Goal: Task Accomplishment & Management: Complete application form

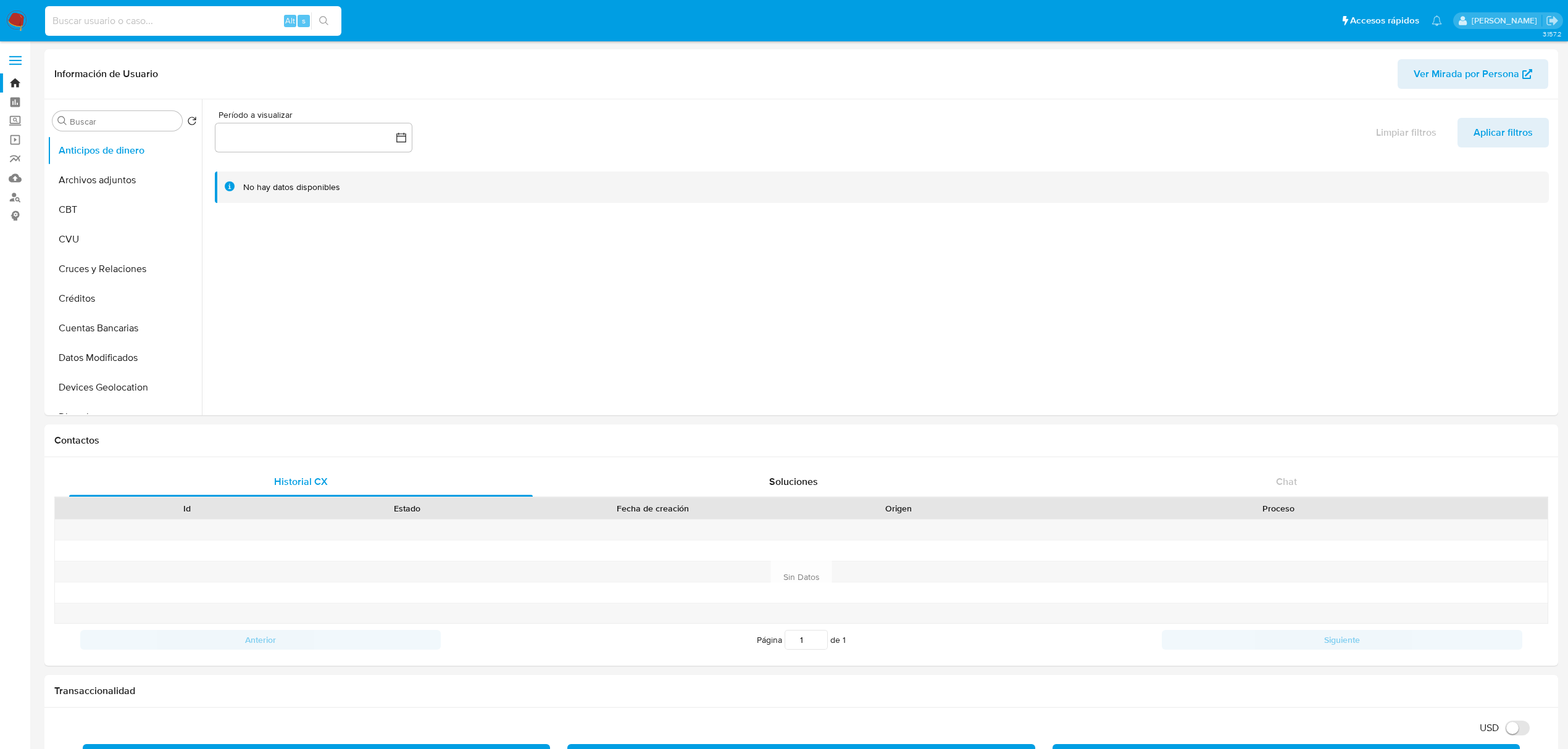
select select "10"
click at [232, 13] on input at bounding box center [193, 21] width 296 height 16
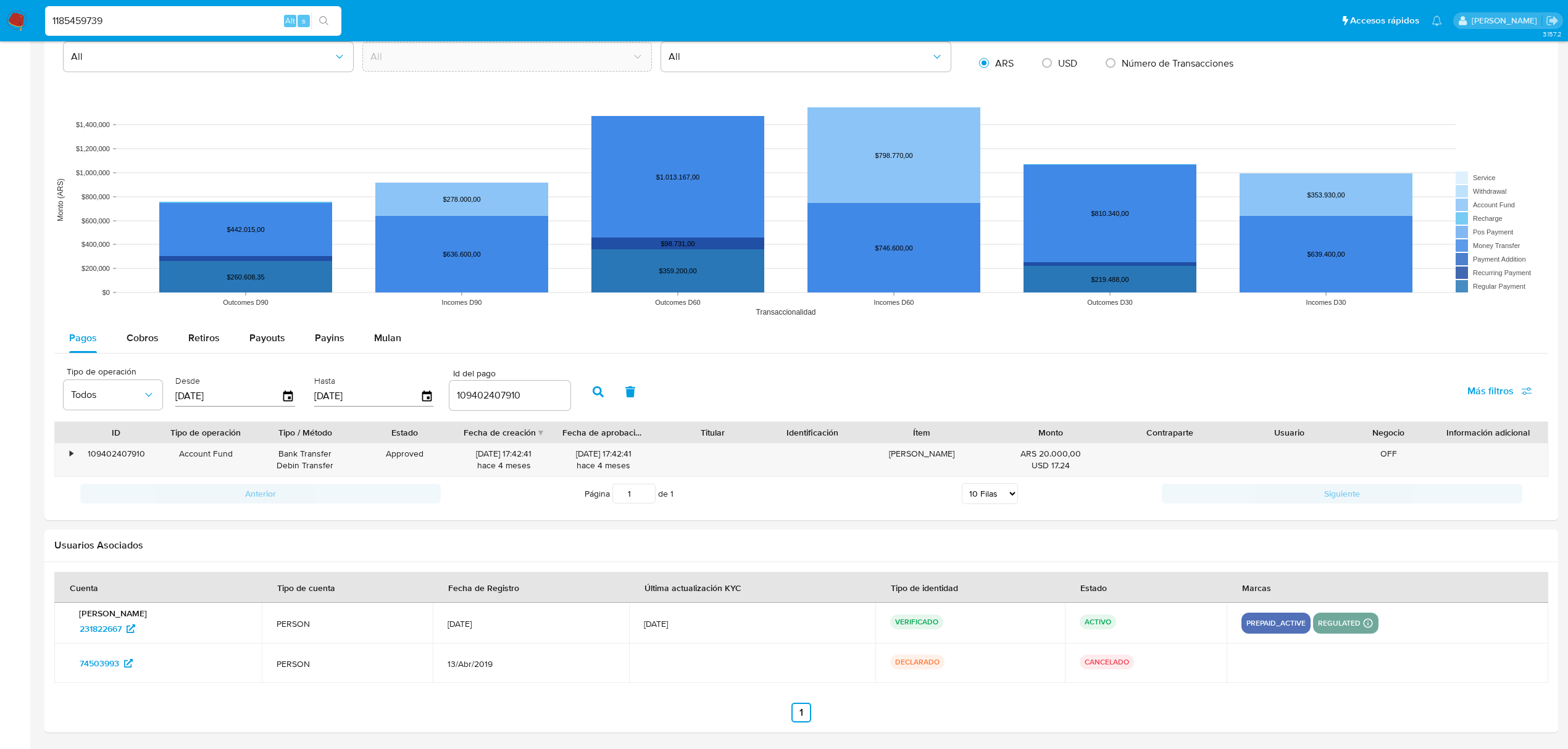
type input "1185459739"
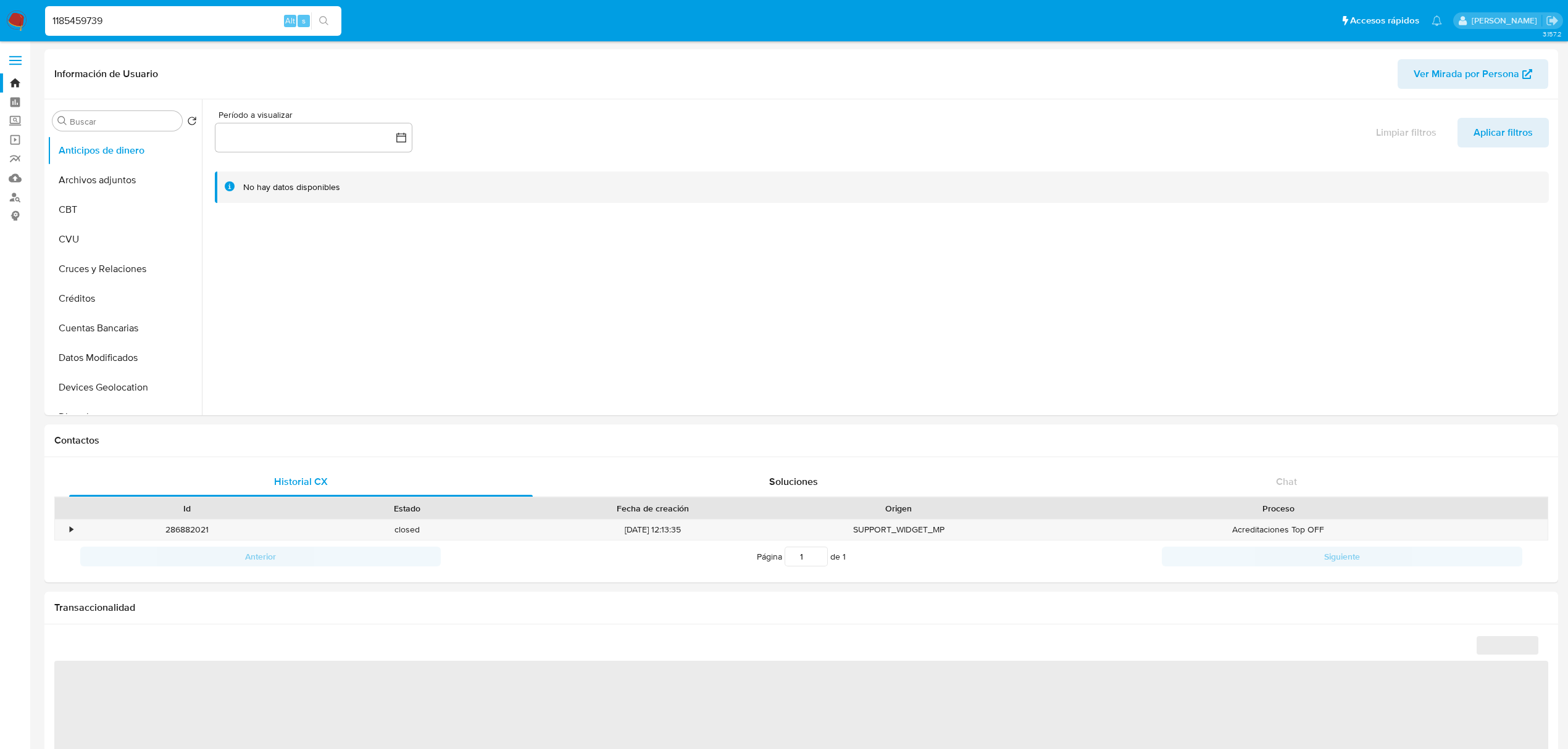
select select "10"
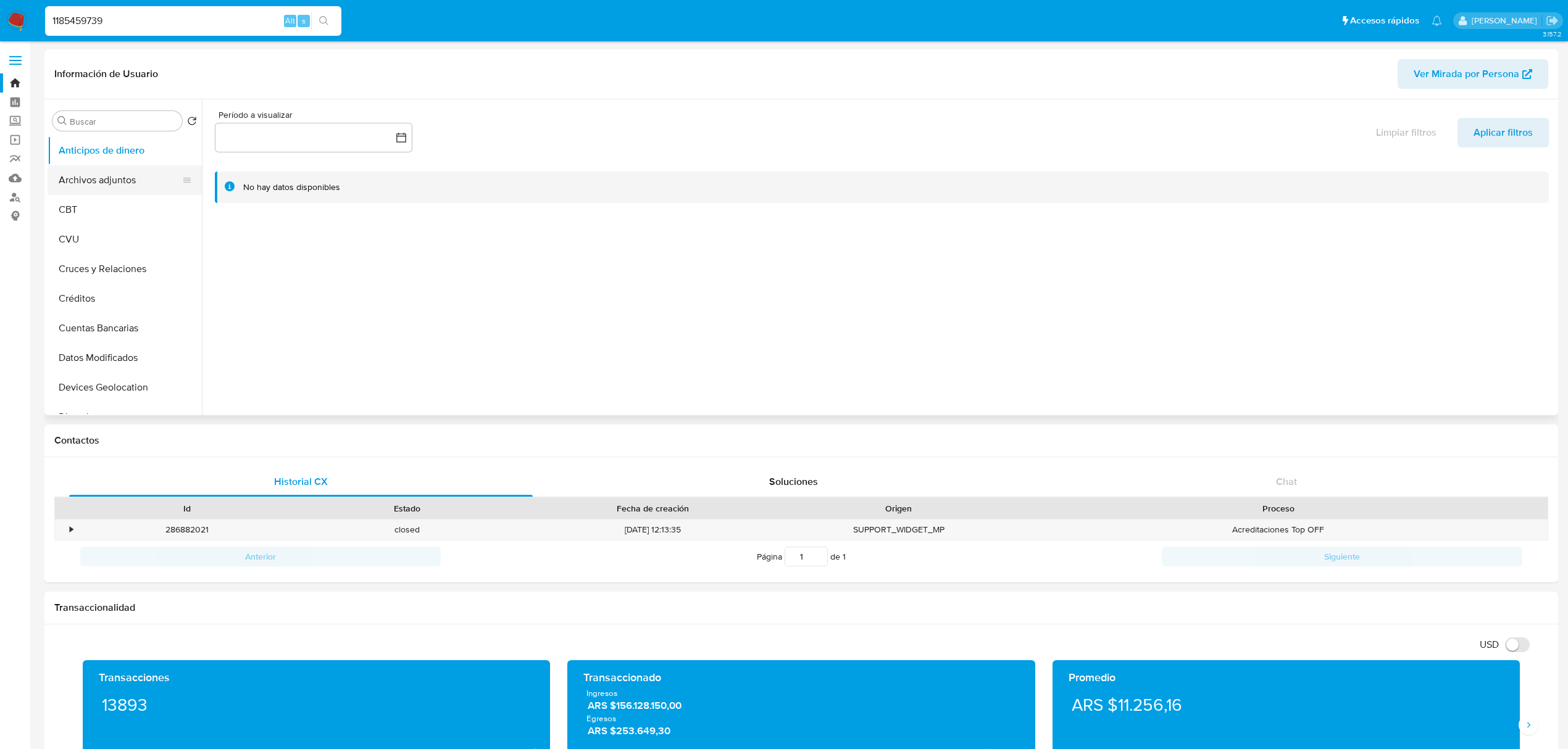
click at [116, 173] on button "Archivos adjuntos" at bounding box center [119, 181] width 144 height 30
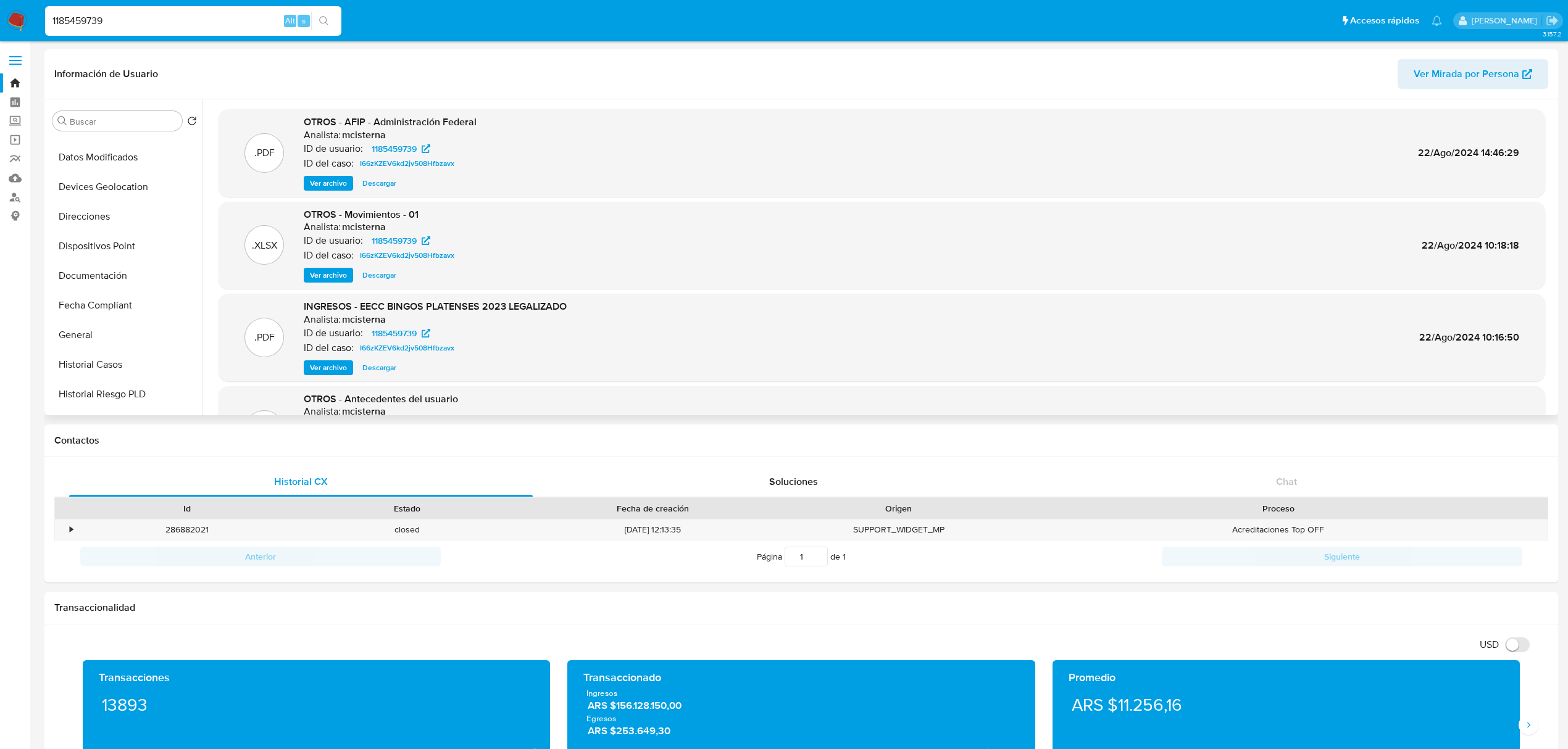
scroll to position [247, 0]
click at [77, 324] on button "Historial Casos" at bounding box center [119, 319] width 144 height 30
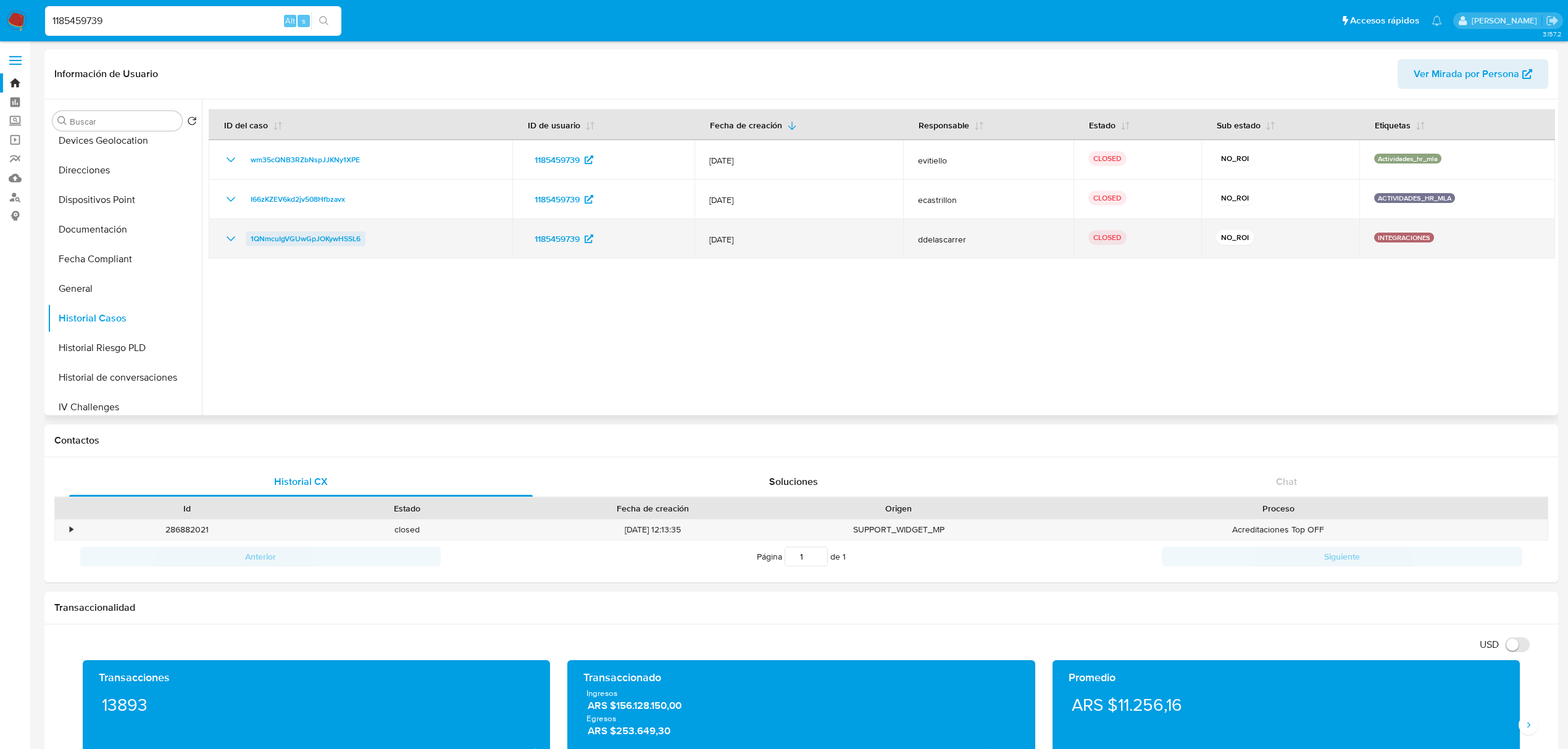
click at [276, 245] on span "1QNmcuIgVGUwGpJOKywHSSL6" at bounding box center [306, 239] width 110 height 15
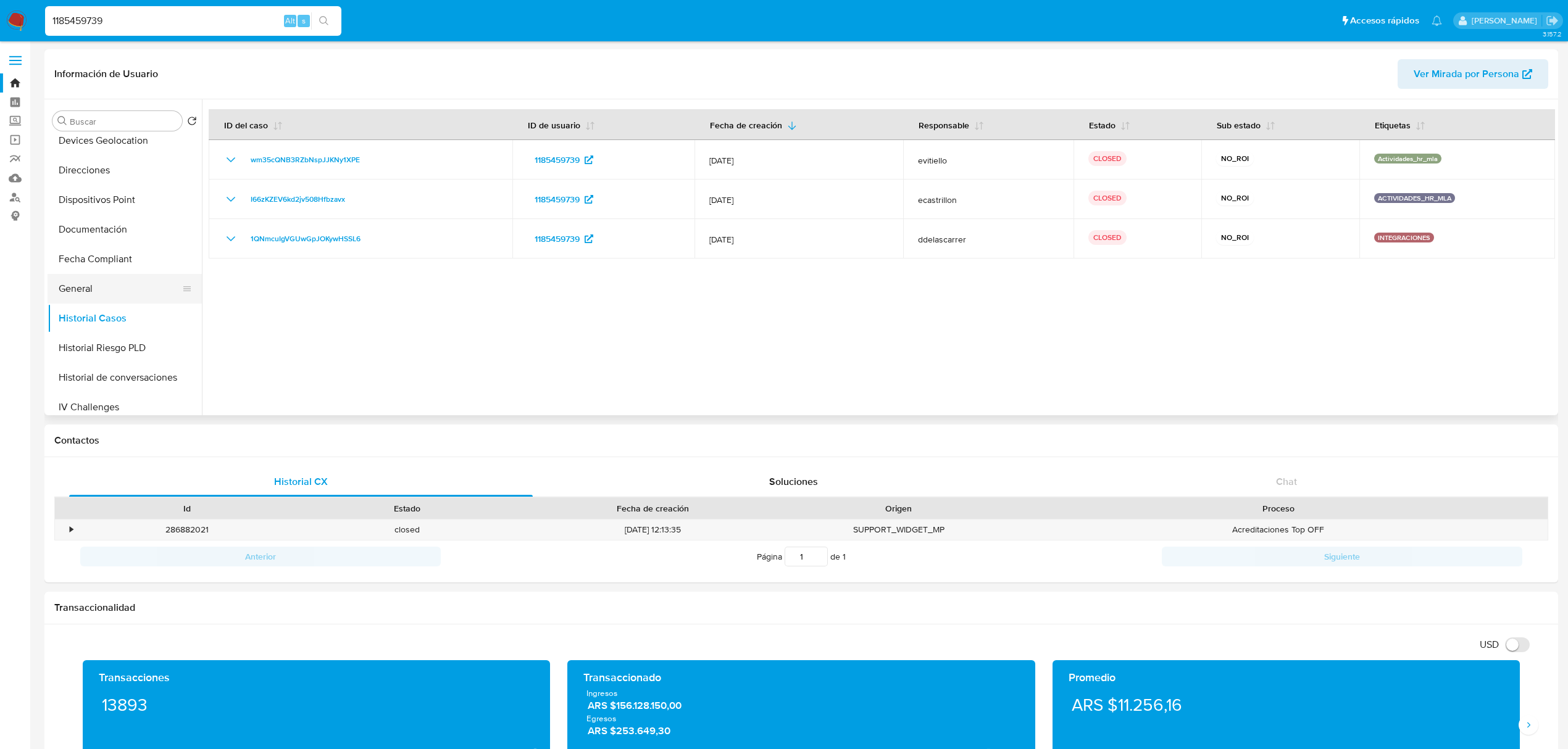
click at [121, 290] on button "General" at bounding box center [119, 289] width 144 height 30
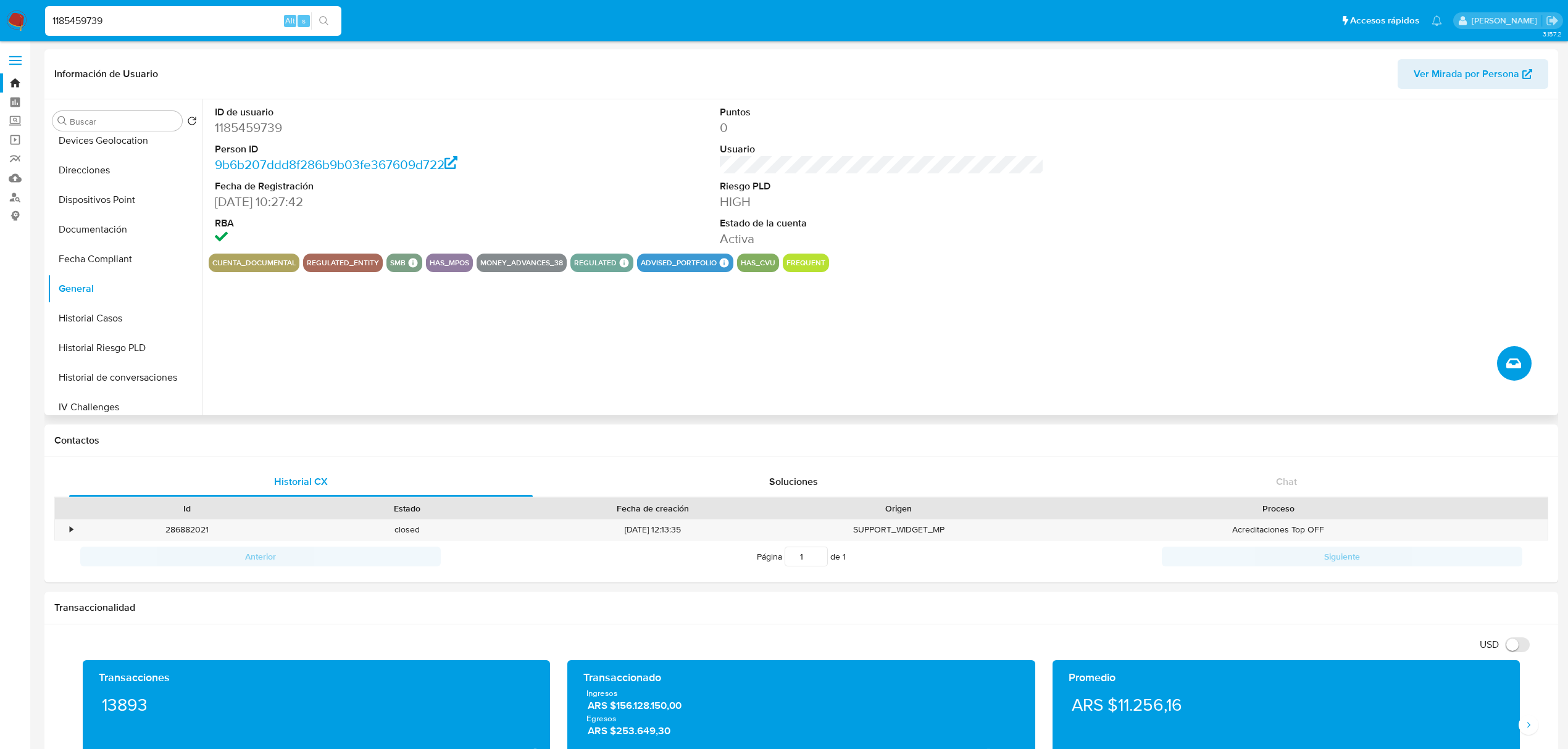
click at [1510, 369] on icon "Crear caso manual" at bounding box center [1514, 364] width 15 height 15
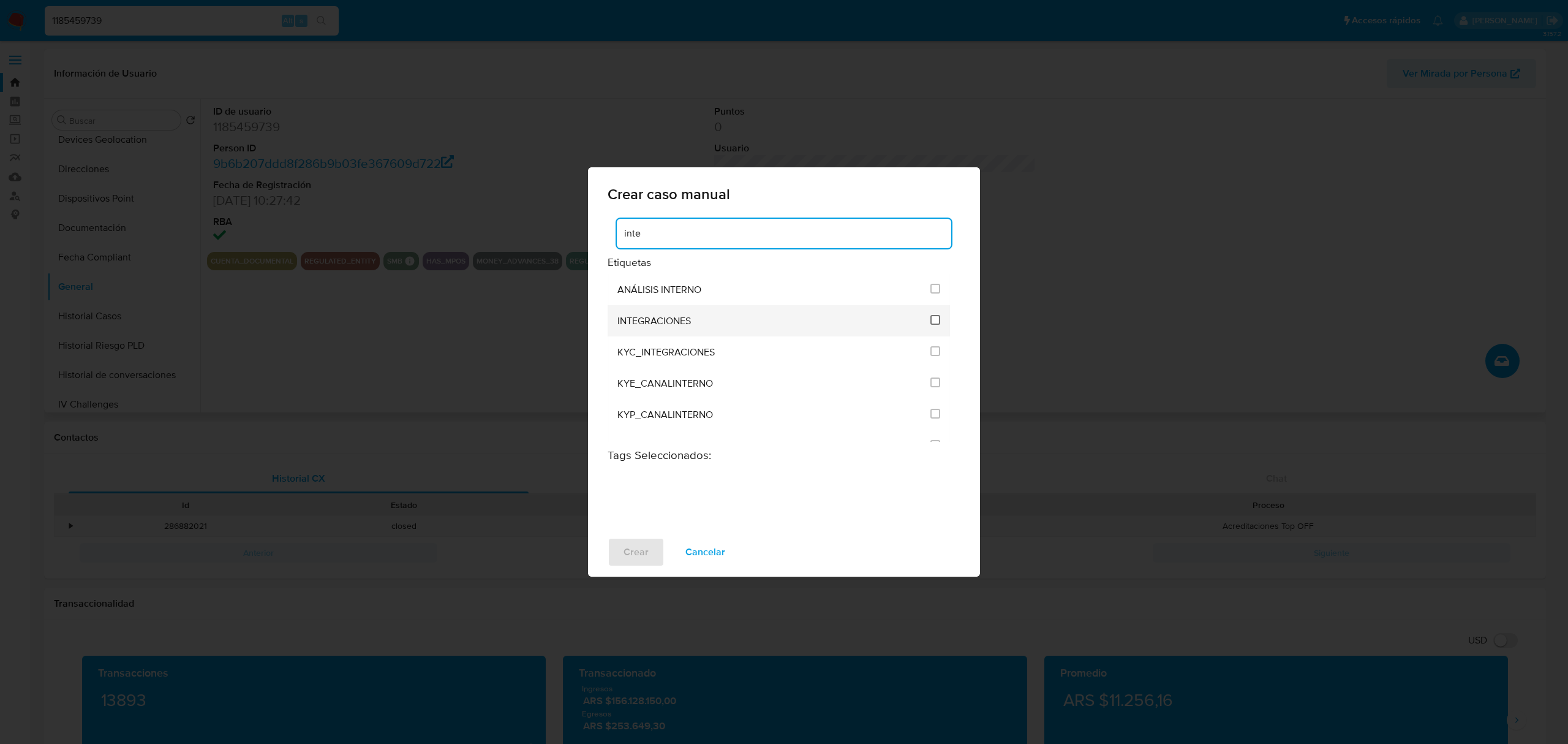
type input "inte"
click at [930, 319] on input "2039" at bounding box center [935, 320] width 10 height 10
checkbox input "true"
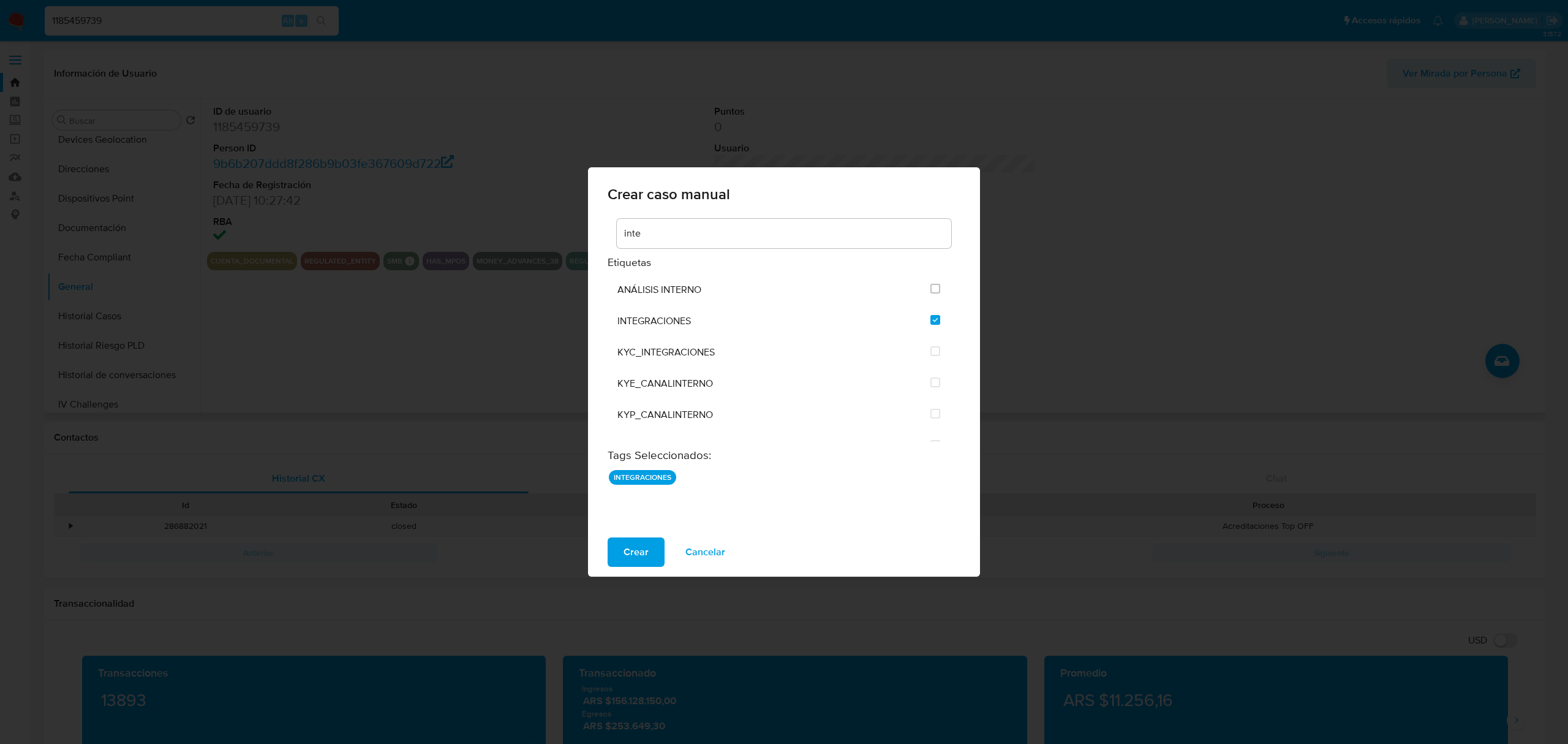
click at [1045, 441] on div "Crear caso manual inte Etiquetas ANÁLISIS INTERNO INTEGRACIONES KYC_INTEGRACION…" at bounding box center [784, 372] width 1568 height 744
click at [697, 552] on span "Cancelar" at bounding box center [706, 552] width 40 height 27
checkbox input "false"
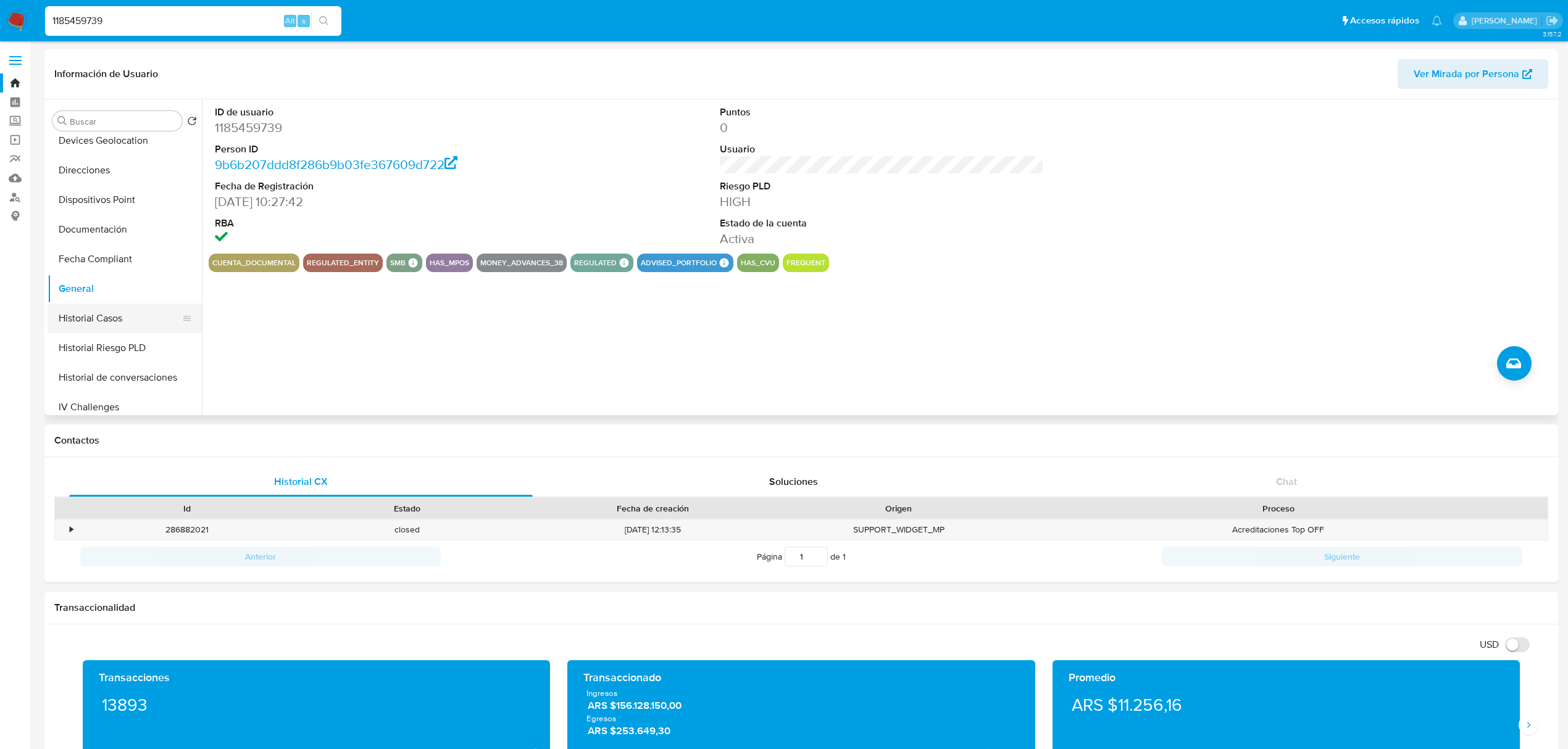
click at [105, 305] on button "Historial Casos" at bounding box center [119, 319] width 144 height 30
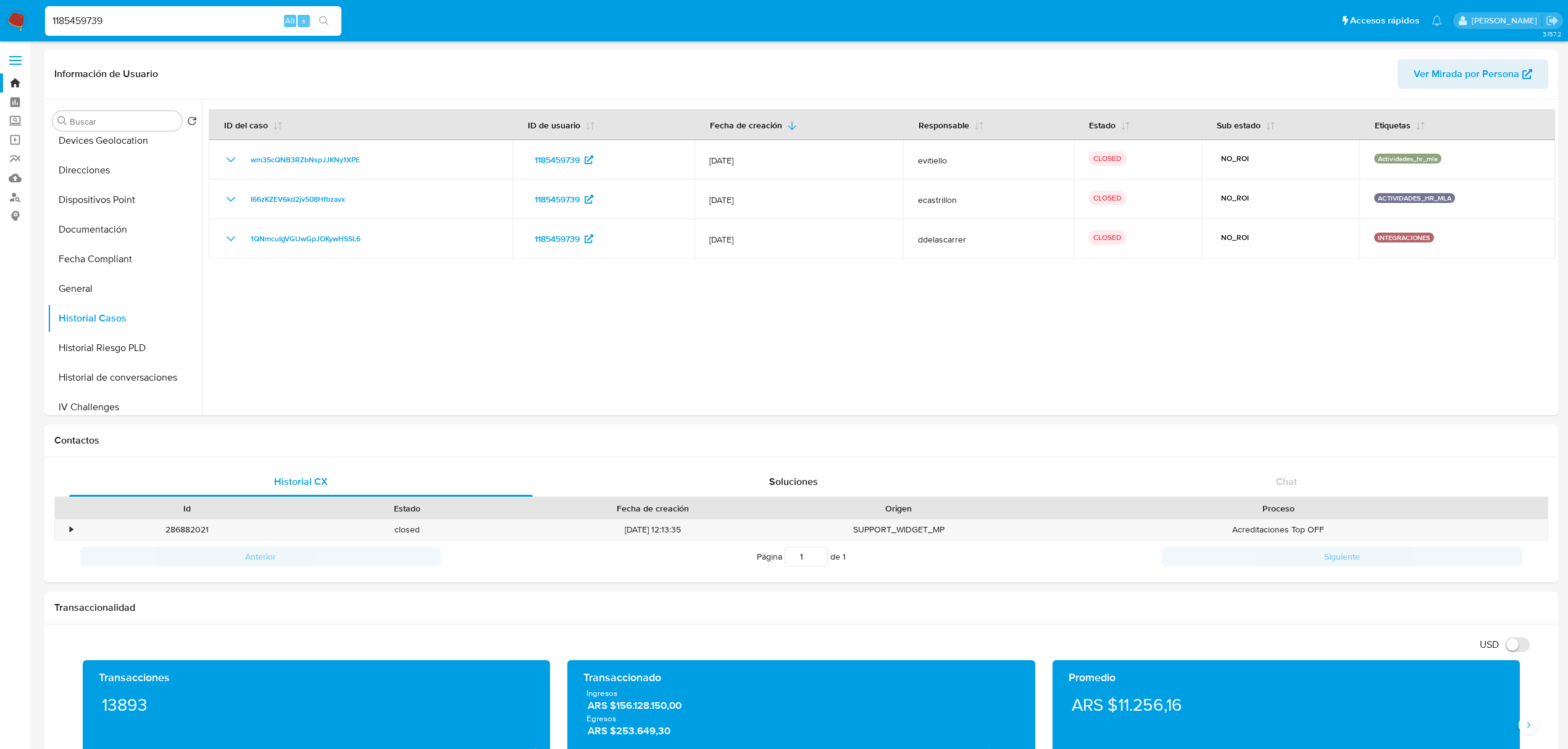
drag, startPoint x: 216, startPoint y: 17, endPoint x: 0, endPoint y: 13, distance: 216.0
click at [0, 13] on nav "Pausado Ver notificaciones 1185459739 Alt s Accesos rápidos Presiona las siguie…" at bounding box center [784, 21] width 1568 height 42
paste input "1705"
type input "1185451705"
click at [327, 20] on icon "search-icon" at bounding box center [324, 21] width 10 height 10
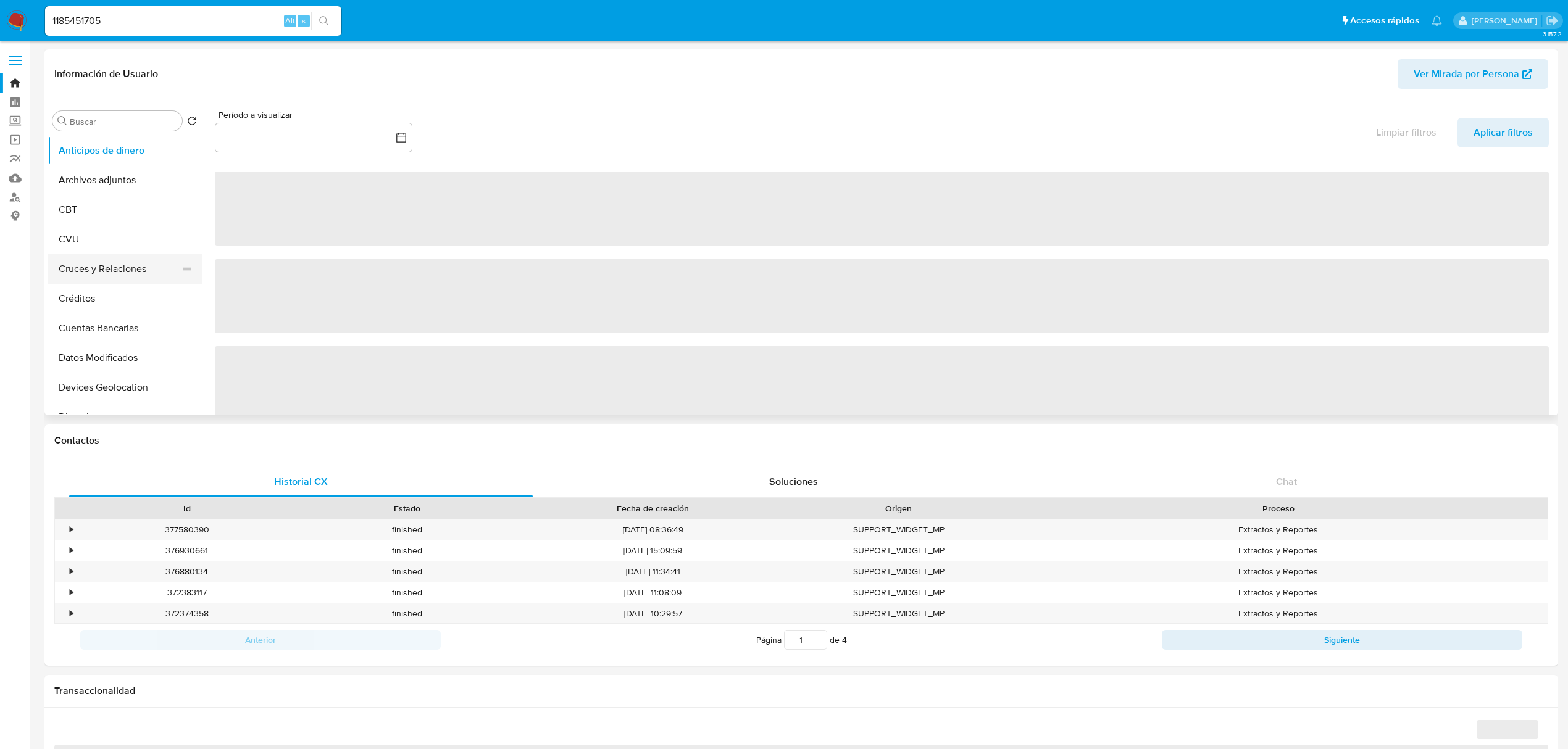
select select "10"
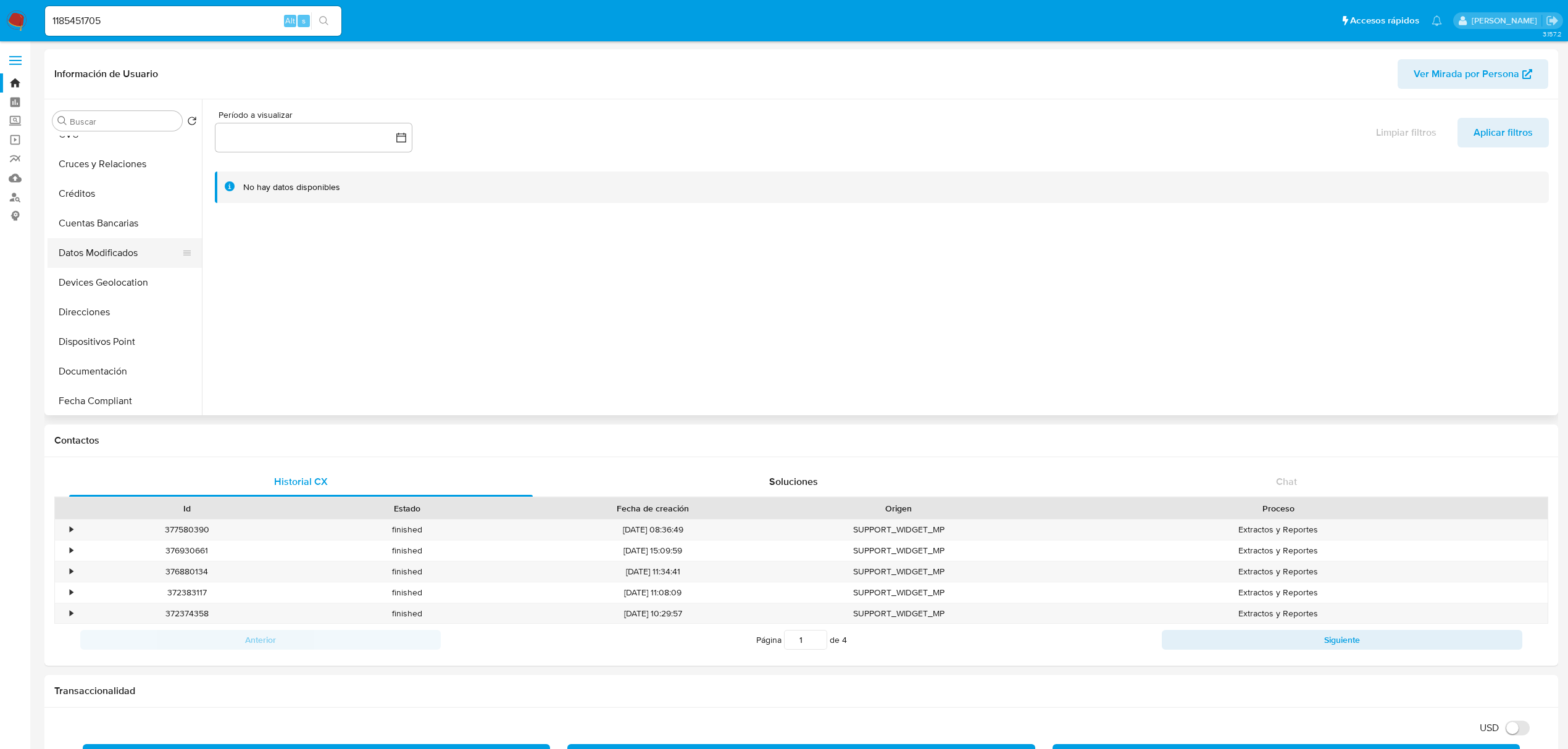
scroll to position [247, 0]
click at [104, 327] on button "Historial Casos" at bounding box center [119, 319] width 144 height 30
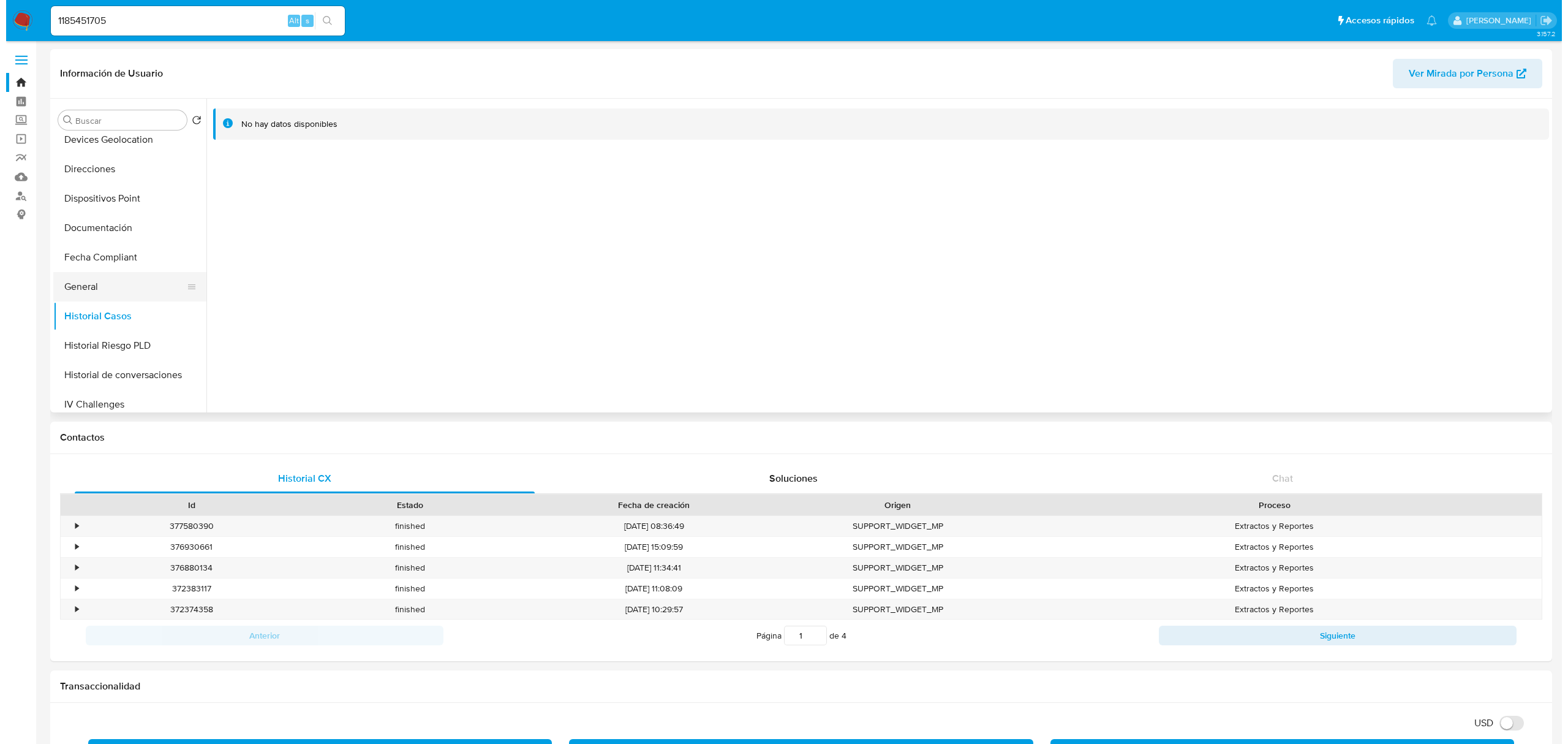
scroll to position [327, 0]
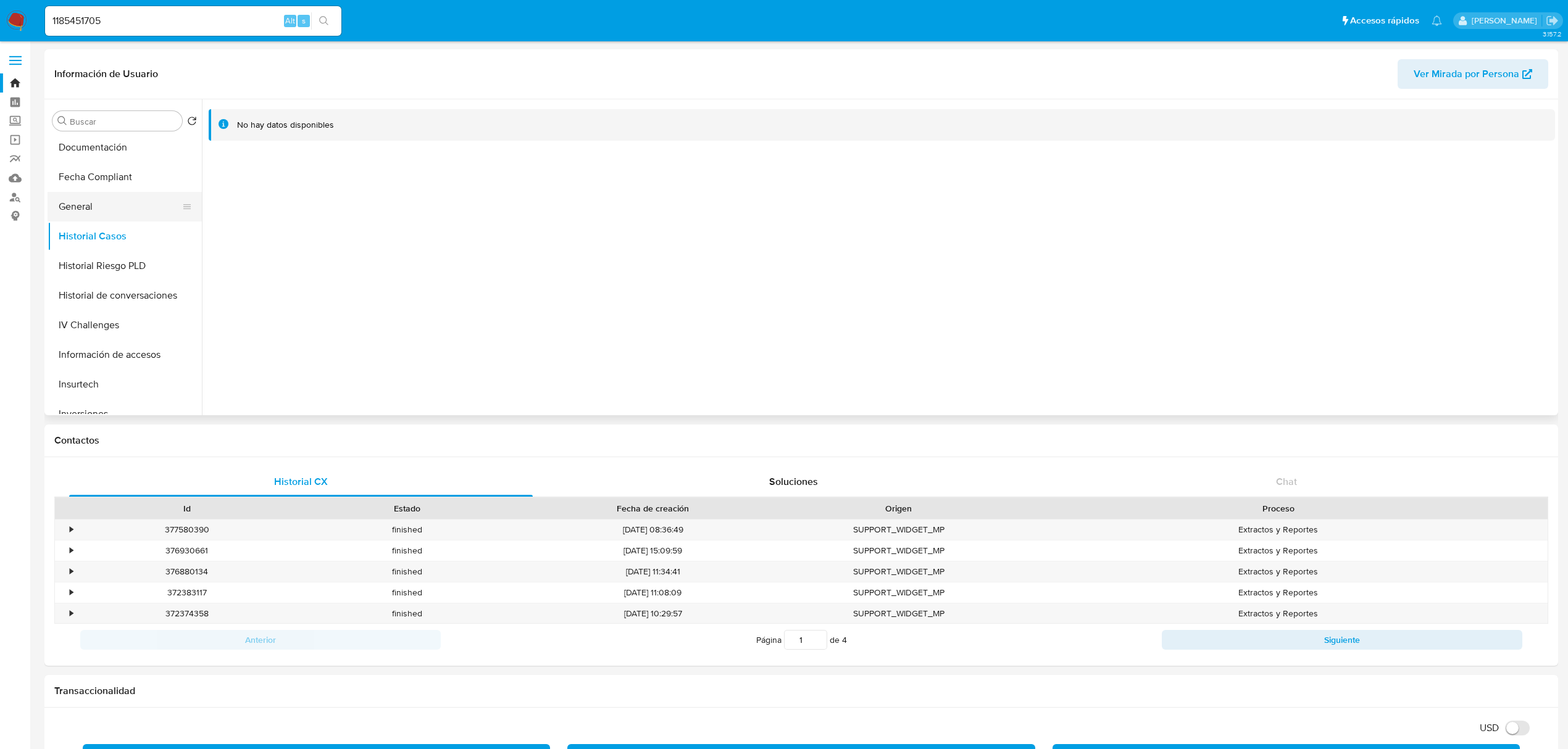
click at [77, 199] on button "General" at bounding box center [119, 207] width 144 height 30
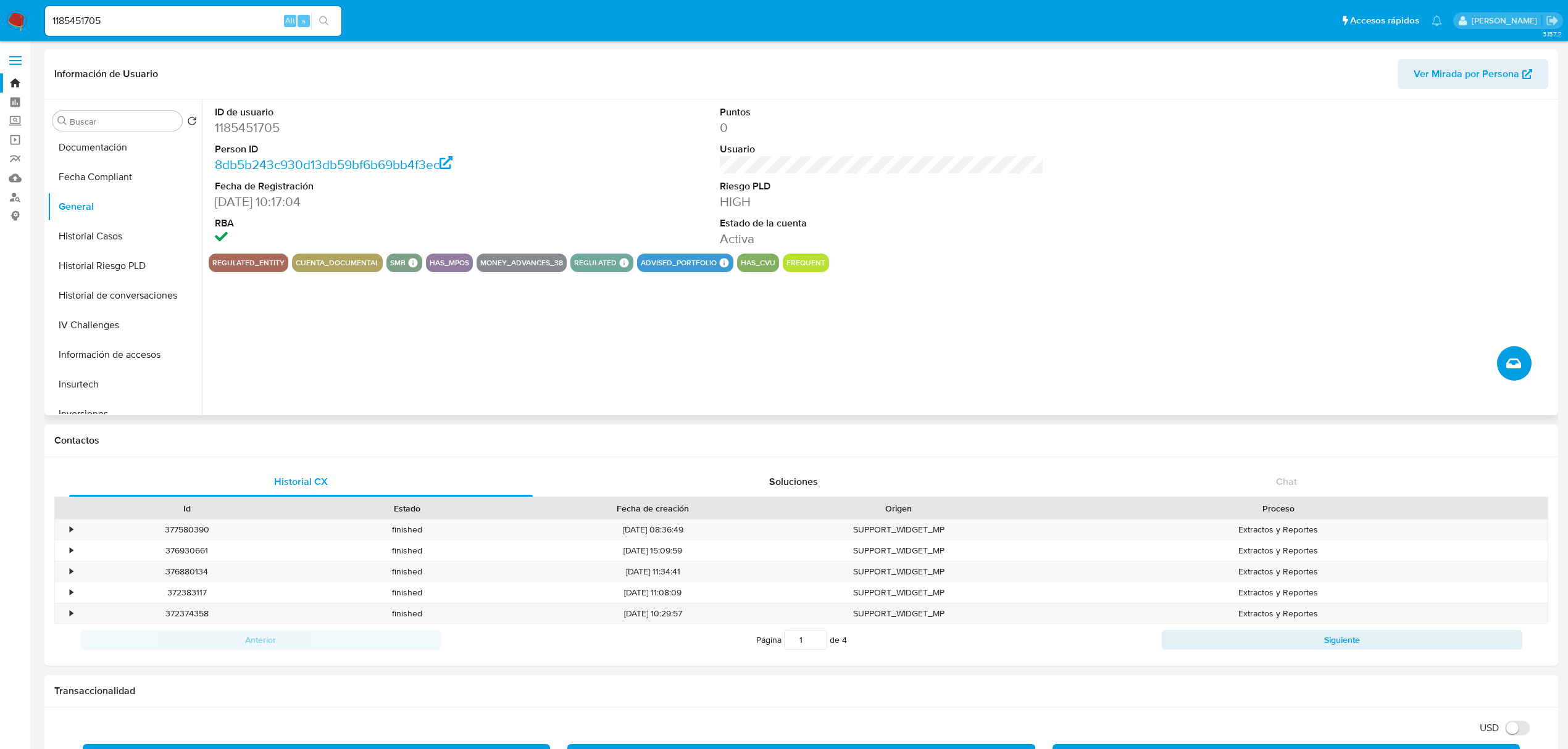
click at [1519, 371] on span "Crear caso manual" at bounding box center [1514, 364] width 13 height 15
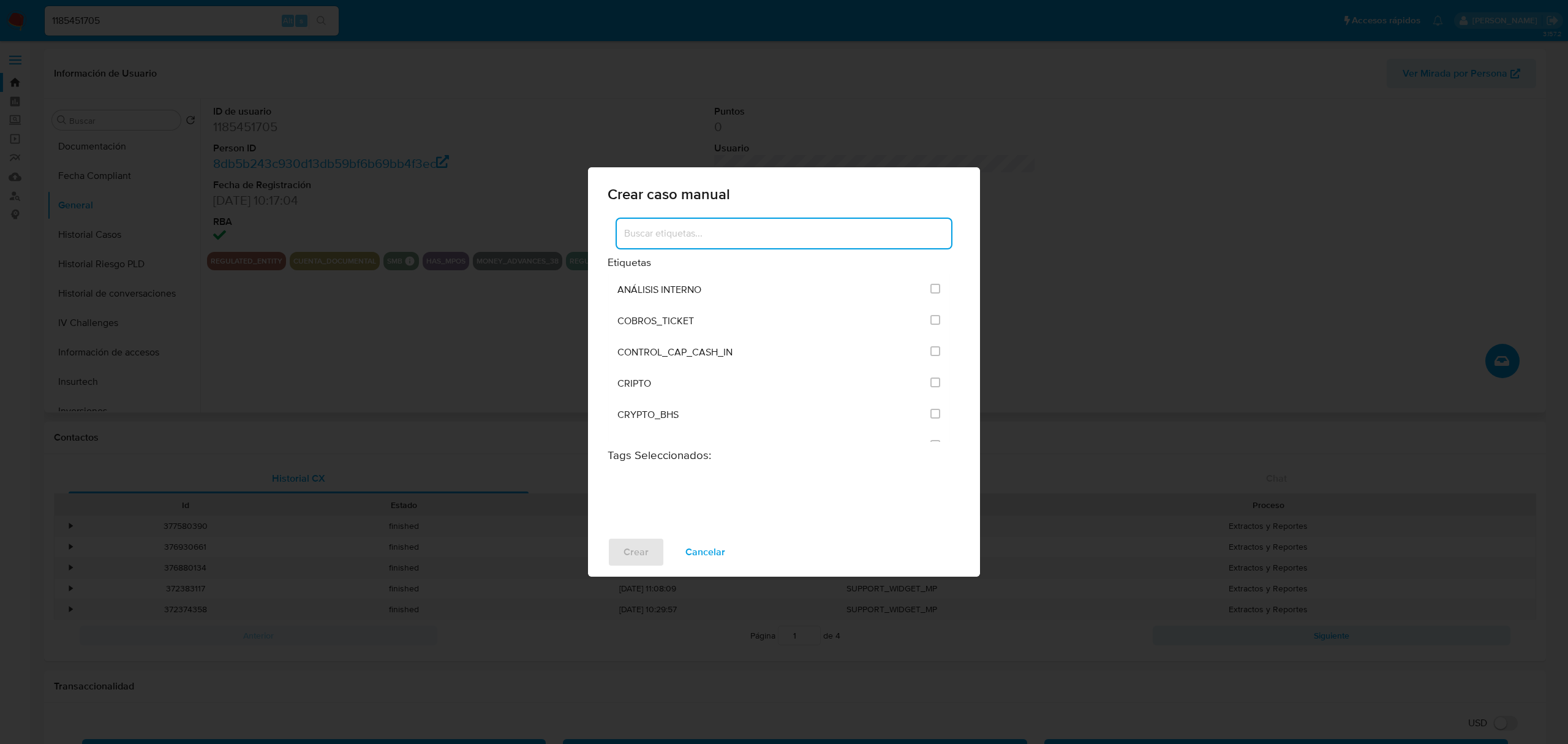
click at [819, 231] on input at bounding box center [784, 233] width 335 height 16
type input "integ"
click at [820, 281] on div "INTEGRACIONES" at bounding box center [770, 289] width 306 height 31
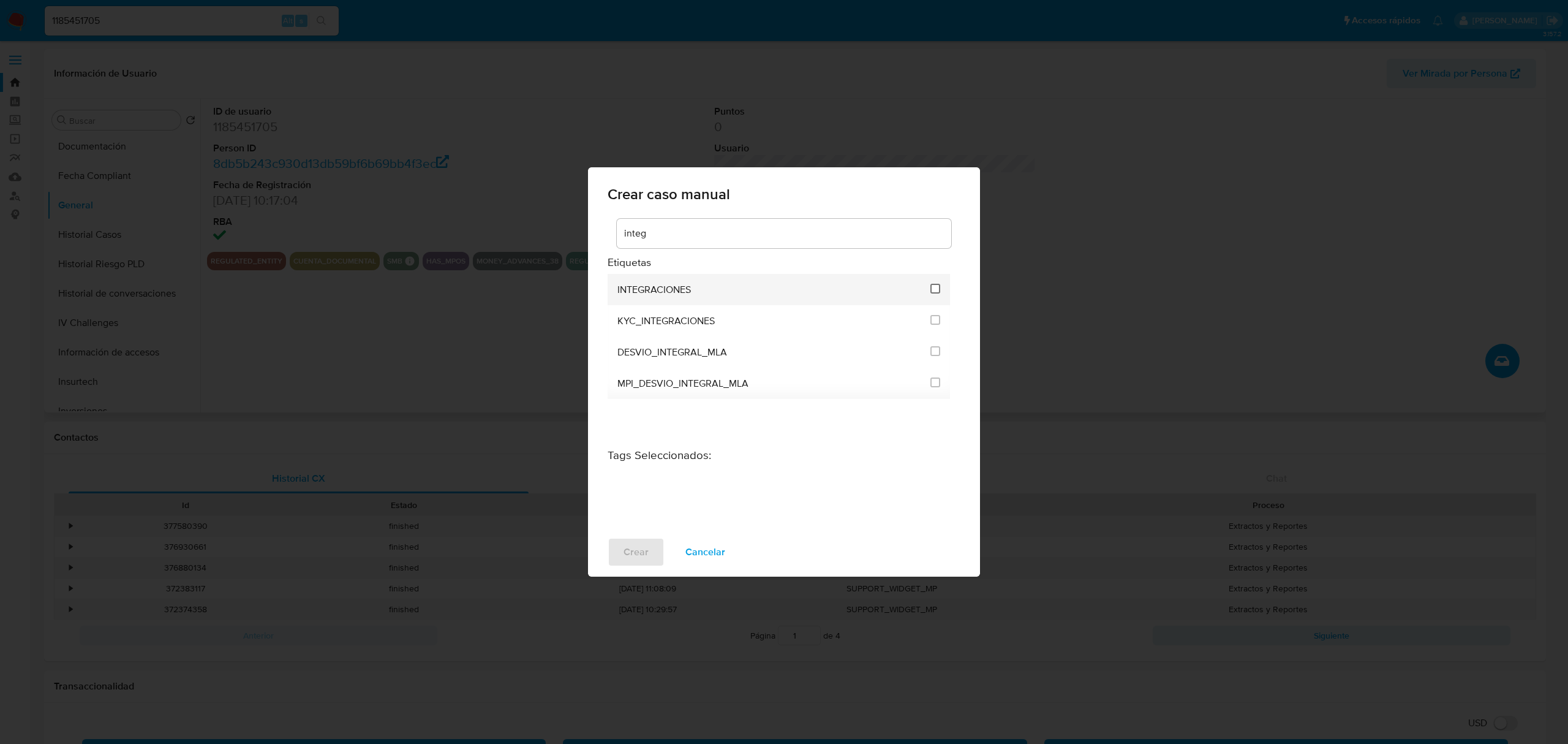
click at [934, 285] on input "2039" at bounding box center [935, 289] width 10 height 10
checkbox input "true"
click at [632, 555] on span "Crear" at bounding box center [636, 552] width 25 height 27
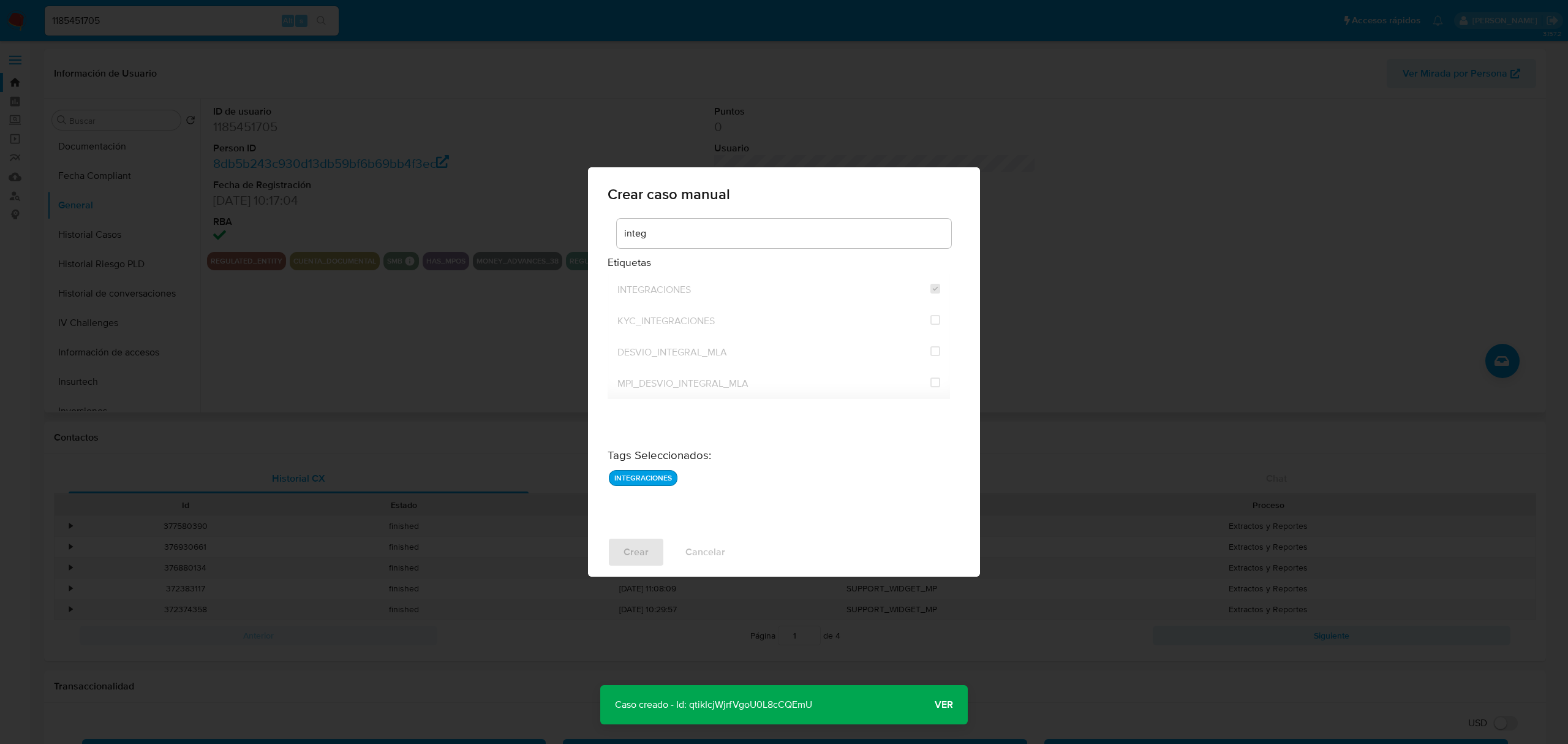
click at [944, 705] on span "Ver" at bounding box center [943, 705] width 18 height 0
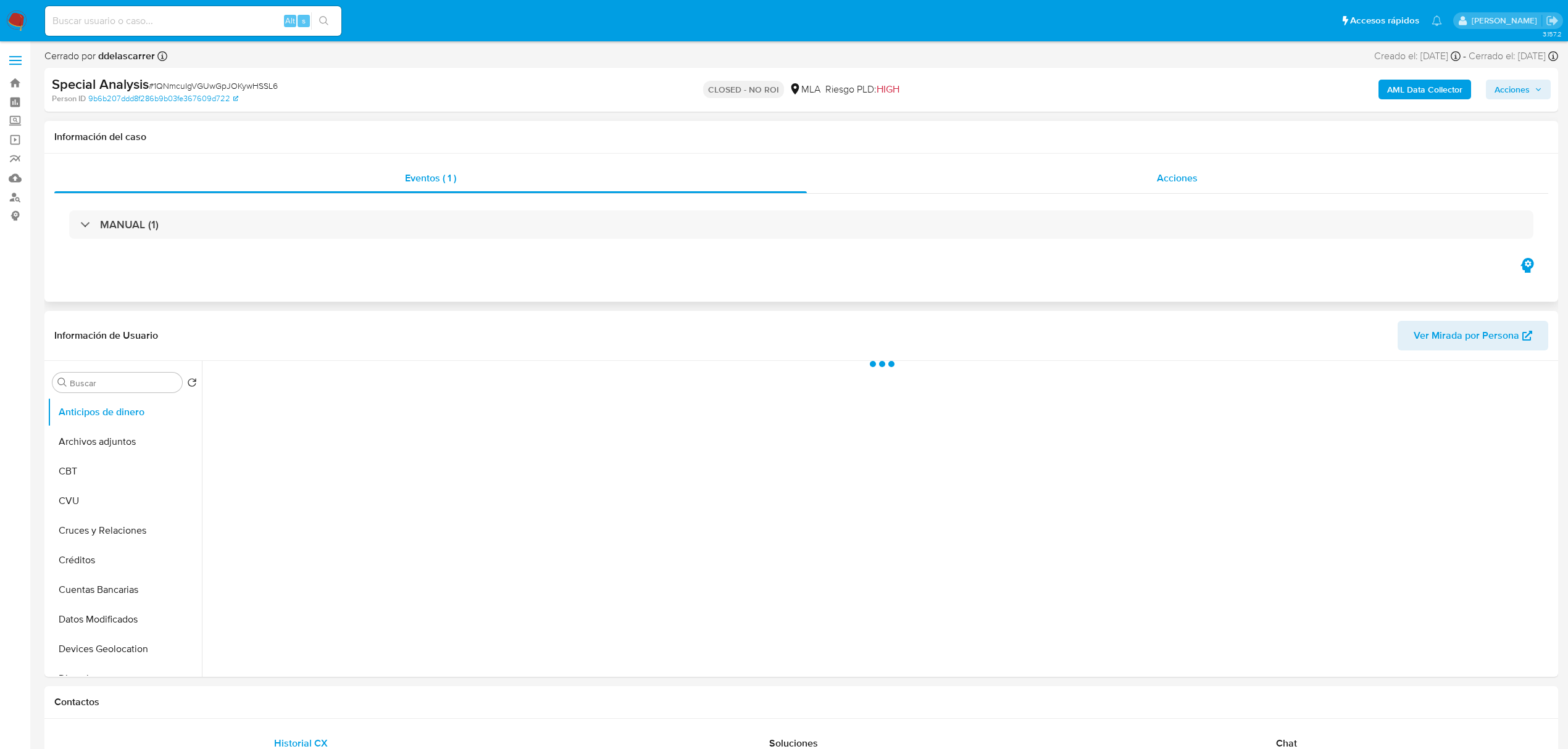
click at [1197, 179] on span "Acciones" at bounding box center [1177, 177] width 41 height 14
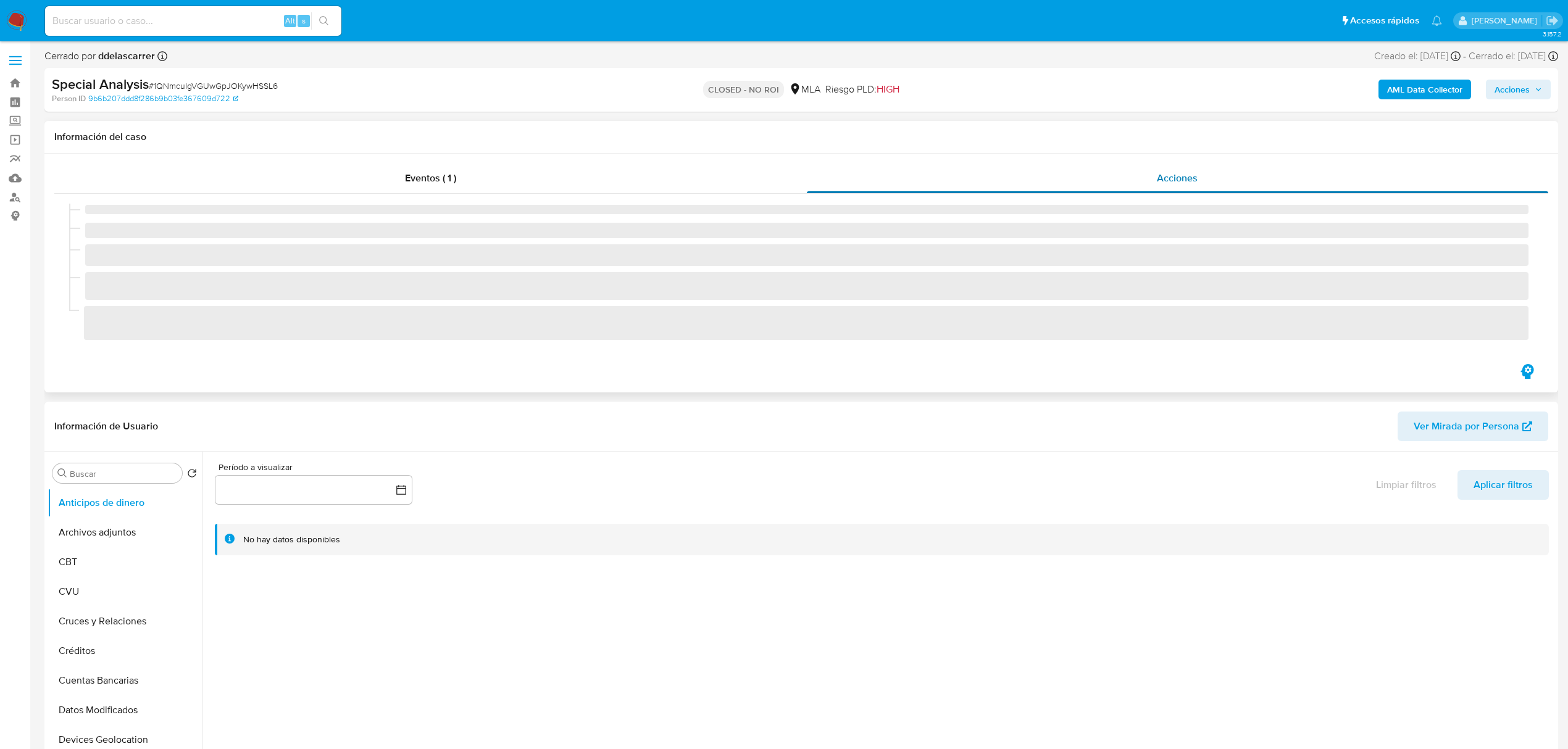
select select "10"
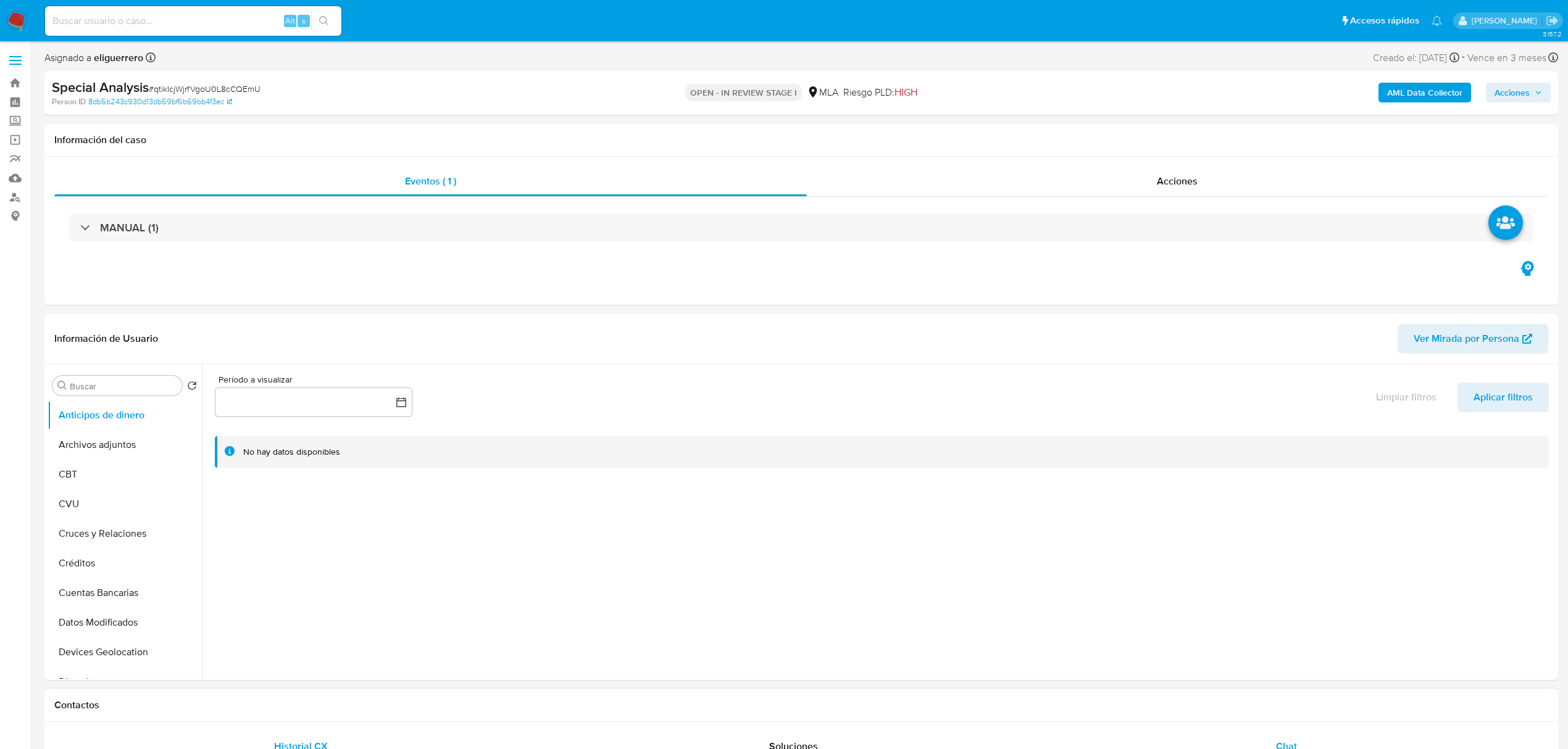
select select "10"
click at [120, 452] on button "Archivos adjuntos" at bounding box center [119, 445] width 144 height 30
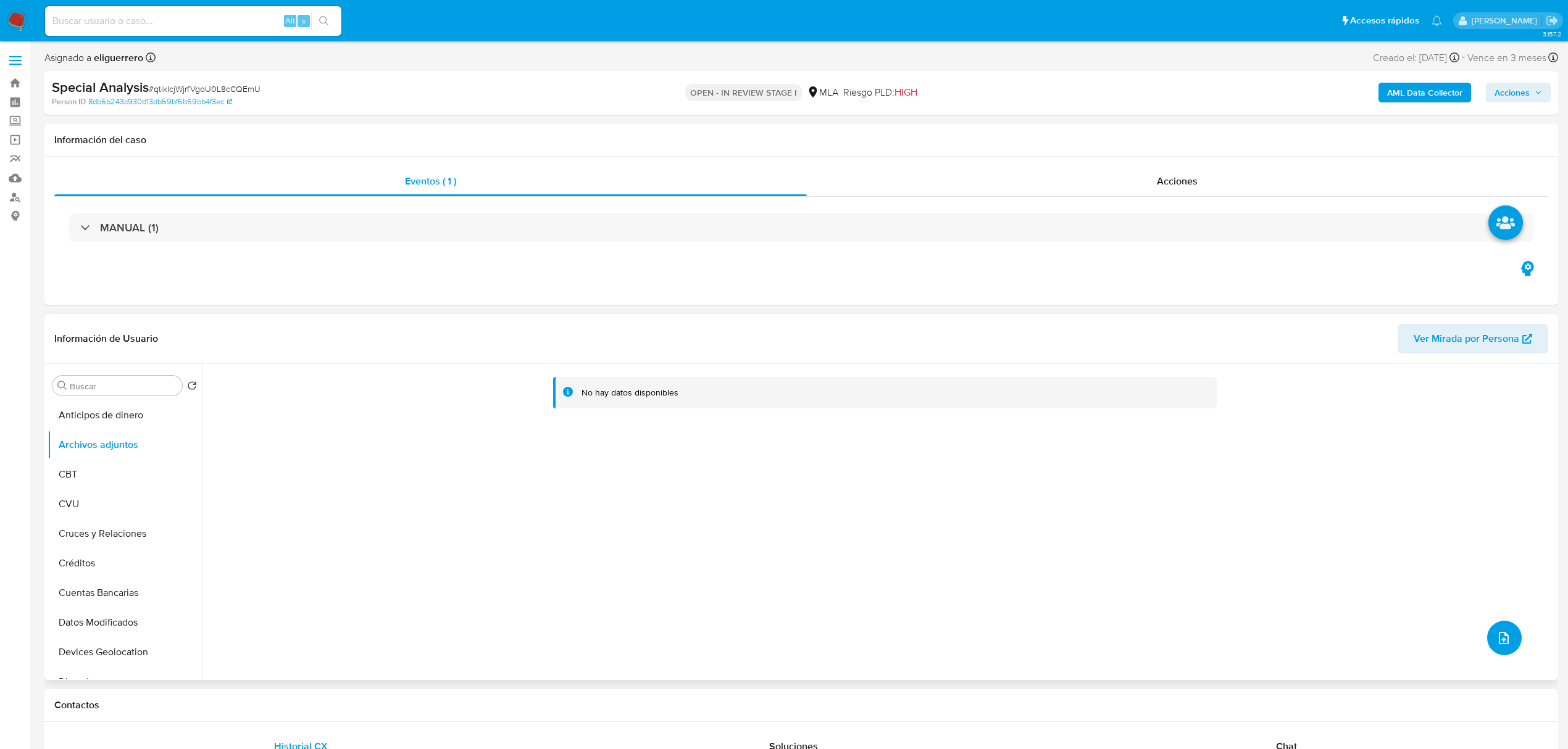
click at [1496, 636] on icon "upload-file" at bounding box center [1504, 638] width 15 height 15
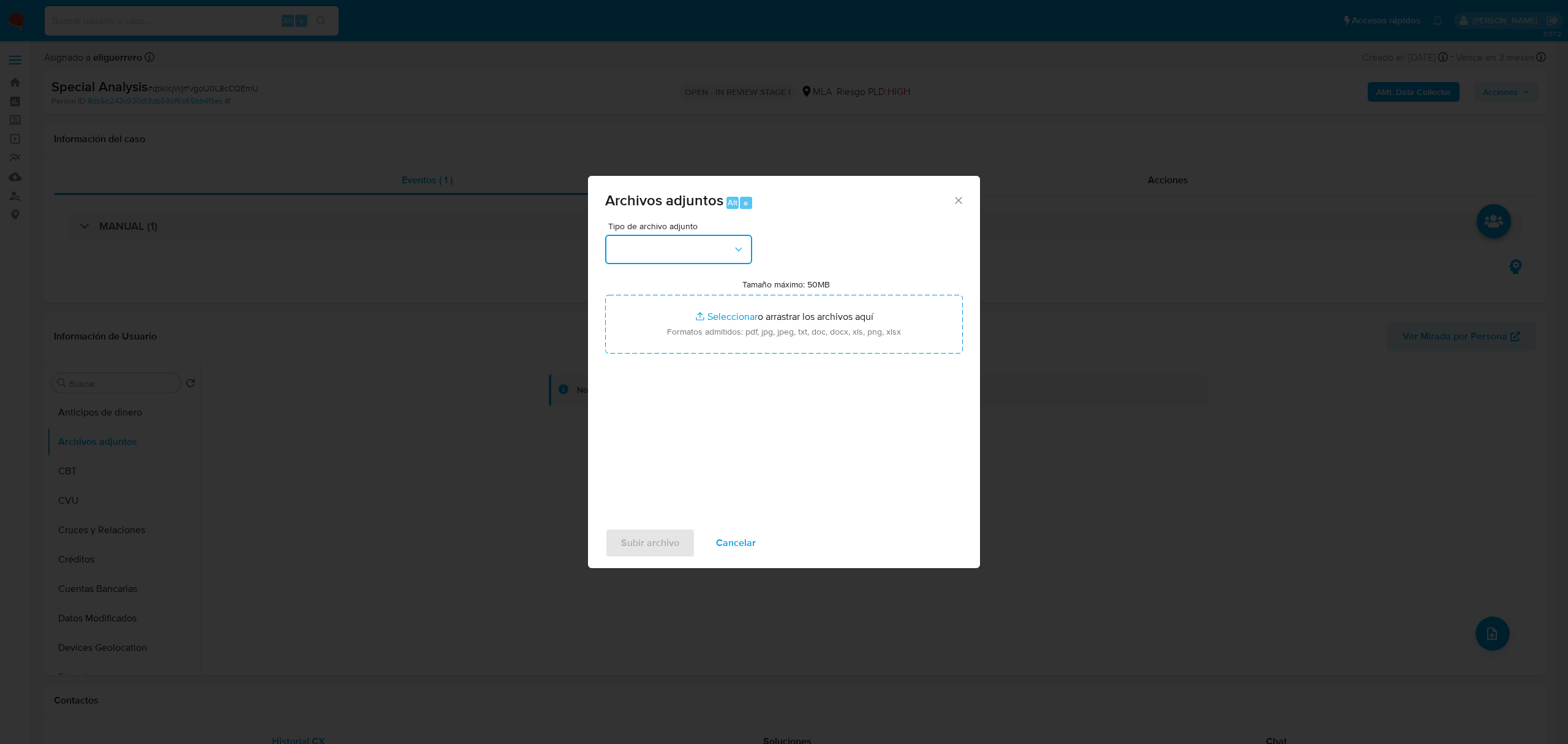
click at [710, 250] on button "button" at bounding box center [679, 250] width 147 height 30
click at [643, 322] on span "Balance" at bounding box center [630, 315] width 35 height 12
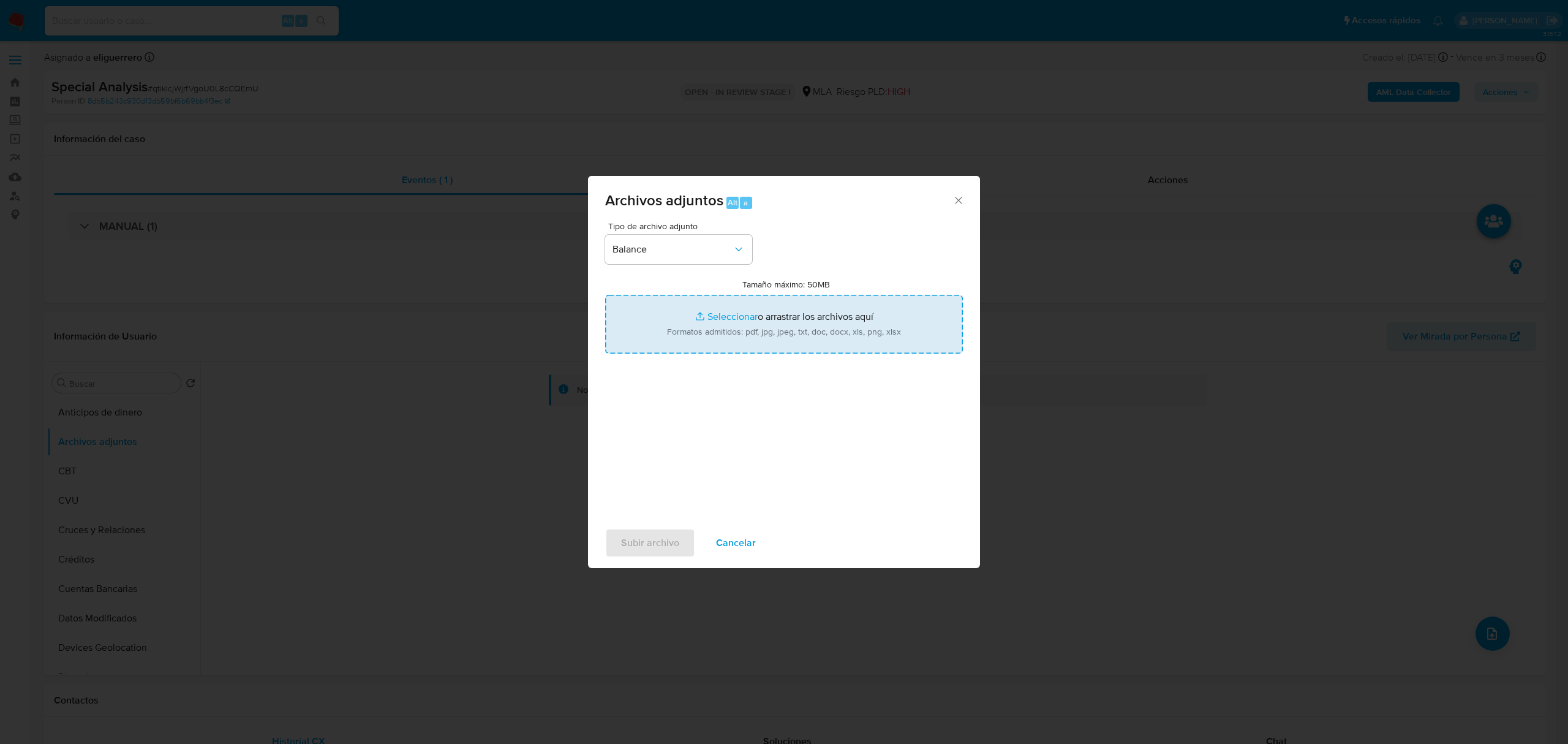
click at [715, 321] on input "Tamaño máximo: 50MB Seleccionar archivos" at bounding box center [784, 324] width 358 height 59
type input "C:\fakepath\EECC 2023.pdf"
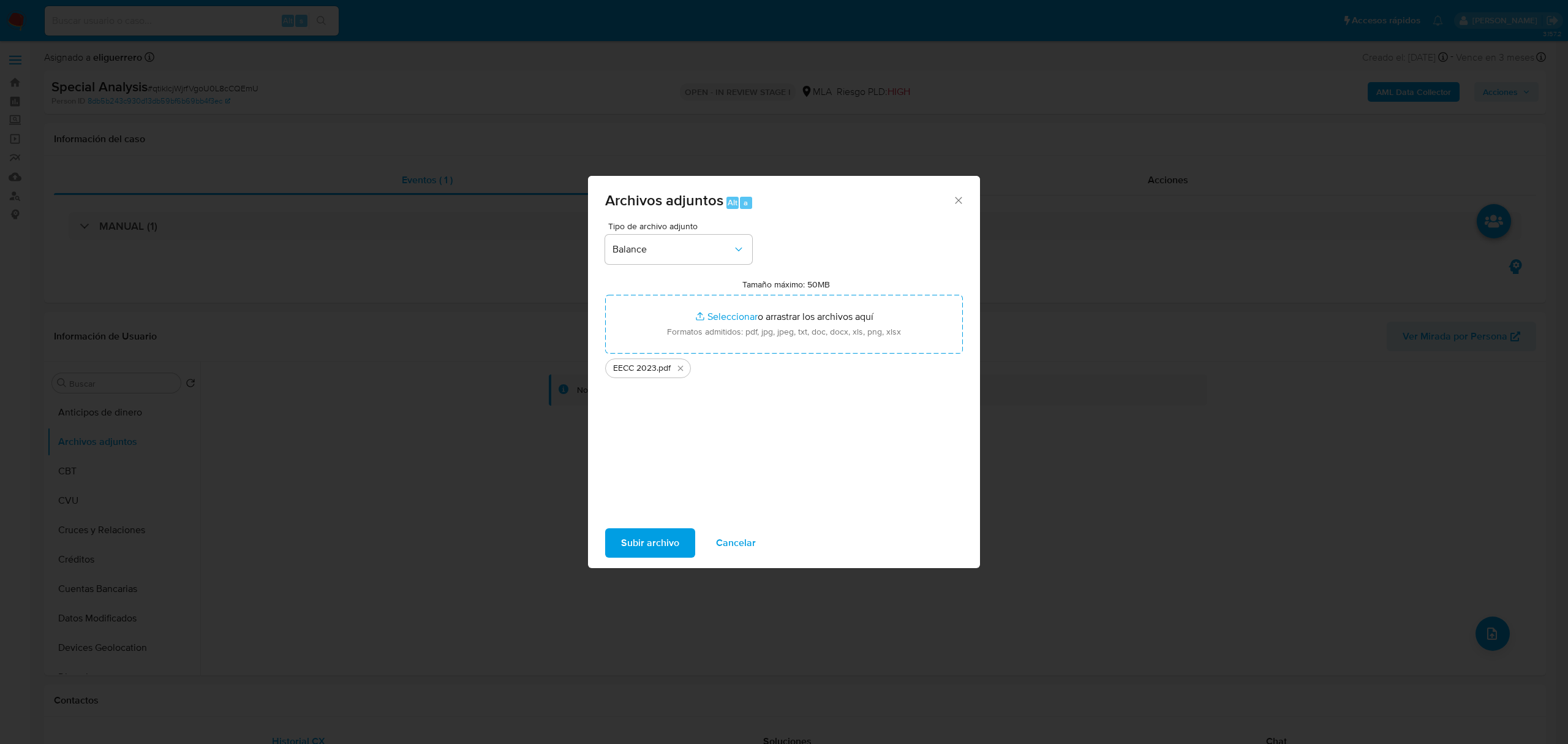
click at [643, 541] on span "Subir archivo" at bounding box center [650, 543] width 58 height 27
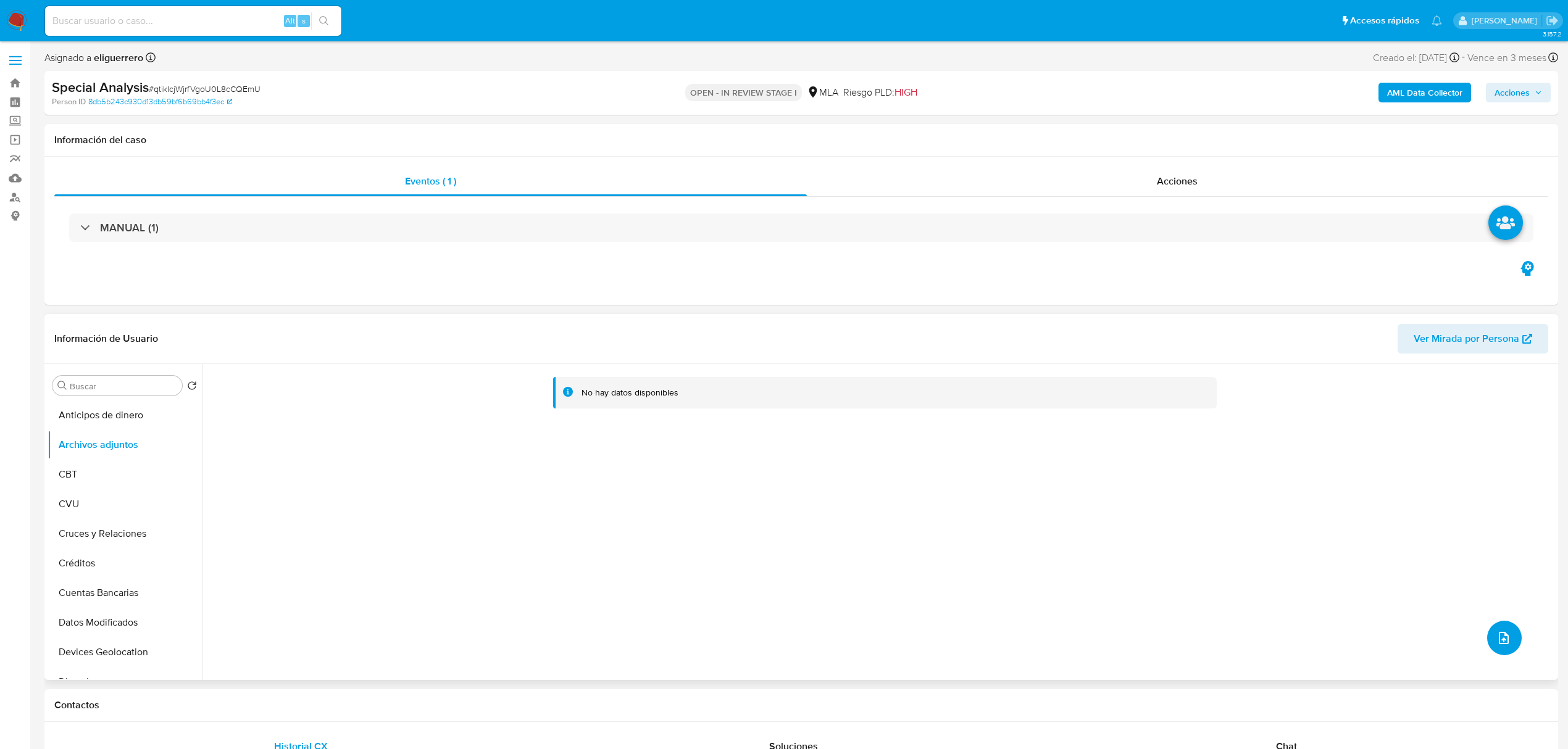
click at [1507, 636] on button "upload-file" at bounding box center [1505, 638] width 35 height 35
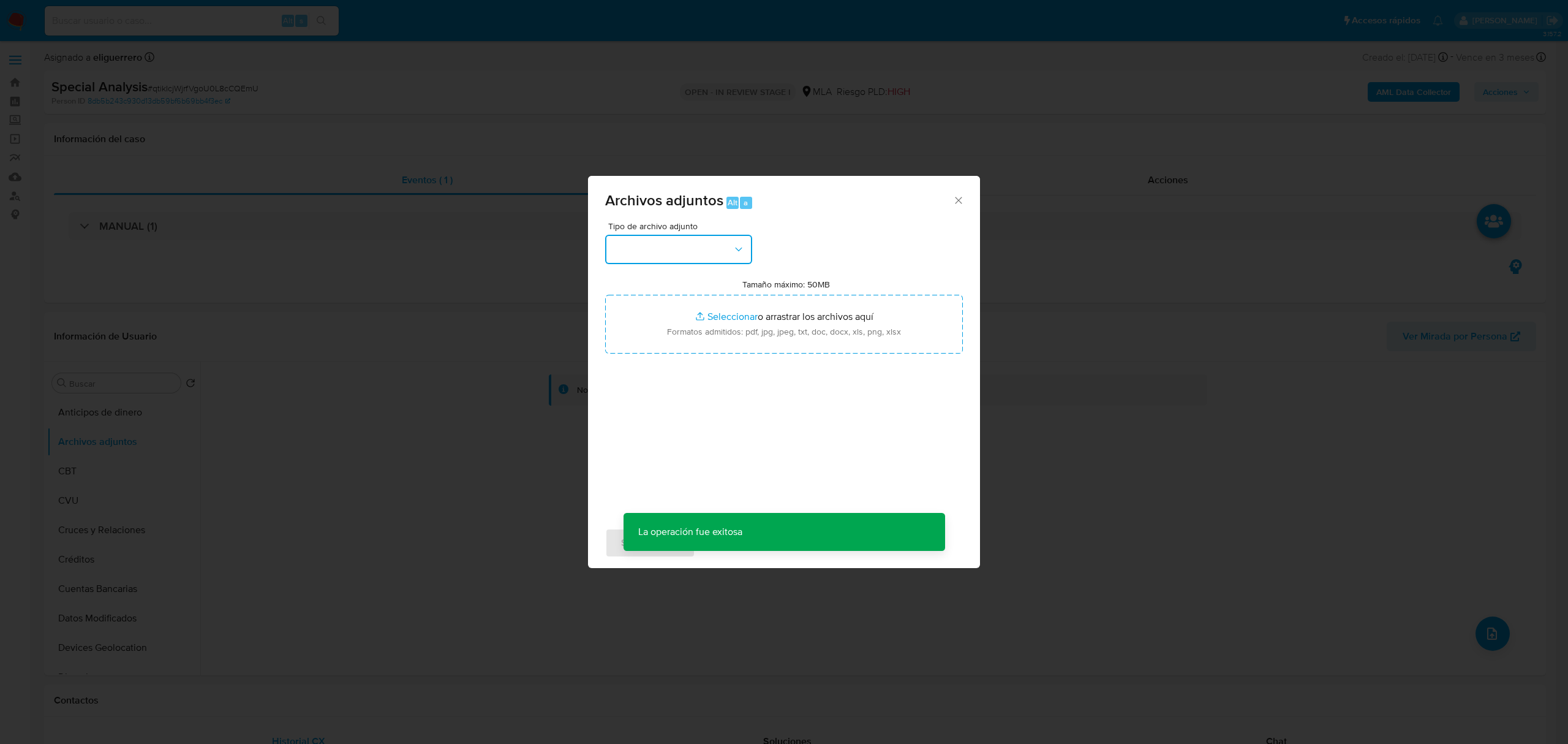
click at [736, 249] on icon "button" at bounding box center [739, 249] width 12 height 12
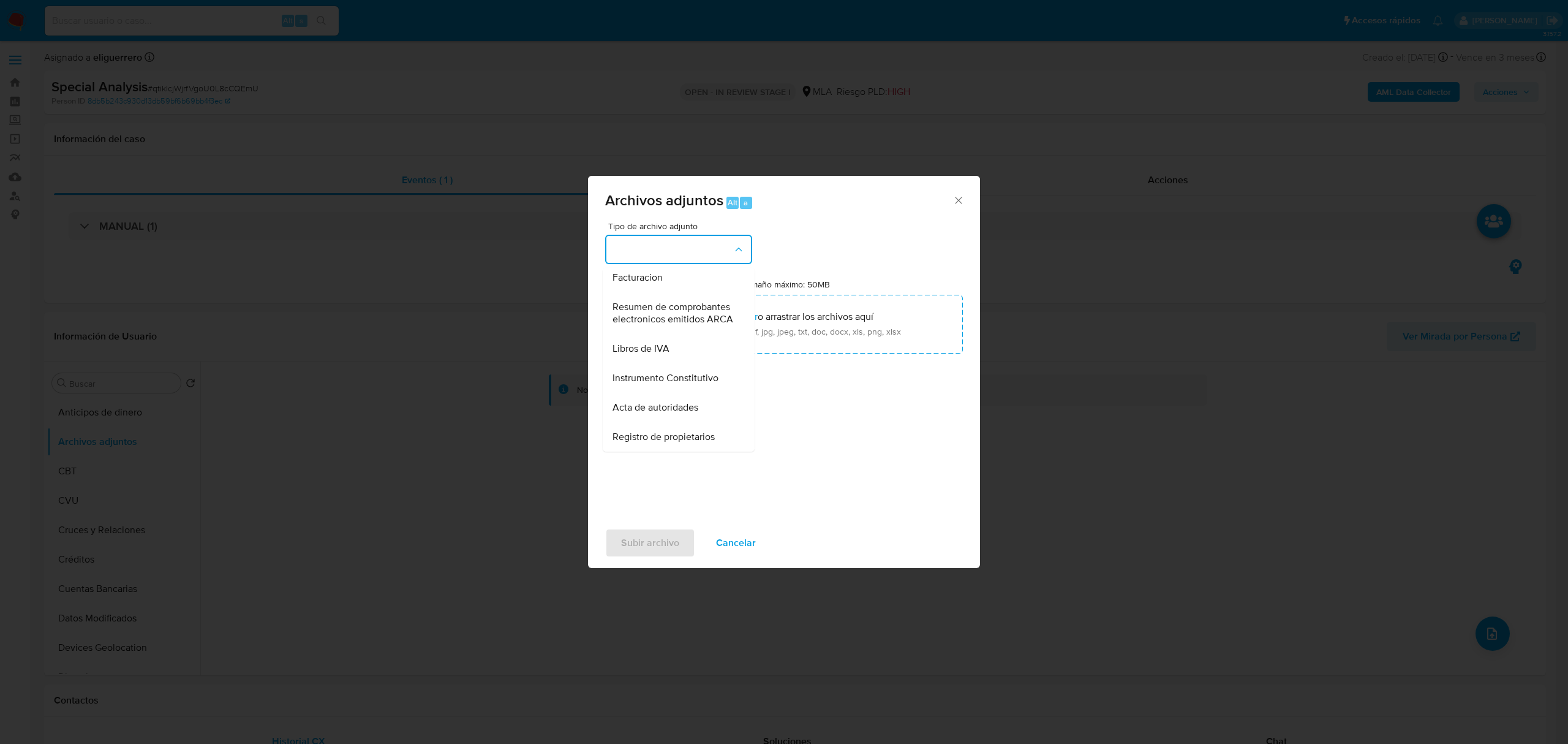
scroll to position [554, 0]
click at [667, 410] on span "Acta de autoridades" at bounding box center [655, 408] width 86 height 12
click at [736, 238] on button "Acta de autoridades" at bounding box center [679, 250] width 147 height 30
click at [708, 401] on span "OTROS - DUE DILIGENCE" at bounding box center [667, 394] width 109 height 12
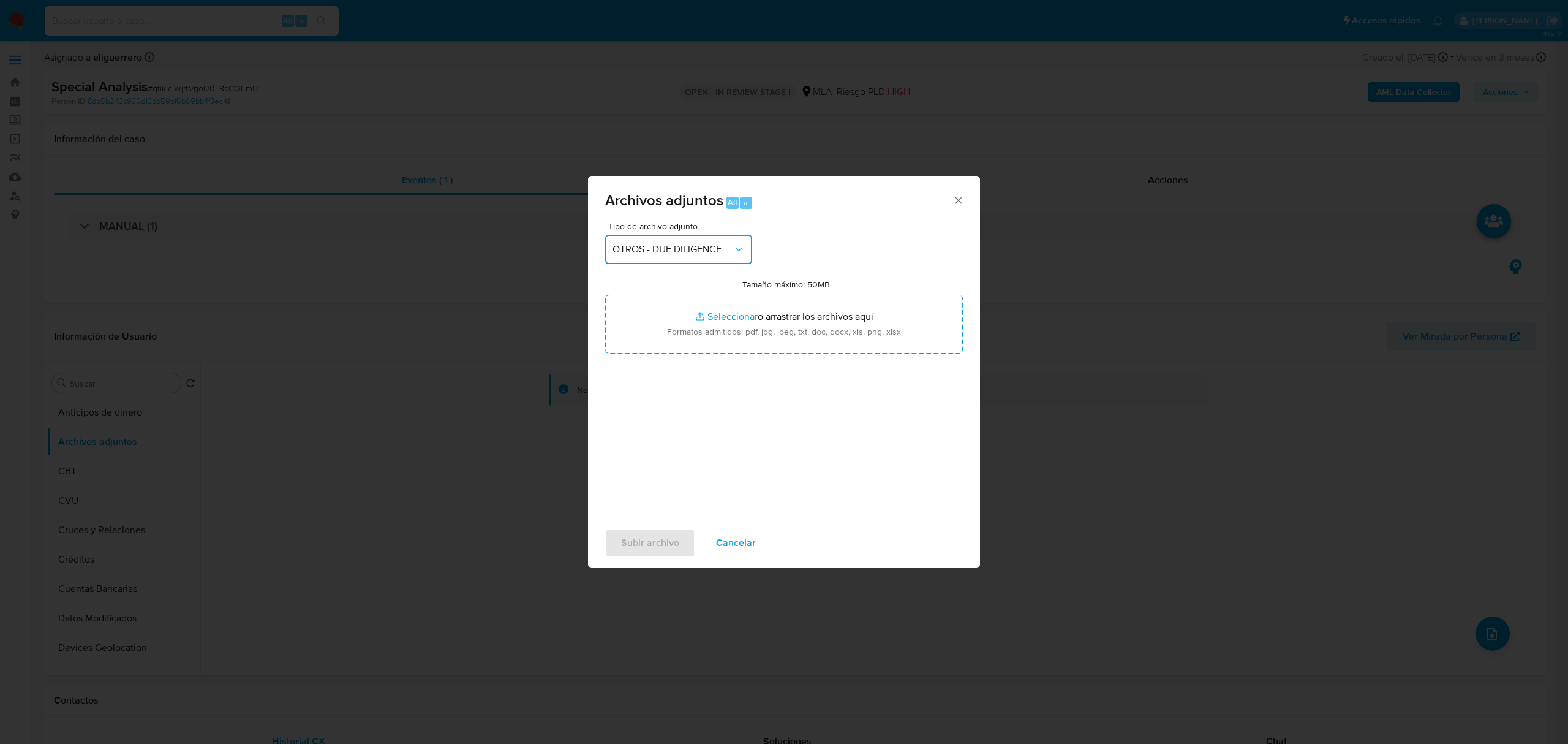
click at [739, 241] on button "OTROS - DUE DILIGENCE" at bounding box center [679, 250] width 147 height 30
click at [650, 309] on div "OTROS" at bounding box center [674, 295] width 125 height 30
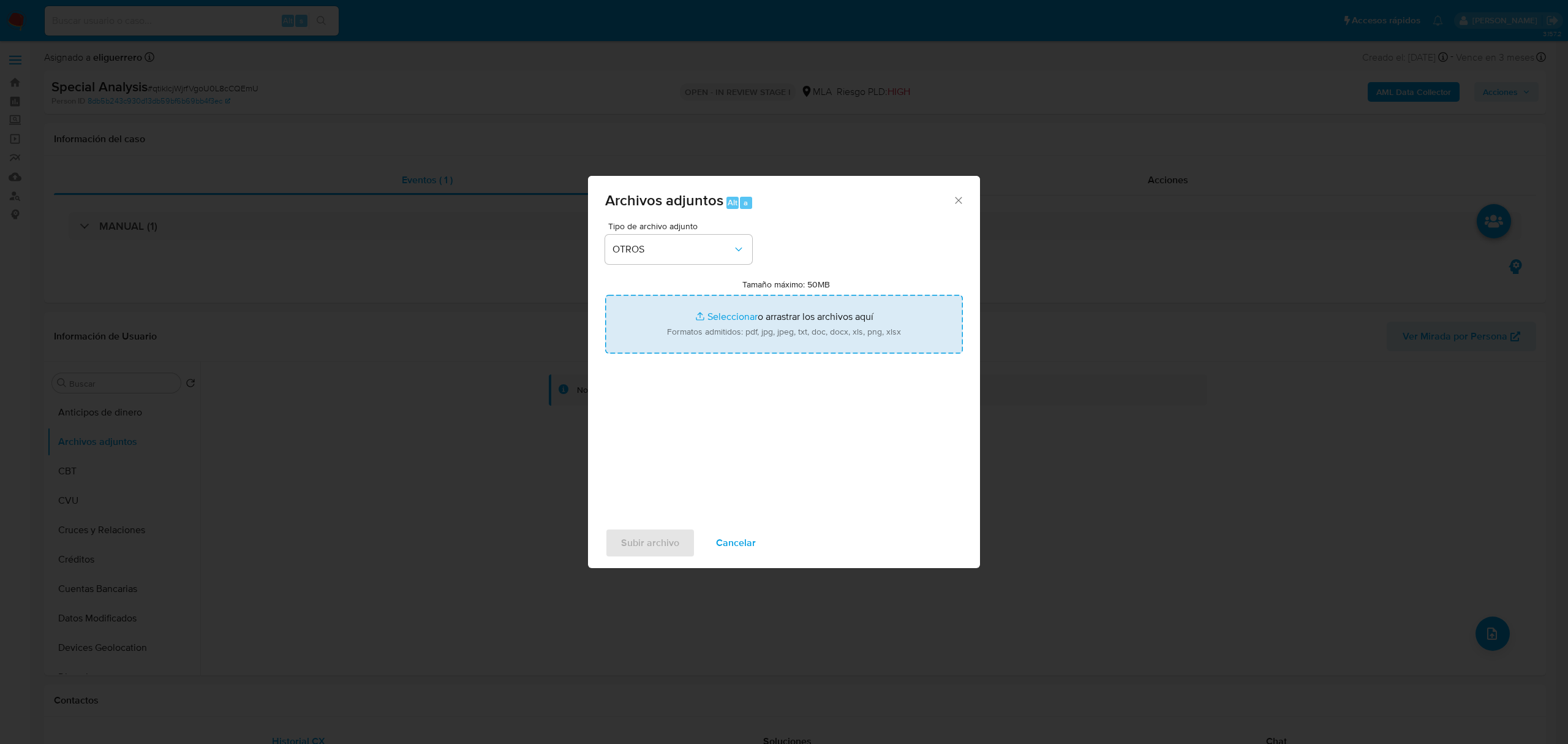
click at [738, 317] on input "Tamaño máximo: 50MB Seleccionar archivos" at bounding box center [784, 324] width 358 height 59
type input "C:\fakepath\2f21a48f-Manual_de_Prevencion_Lavado_de_Activos_y_Financiamiento_de…"
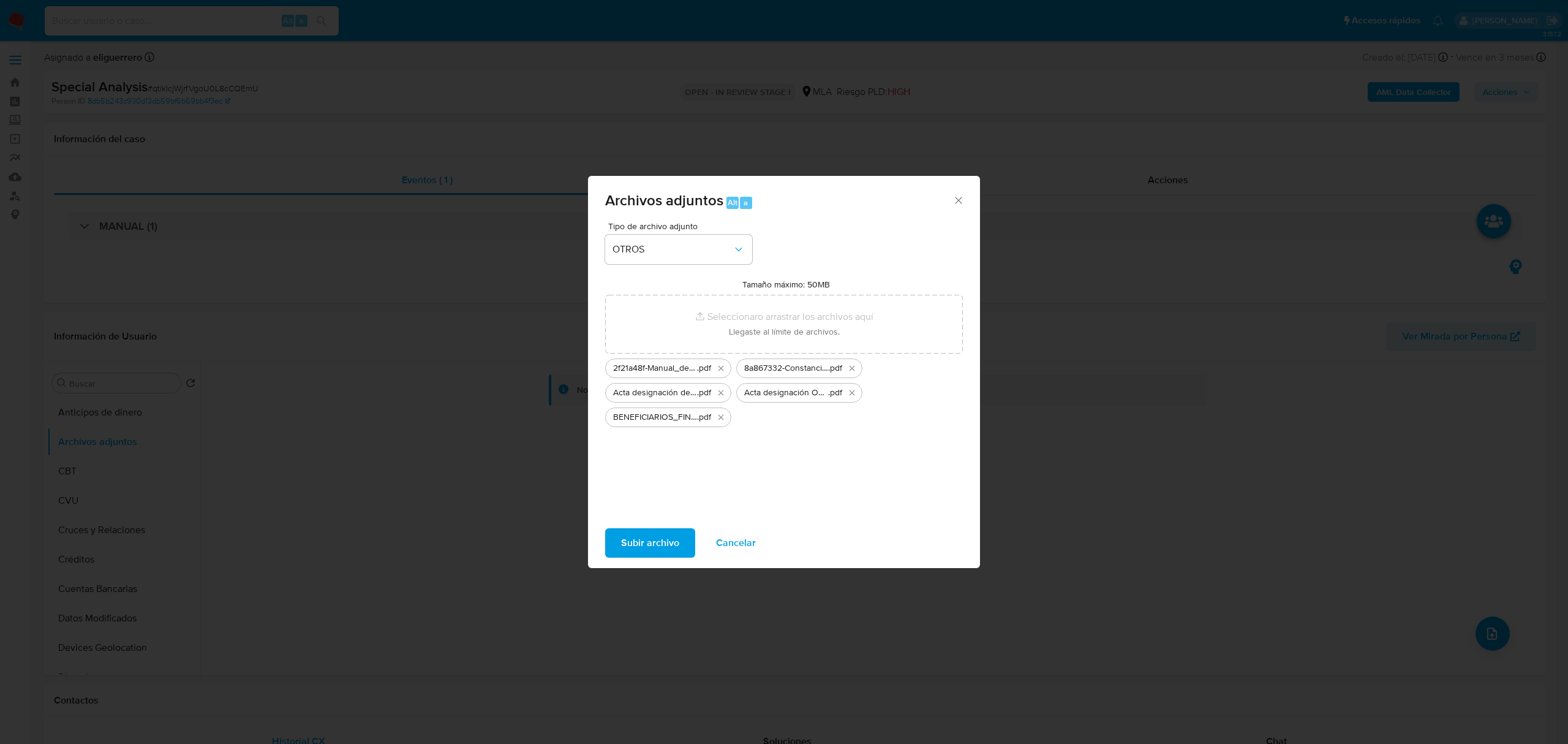
click at [645, 535] on span "Subir archivo" at bounding box center [650, 543] width 58 height 27
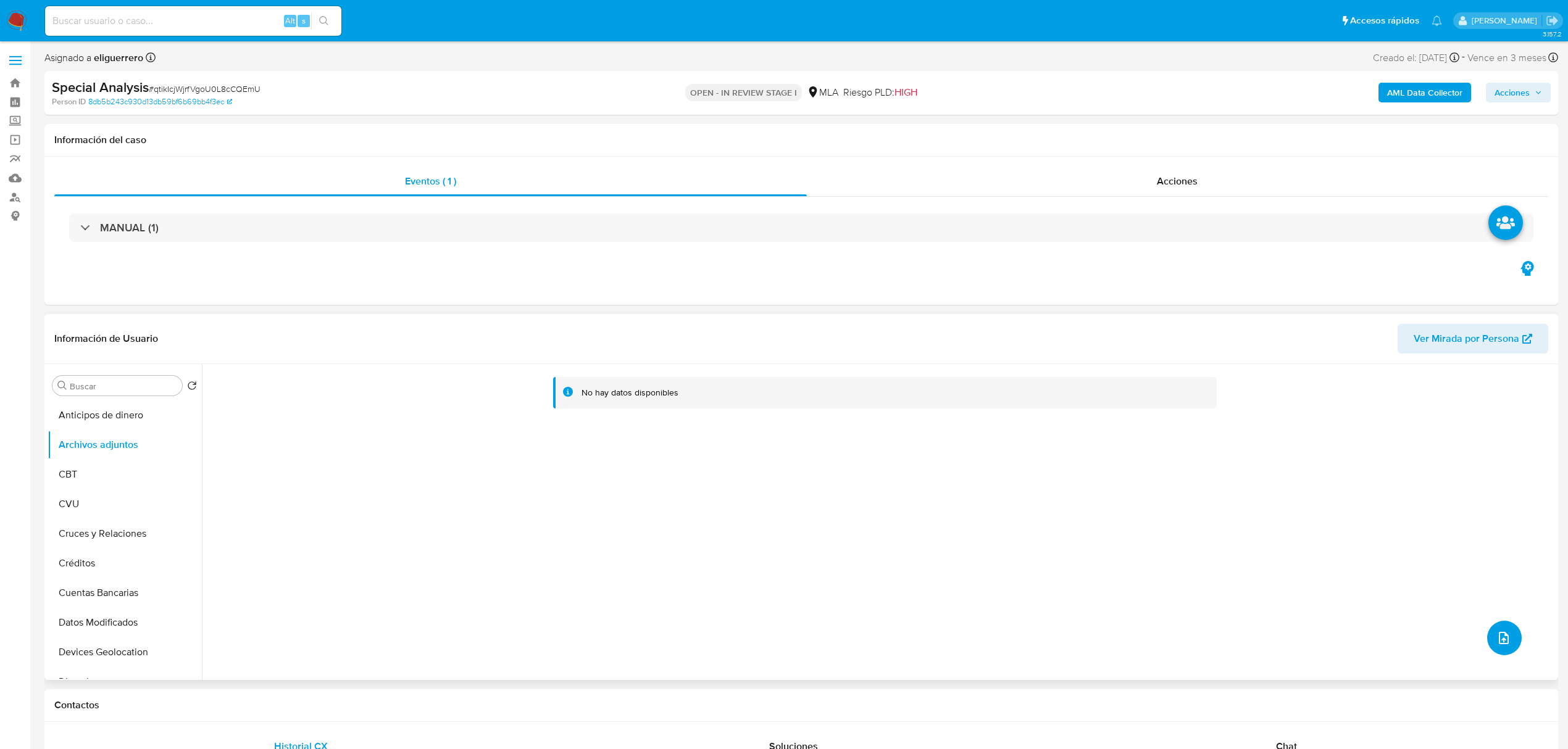
click at [1500, 627] on button "upload-file" at bounding box center [1505, 638] width 35 height 35
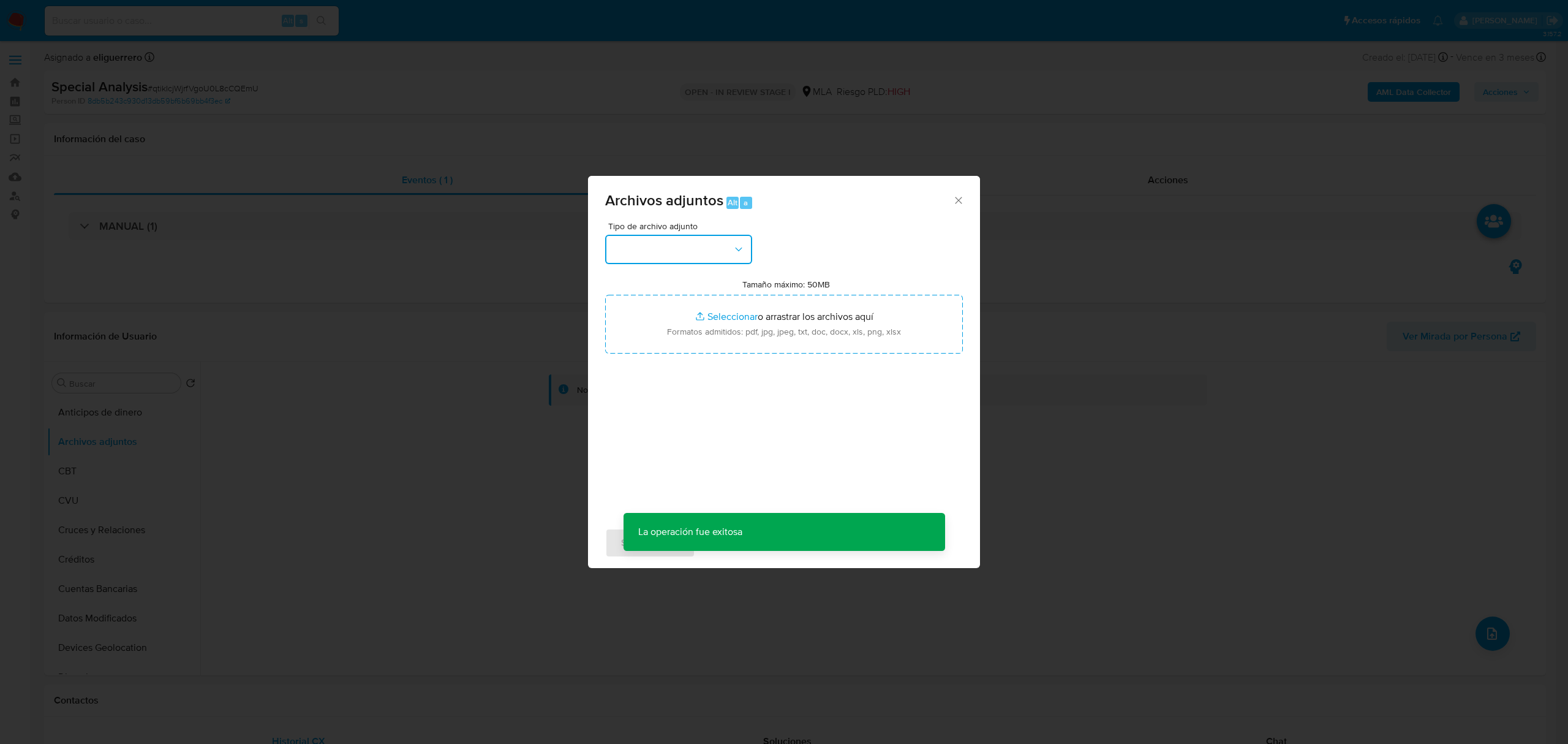
click at [683, 255] on button "button" at bounding box center [679, 250] width 147 height 30
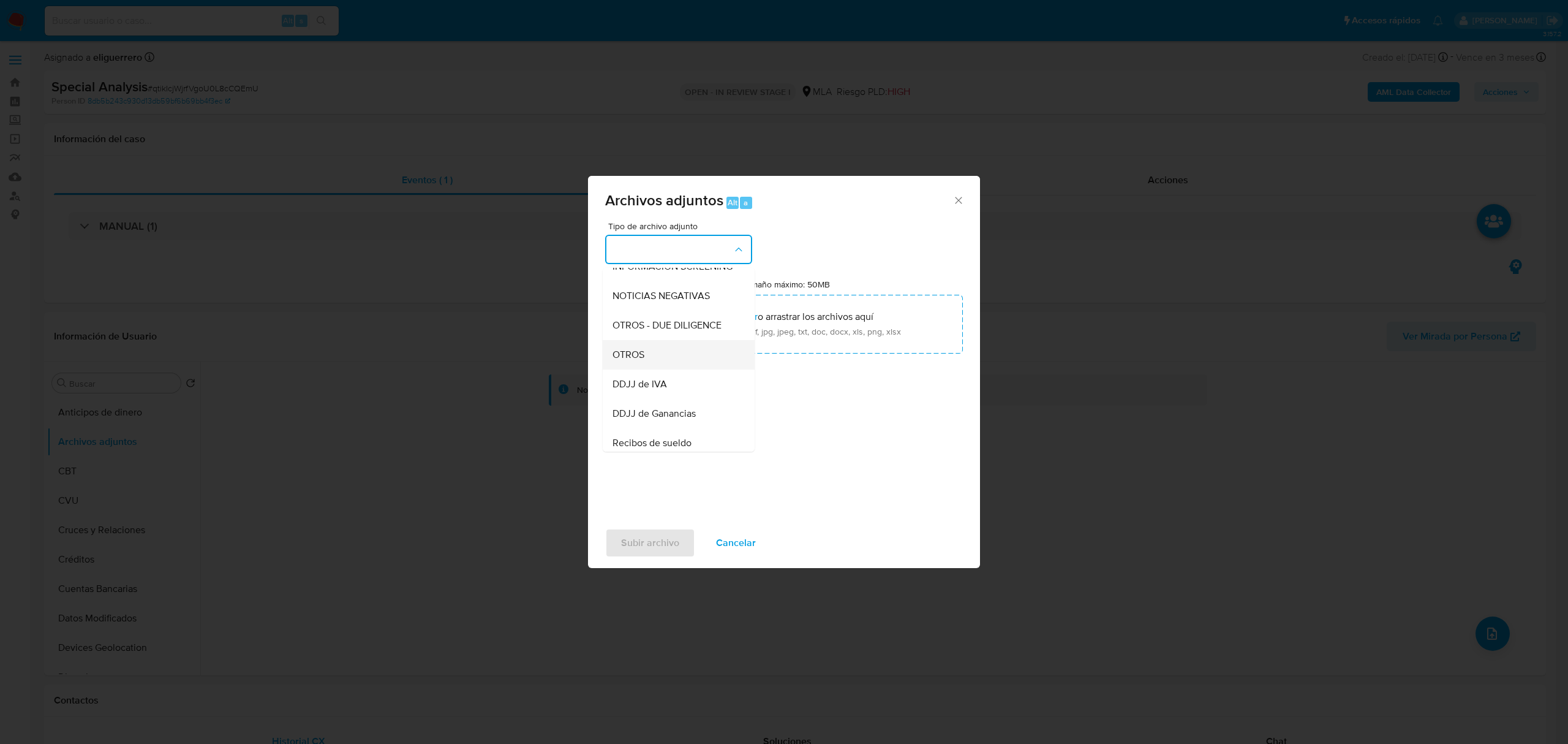
click at [658, 370] on div "OTROS" at bounding box center [674, 355] width 125 height 30
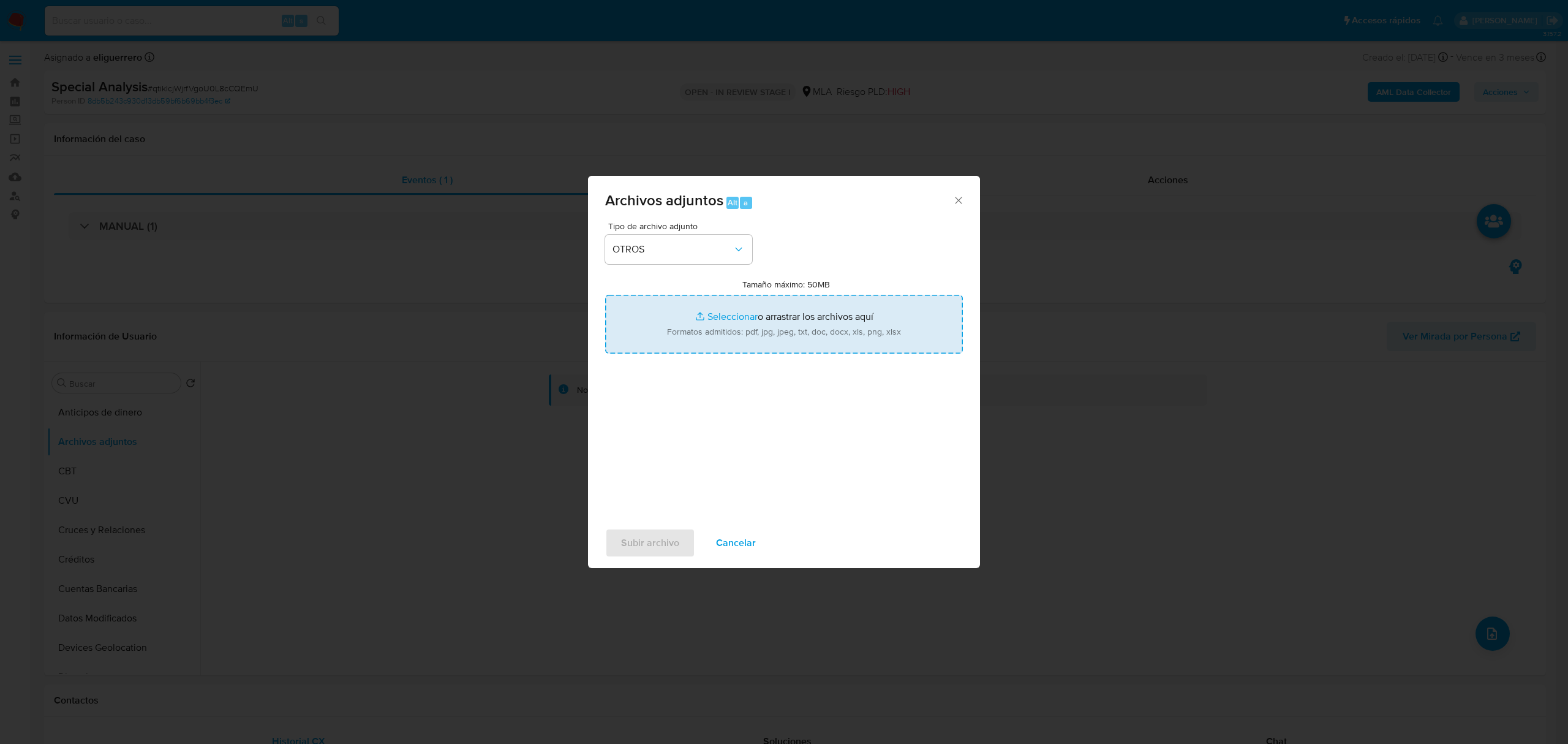
click at [708, 317] on input "Tamaño máximo: 50MB Seleccionar archivos" at bounding box center [784, 324] width 358 height 59
type input "C:\fakepath\BIO - Estatuto.pdf"
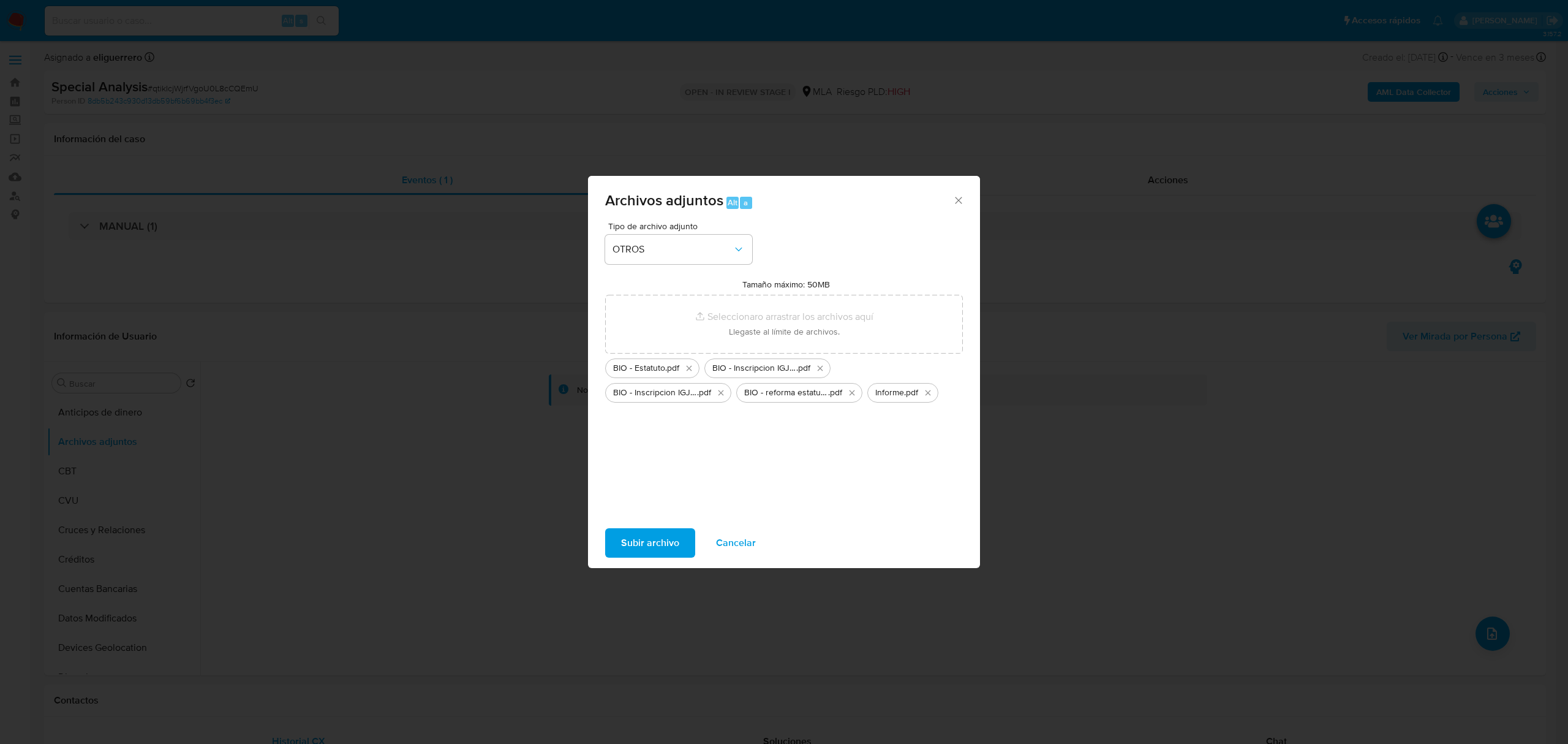
click at [647, 553] on span "Subir archivo" at bounding box center [650, 543] width 58 height 27
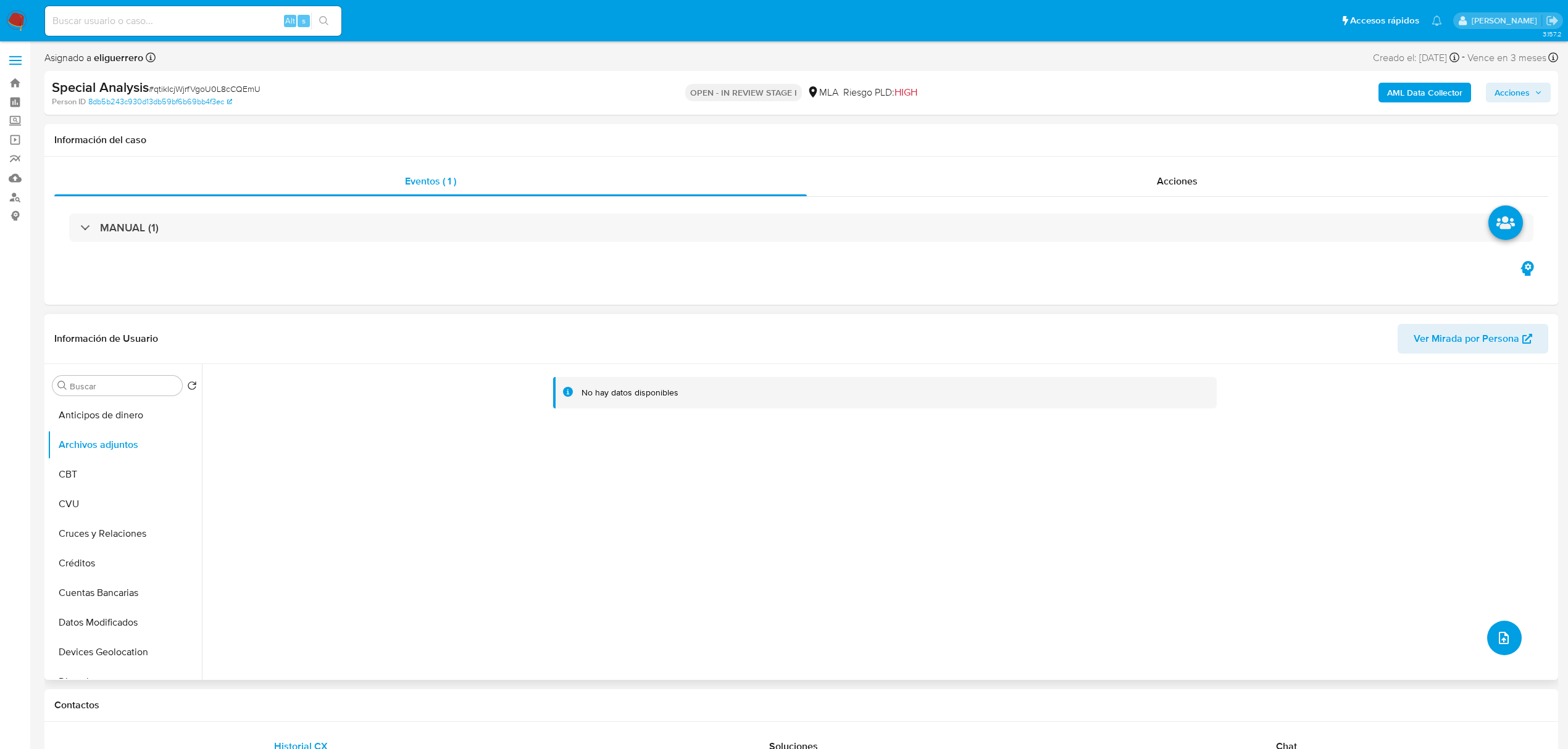
click at [1510, 642] on button "upload-file" at bounding box center [1505, 638] width 35 height 35
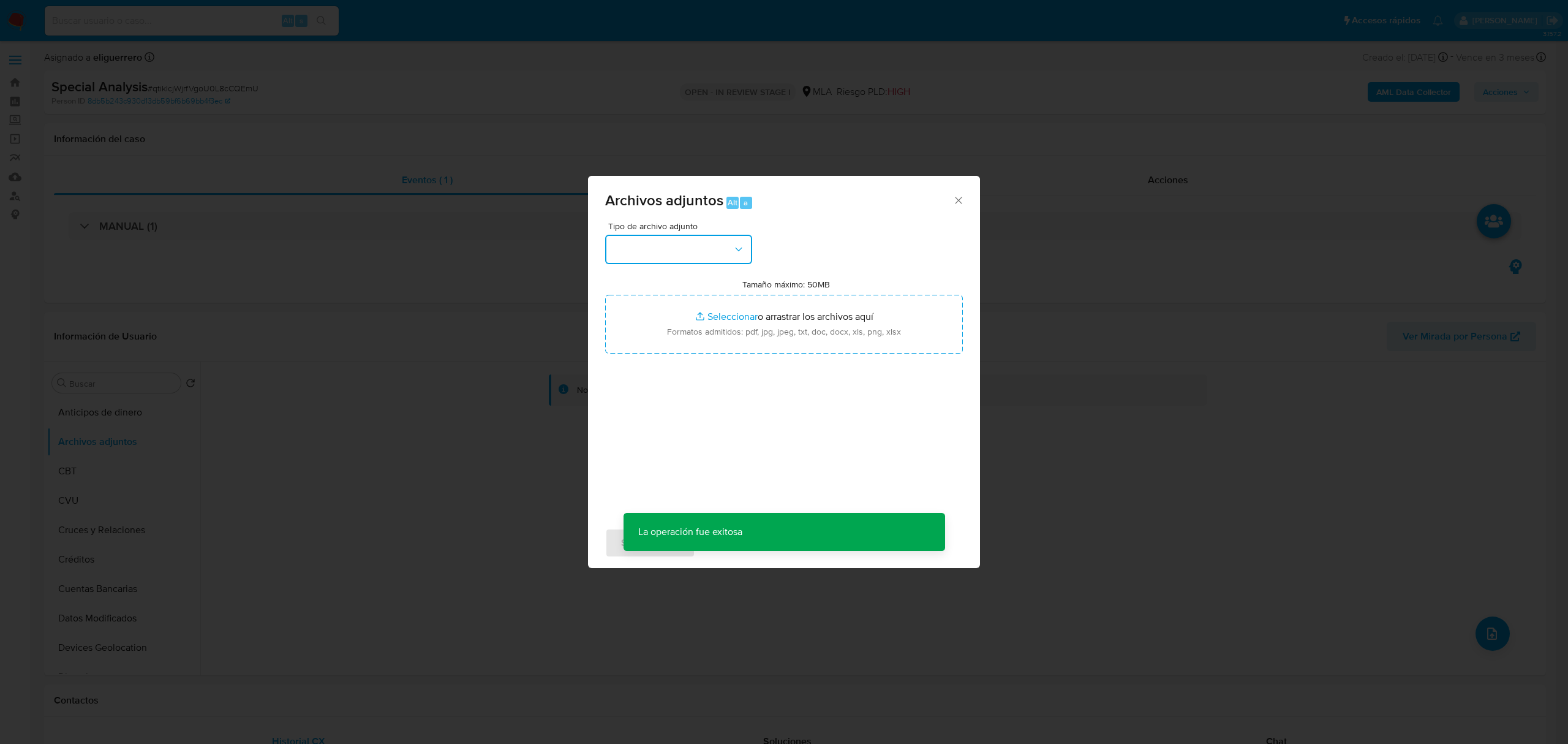
click at [662, 241] on button "button" at bounding box center [679, 250] width 147 height 30
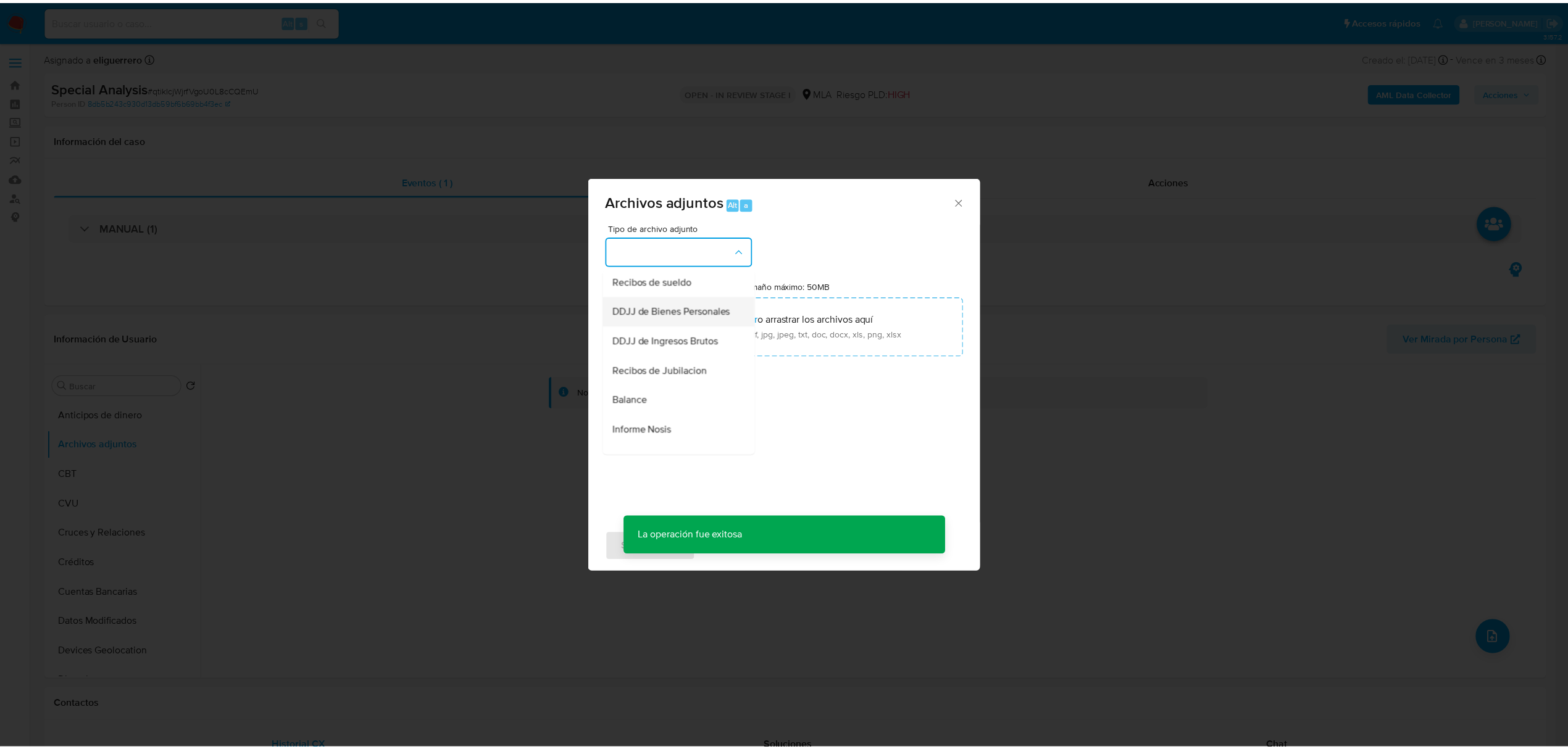
scroll to position [247, 0]
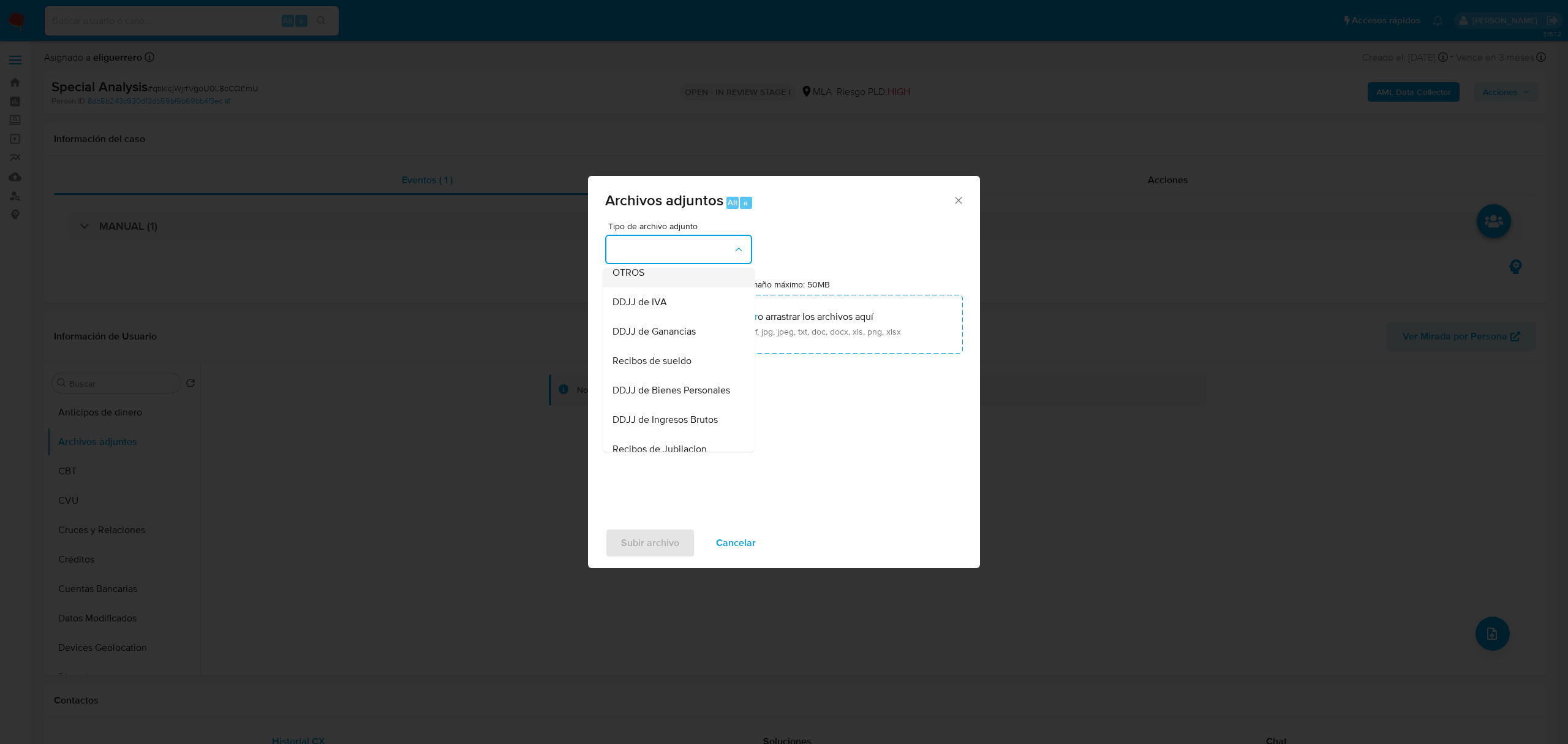
click at [654, 288] on div "OTROS" at bounding box center [674, 273] width 125 height 30
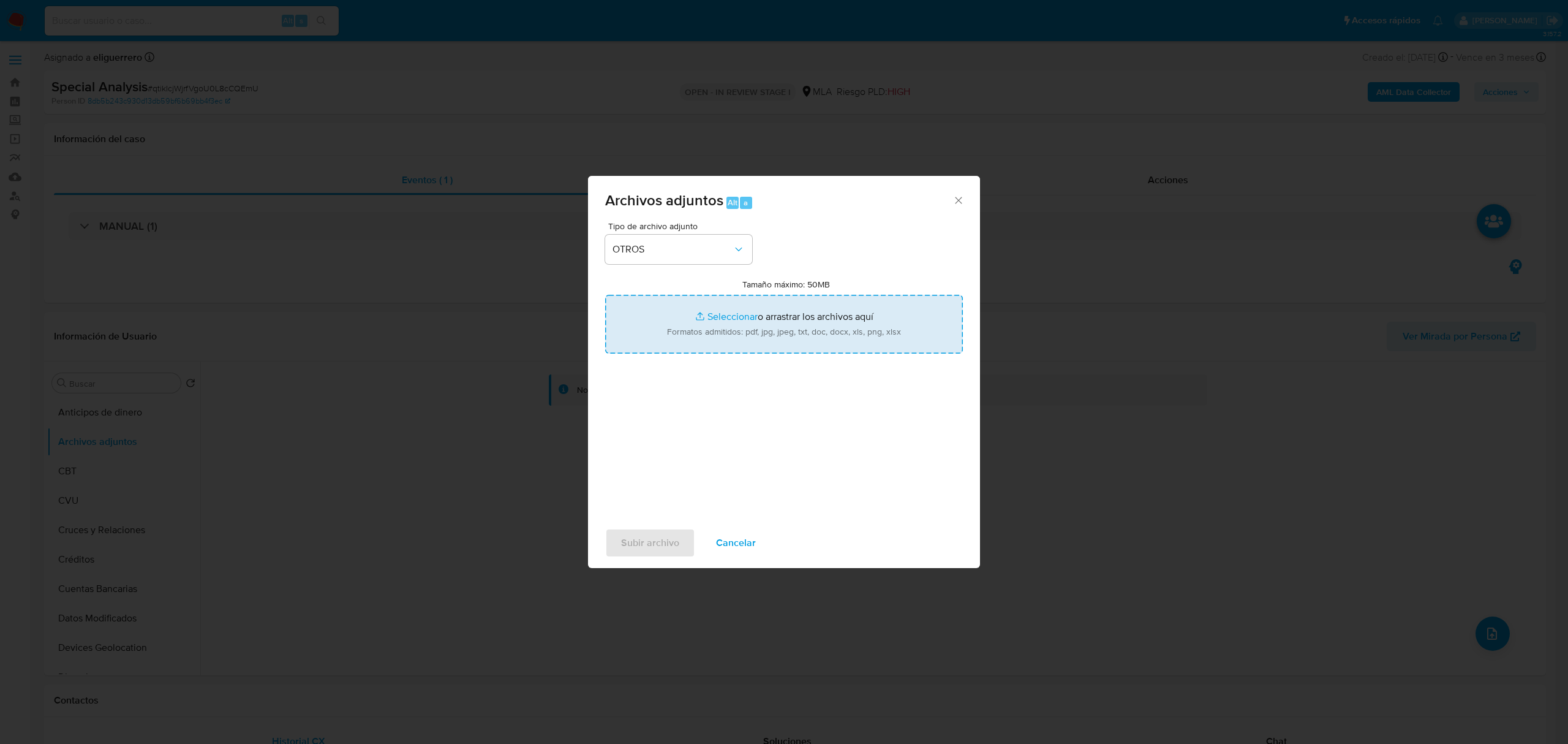
click at [764, 329] on input "Tamaño máximo: 50MB Seleccionar archivos" at bounding box center [784, 324] width 358 height 59
type input "C:\fakepath\Inscripción OC -Bingos_del_Oeste_S.A..pdf"
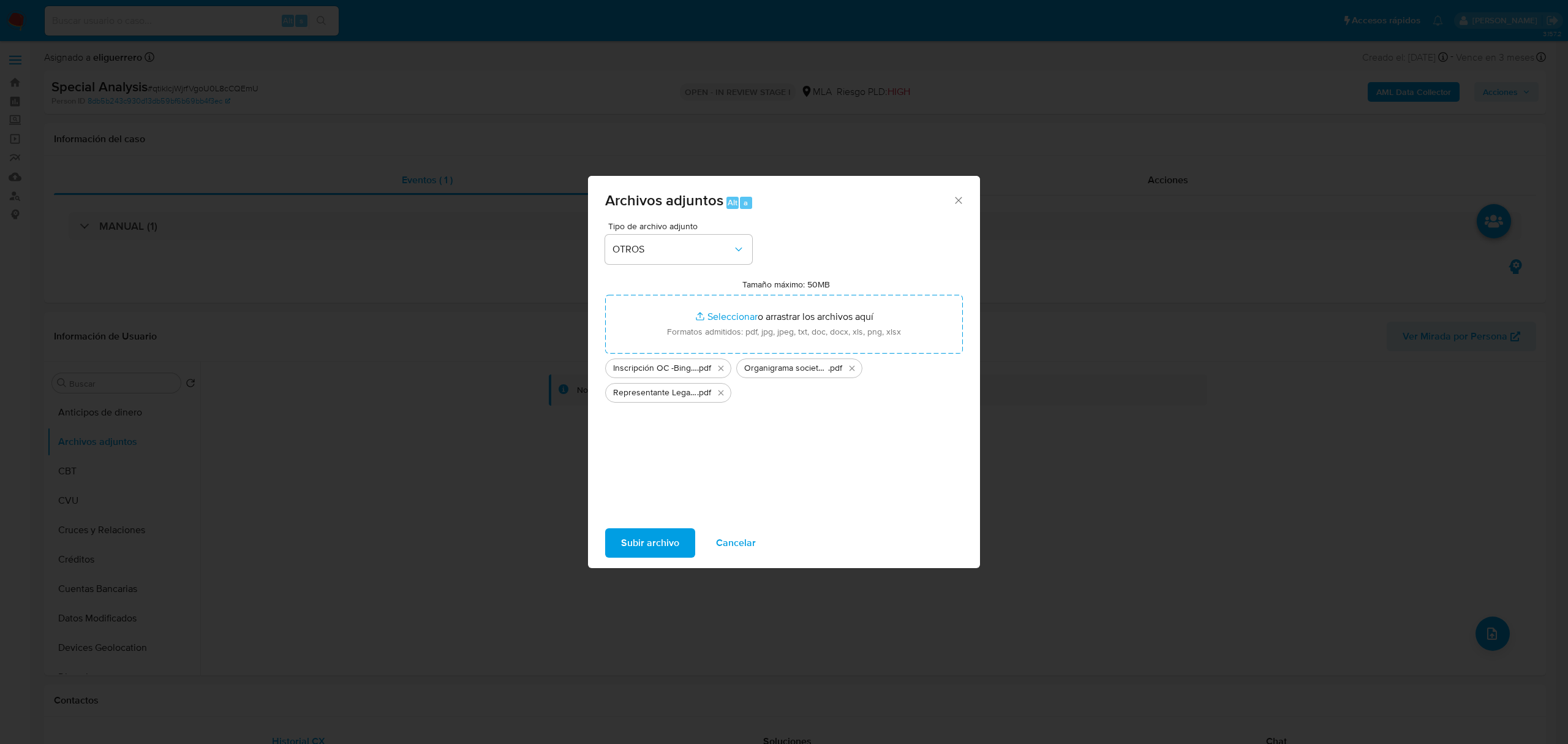
click at [640, 544] on span "Subir archivo" at bounding box center [650, 543] width 58 height 27
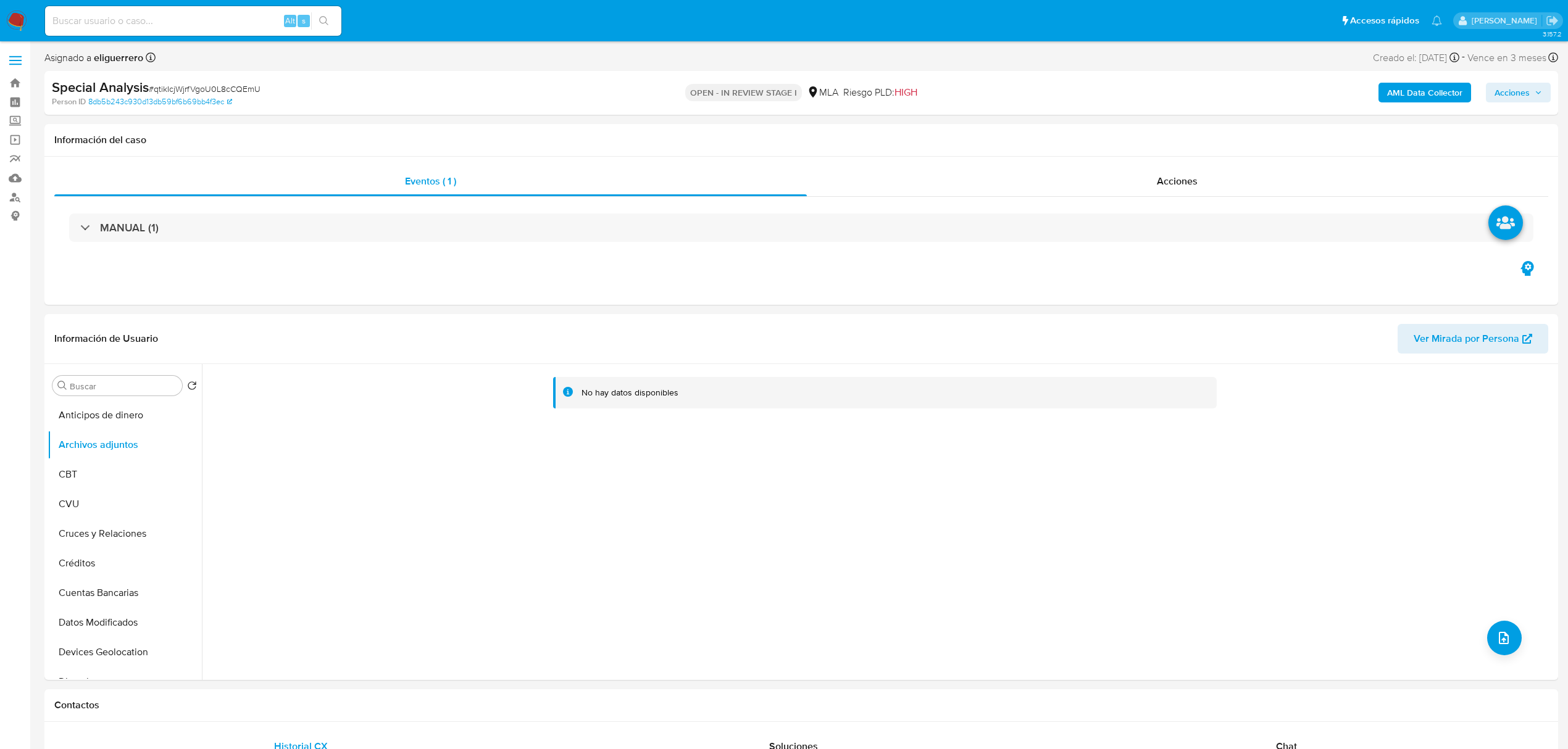
click at [1527, 90] on span "Acciones" at bounding box center [1512, 92] width 35 height 20
click at [1188, 131] on span "Resolución del caso" at bounding box center [1167, 131] width 88 height 14
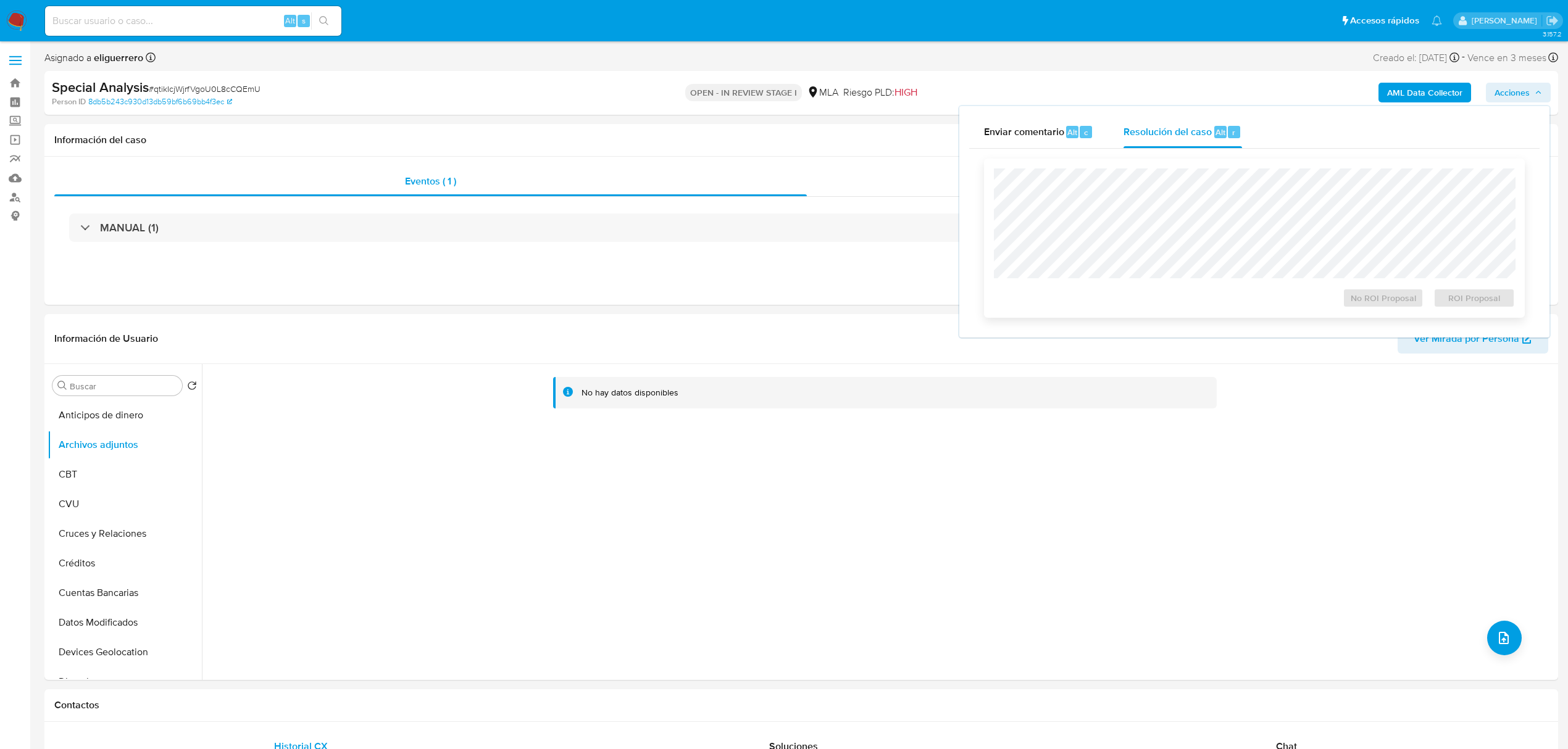
click at [1143, 168] on div at bounding box center [1255, 223] width 521 height 110
click at [80, 457] on button "Archivos adjuntos" at bounding box center [119, 445] width 144 height 30
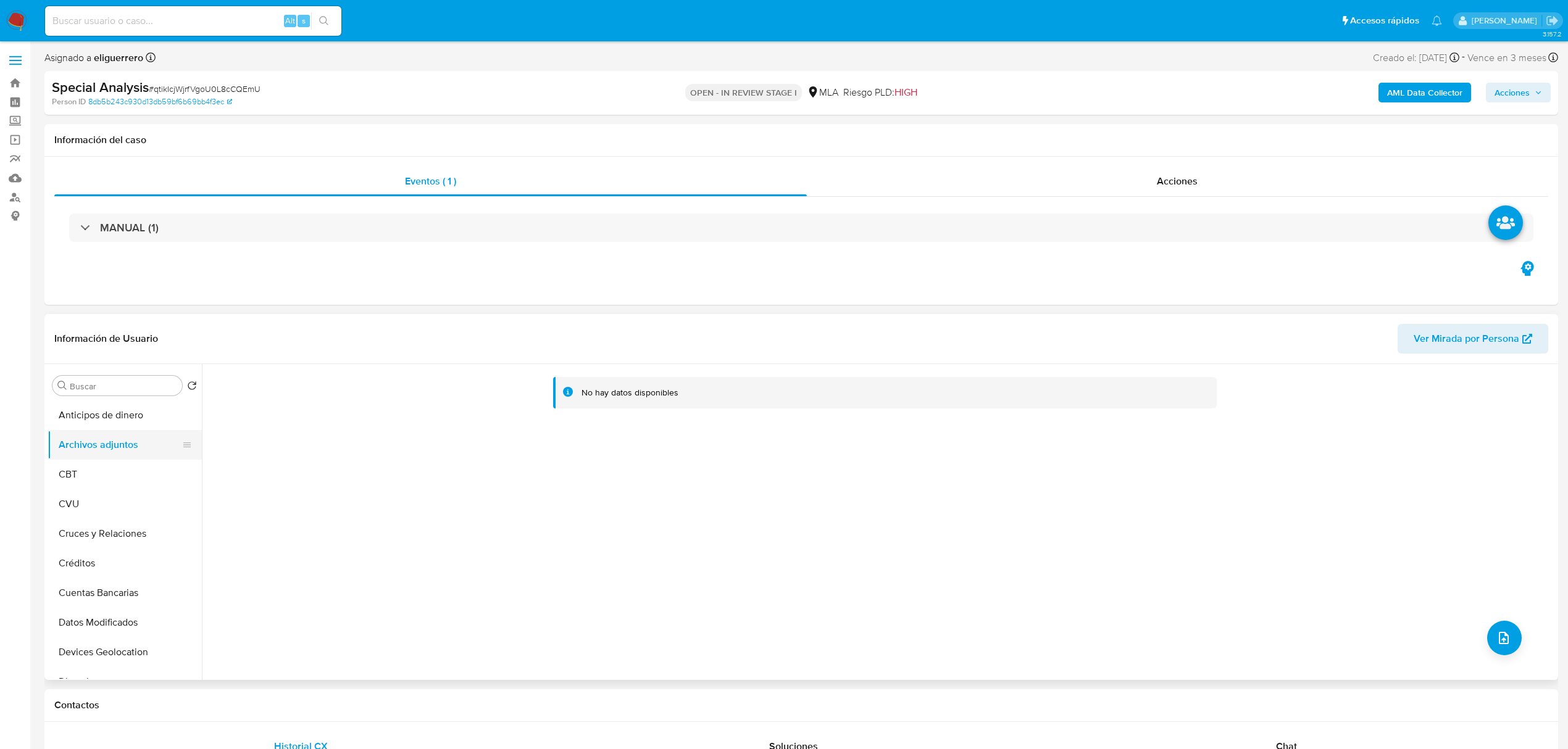
click at [87, 448] on button "Archivos adjuntos" at bounding box center [119, 445] width 144 height 30
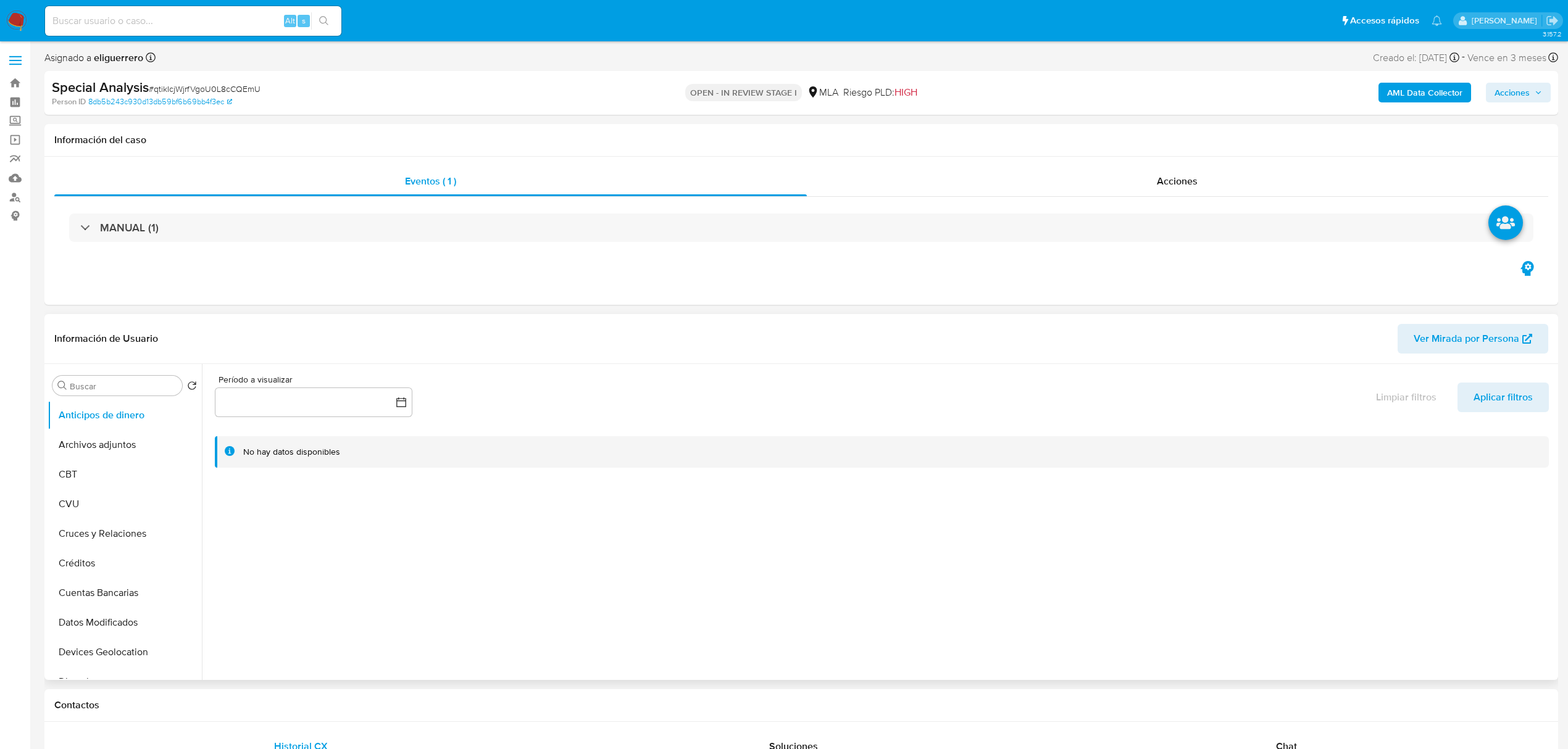
select select "10"
click at [62, 432] on ul "Anticipos de dinero Archivos adjuntos CBT CVU Cruces y Relaciones Créditos Cuen…" at bounding box center [124, 539] width 154 height 278
click at [67, 438] on button "Archivos adjuntos" at bounding box center [119, 445] width 144 height 30
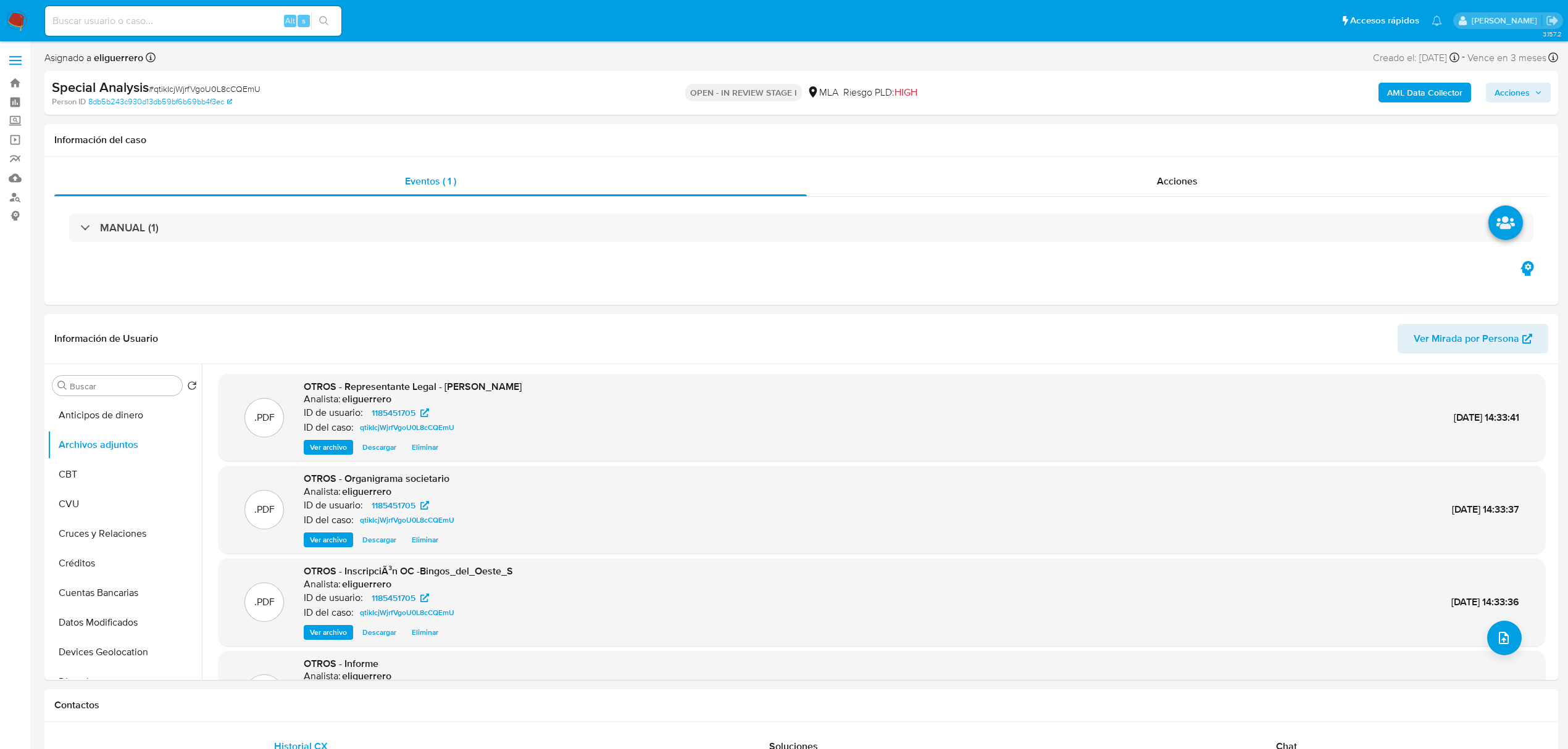
click at [1525, 92] on span "Acciones" at bounding box center [1512, 92] width 35 height 20
click at [1210, 131] on span "Resolución del caso" at bounding box center [1167, 131] width 88 height 14
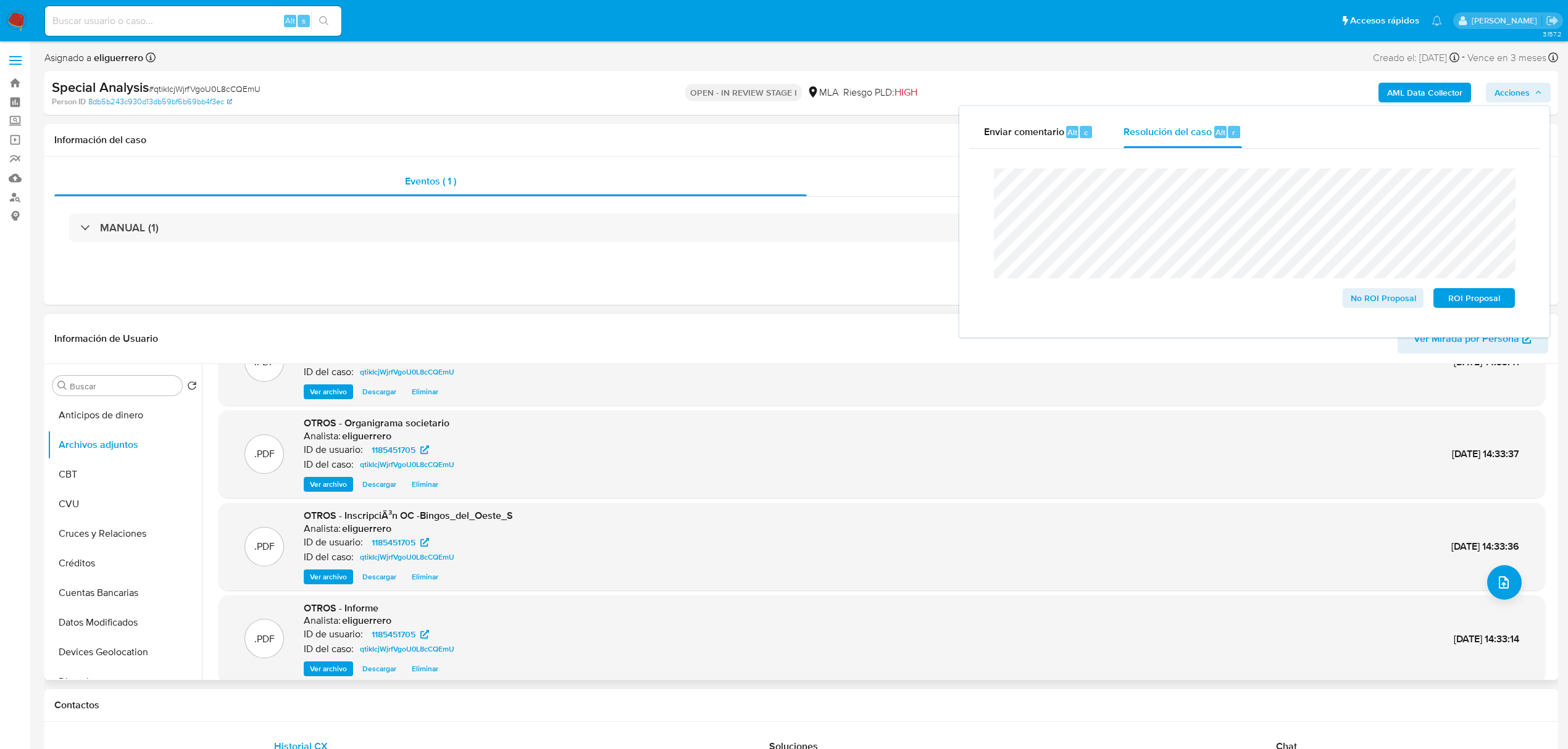
scroll to position [104, 0]
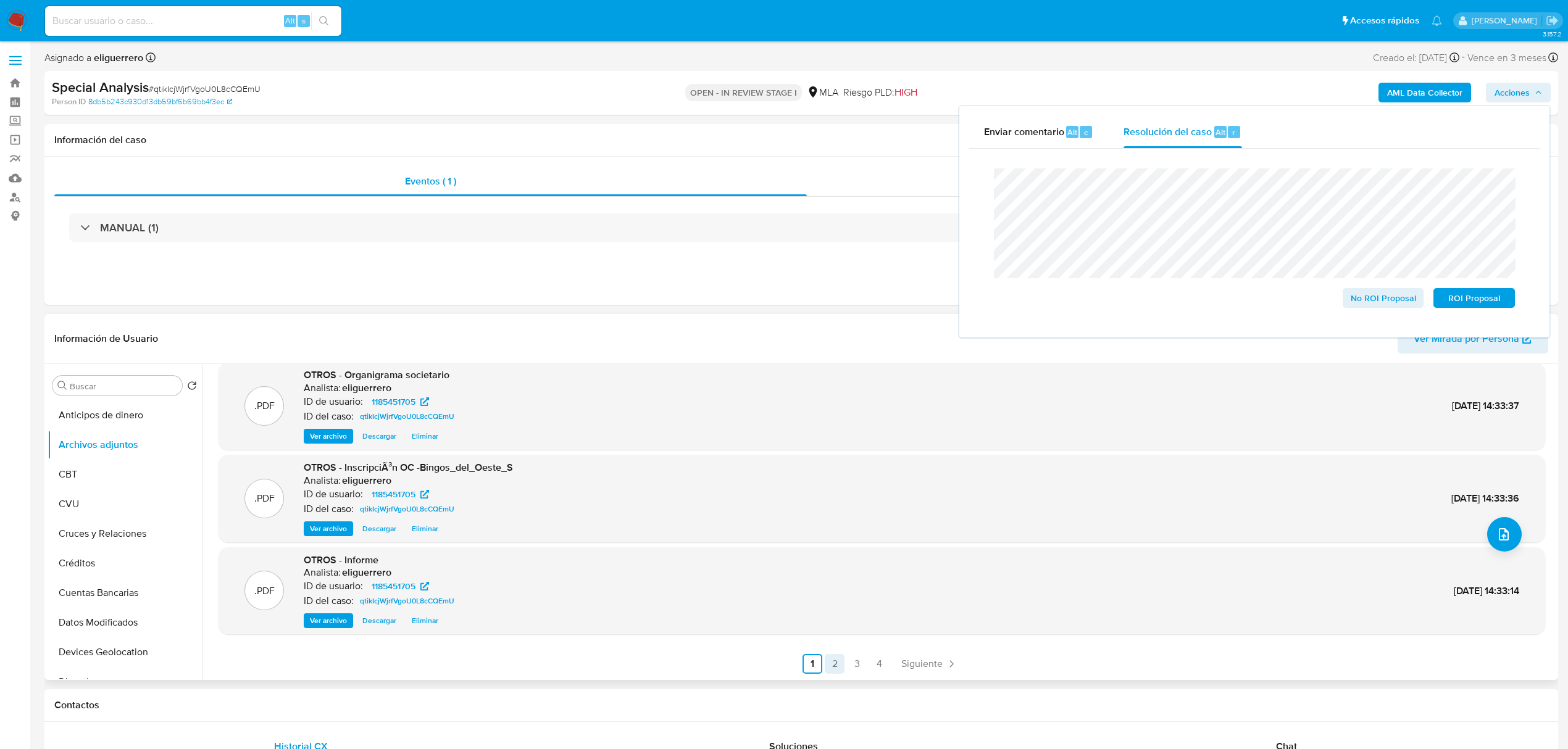
click at [829, 662] on link "2" at bounding box center [835, 664] width 20 height 20
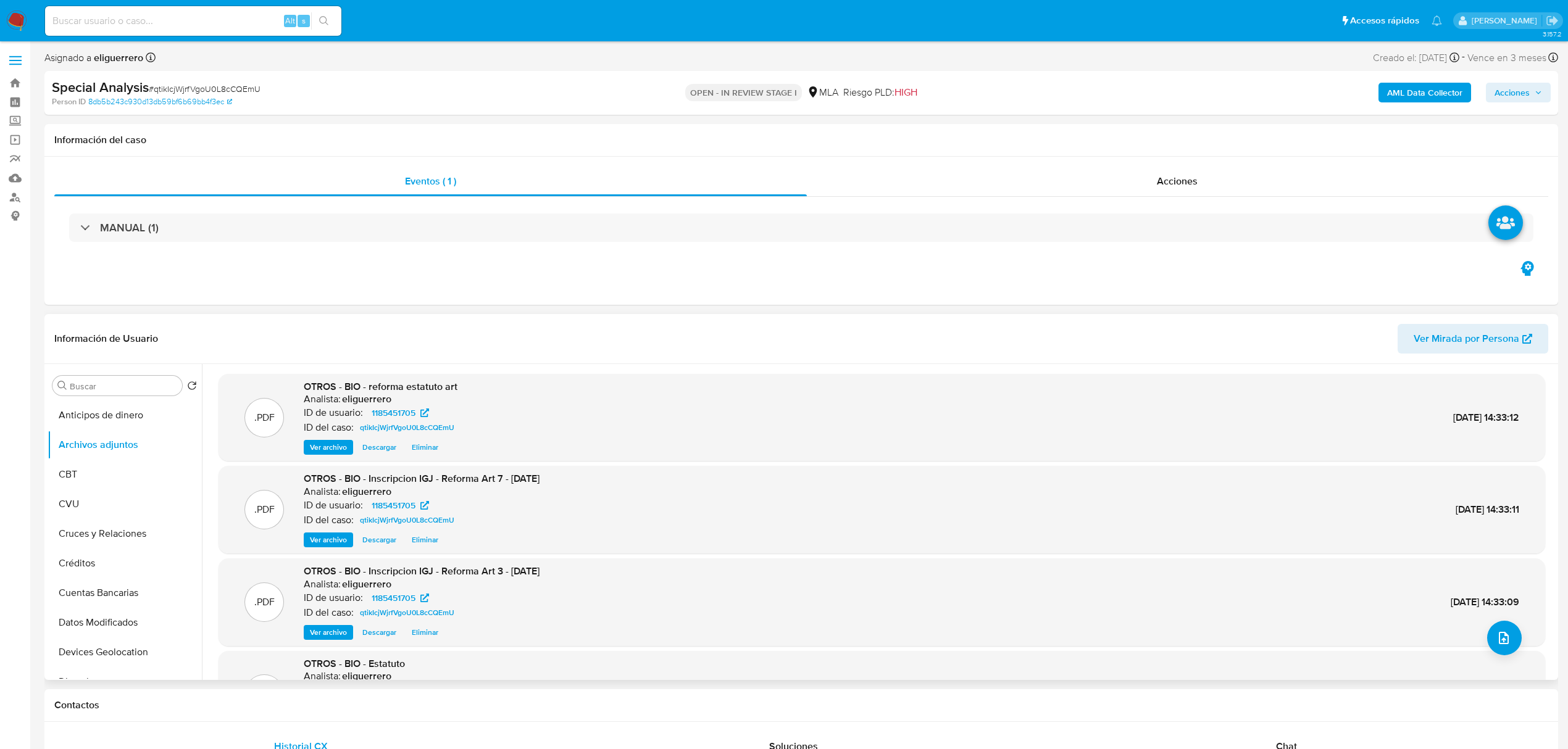
click at [1506, 97] on span "Acciones" at bounding box center [1512, 92] width 35 height 20
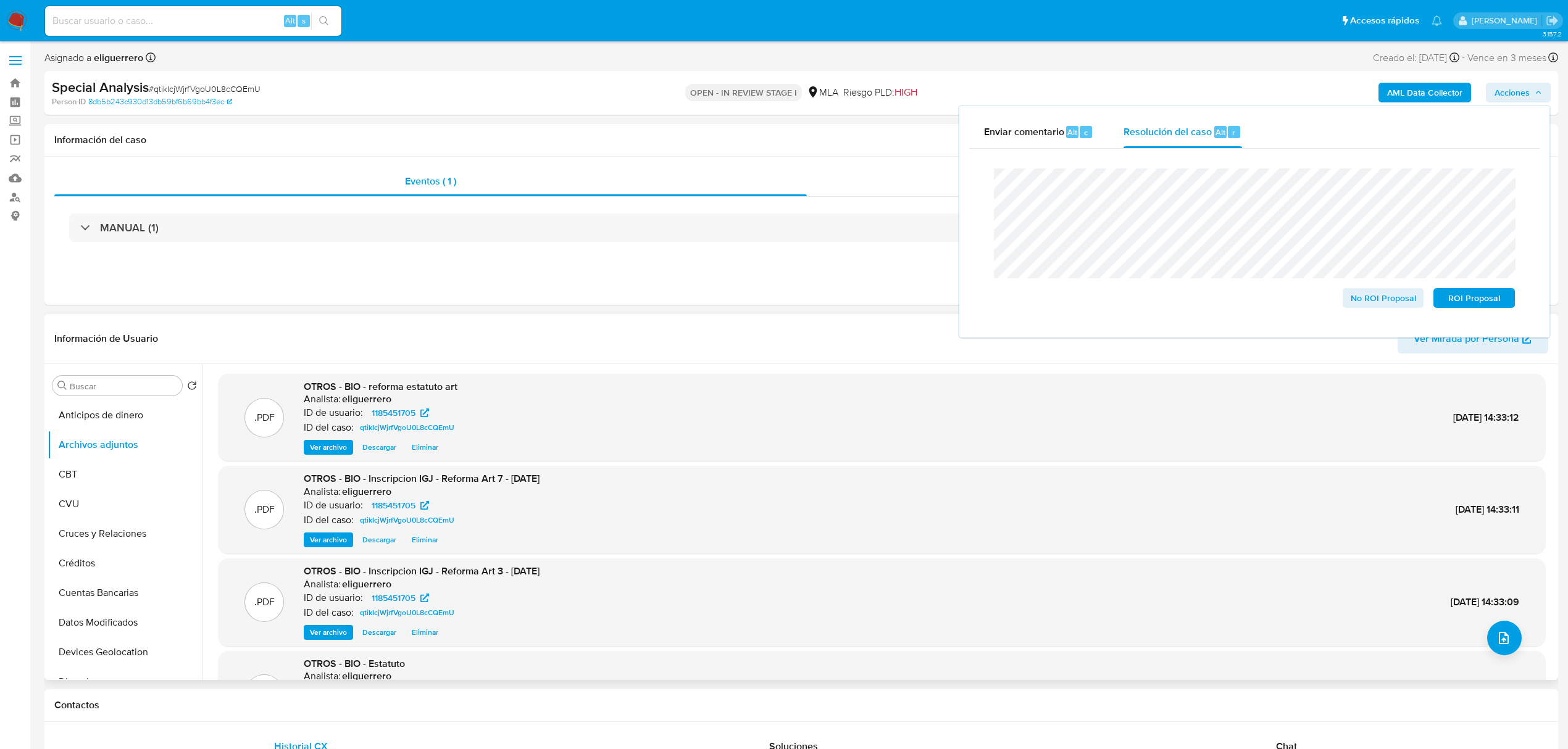
click at [0, 0] on lt-div "Se ha encontrado un posible error ortográfico. In s cripción Descartar" at bounding box center [0, 0] width 0 height 0
click at [0, 0] on lt-strong "s" at bounding box center [0, 0] width 0 height 0
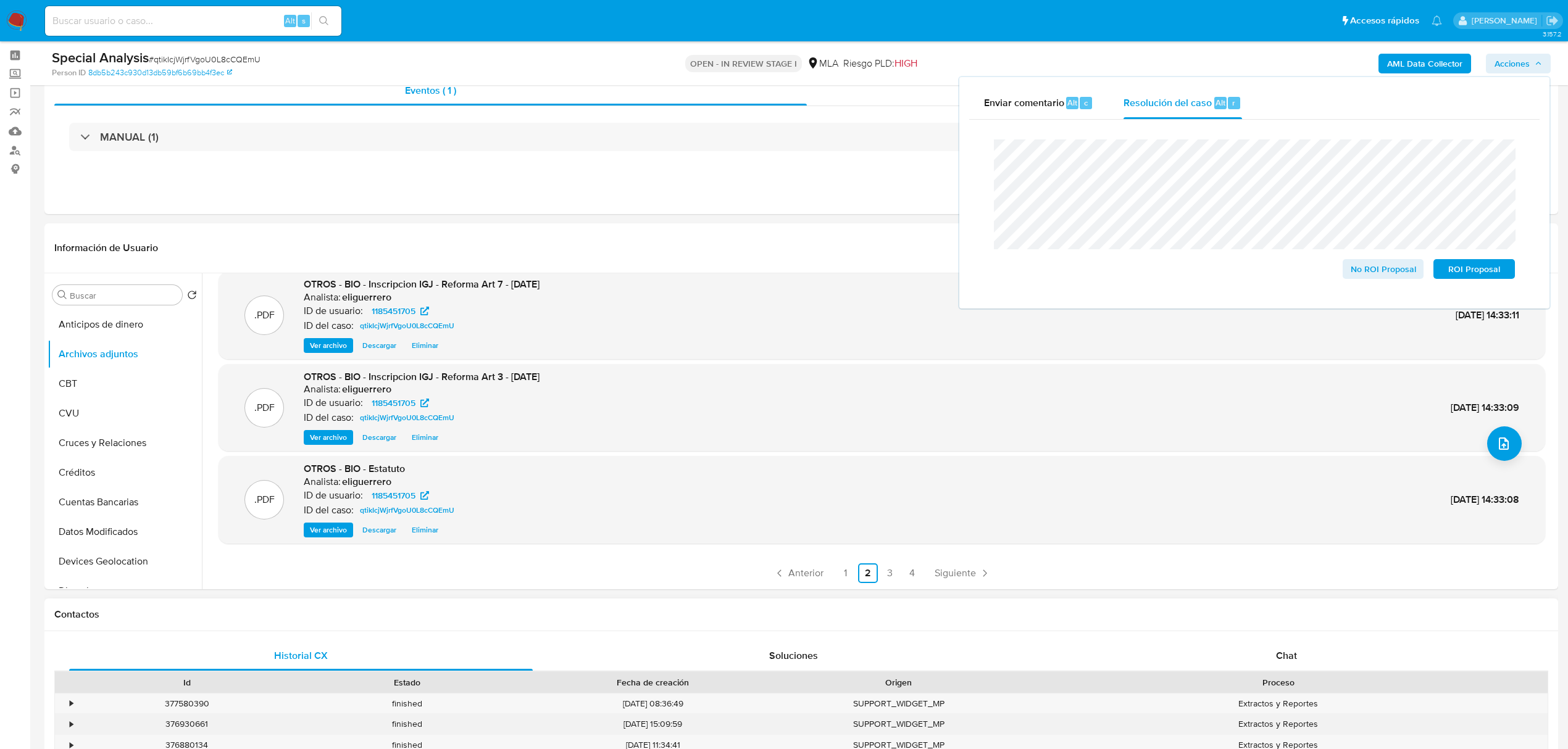
scroll to position [82, 0]
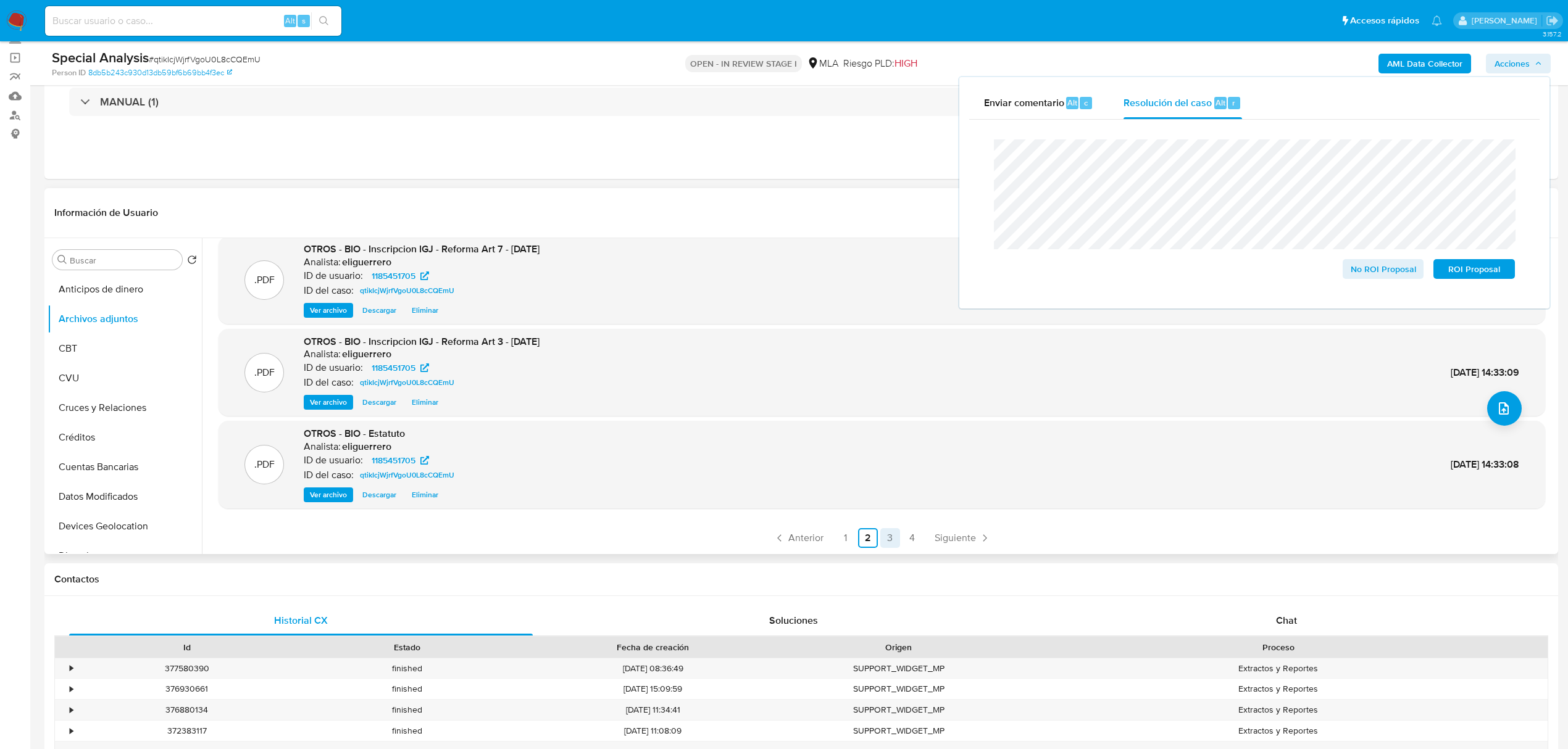
click at [892, 540] on link "3" at bounding box center [890, 538] width 20 height 20
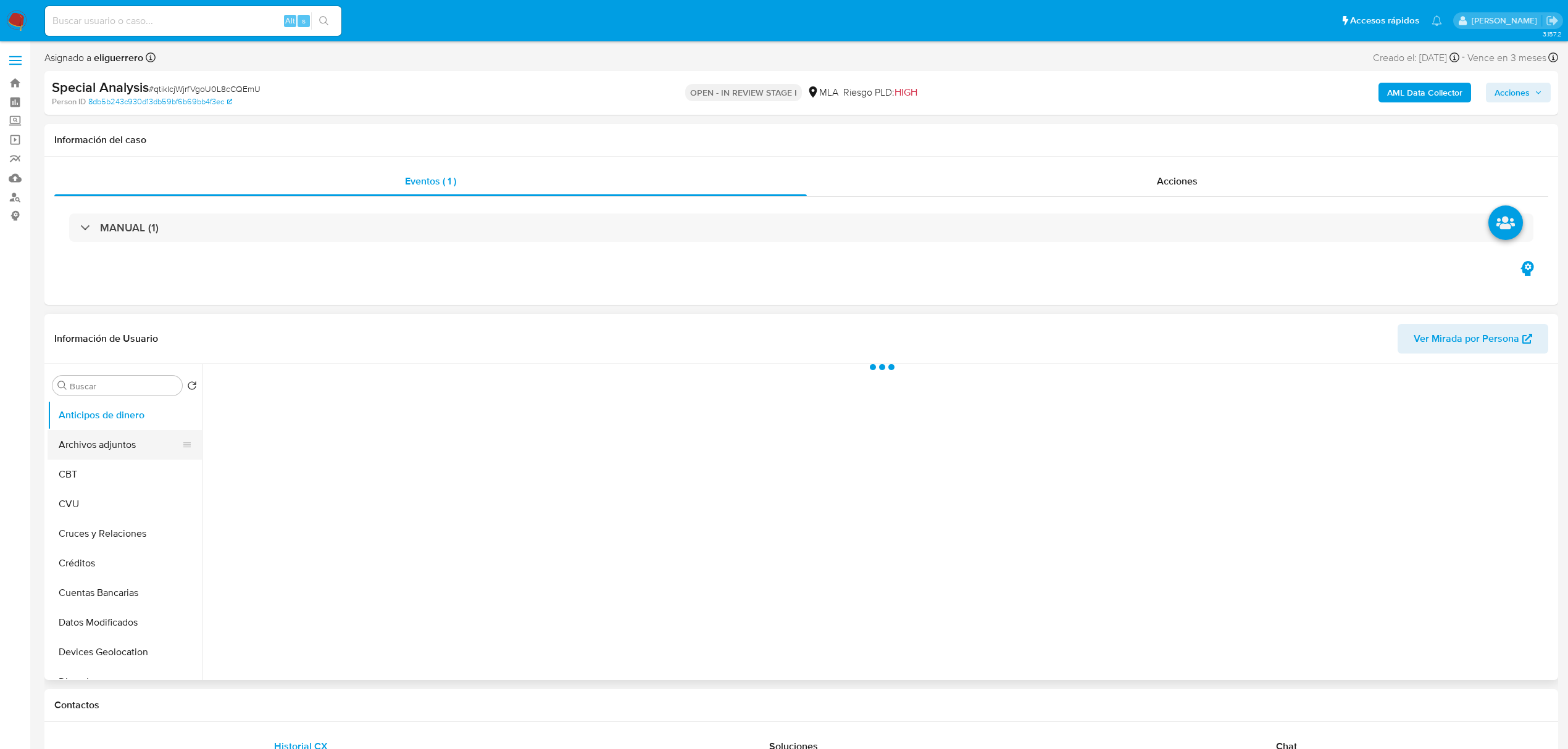
click at [126, 448] on button "Archivos adjuntos" at bounding box center [119, 445] width 144 height 30
select select "10"
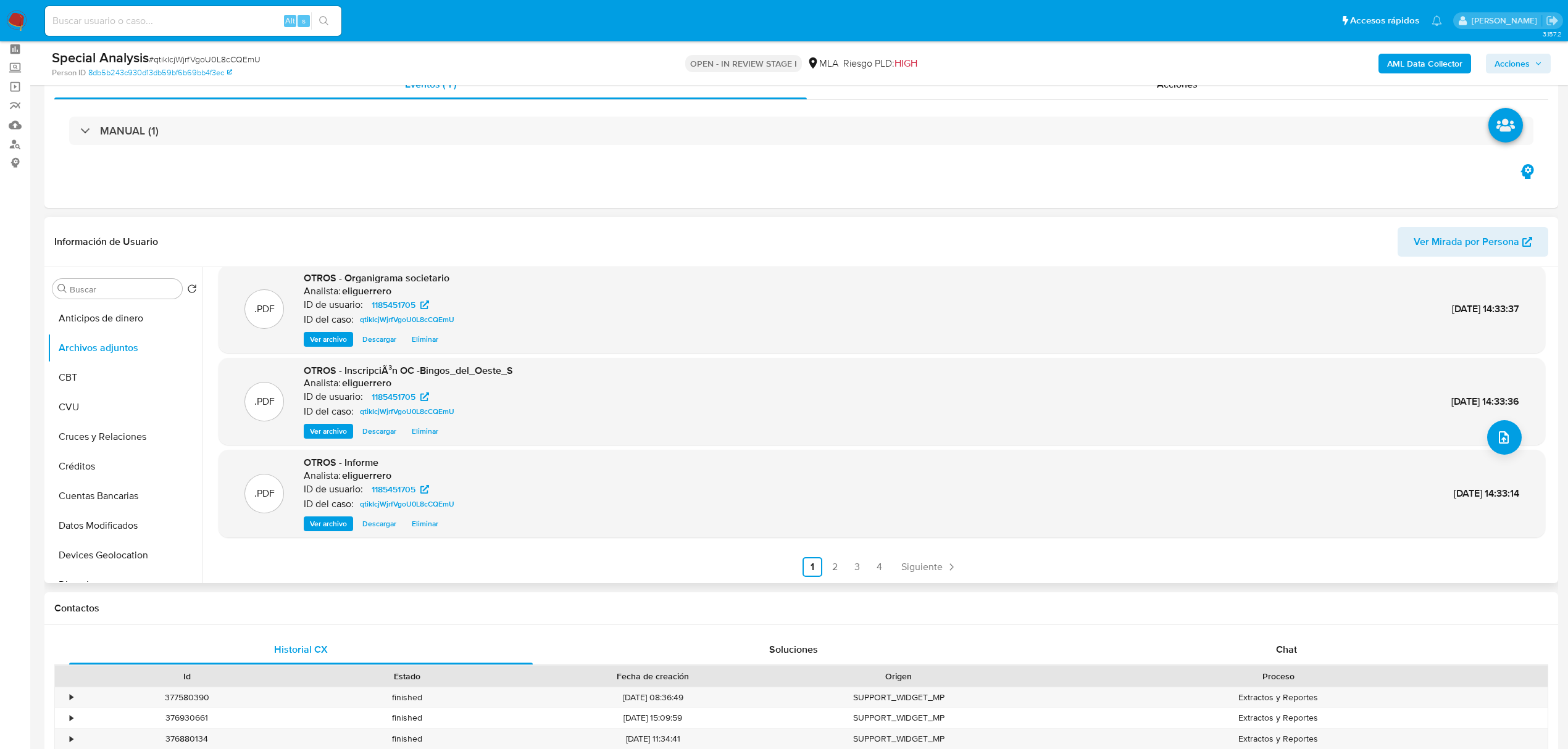
scroll to position [82, 0]
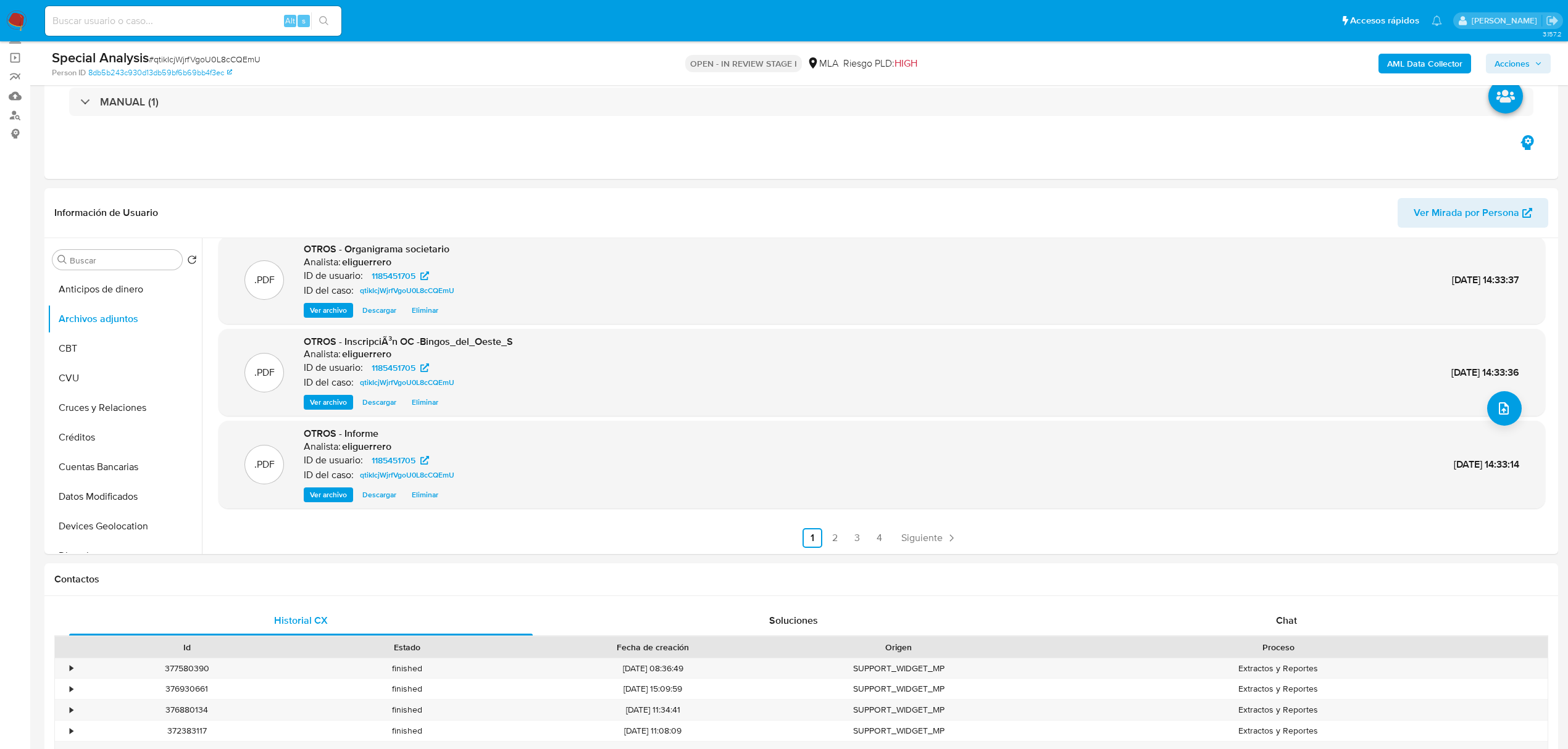
click at [1532, 58] on span "Acciones" at bounding box center [1518, 63] width 47 height 17
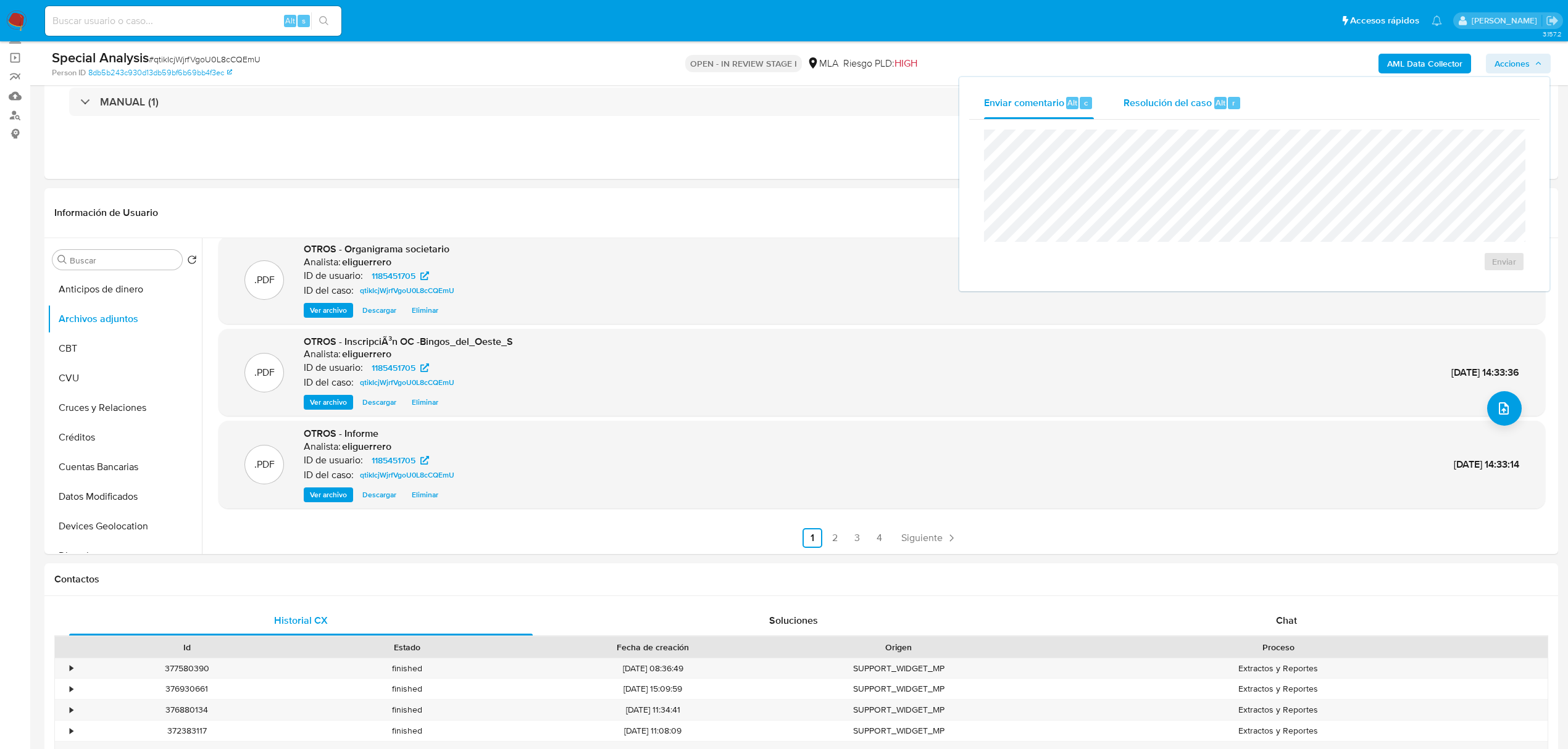
click at [1181, 99] on span "Resolución del caso" at bounding box center [1167, 102] width 88 height 14
click at [961, 148] on div "Enviar comentario Alt c Resolución del caso Alt r Cierre de caso No ROI Proposa…" at bounding box center [1254, 193] width 590 height 231
click at [1401, 272] on span "No ROI Proposal" at bounding box center [1383, 269] width 64 height 17
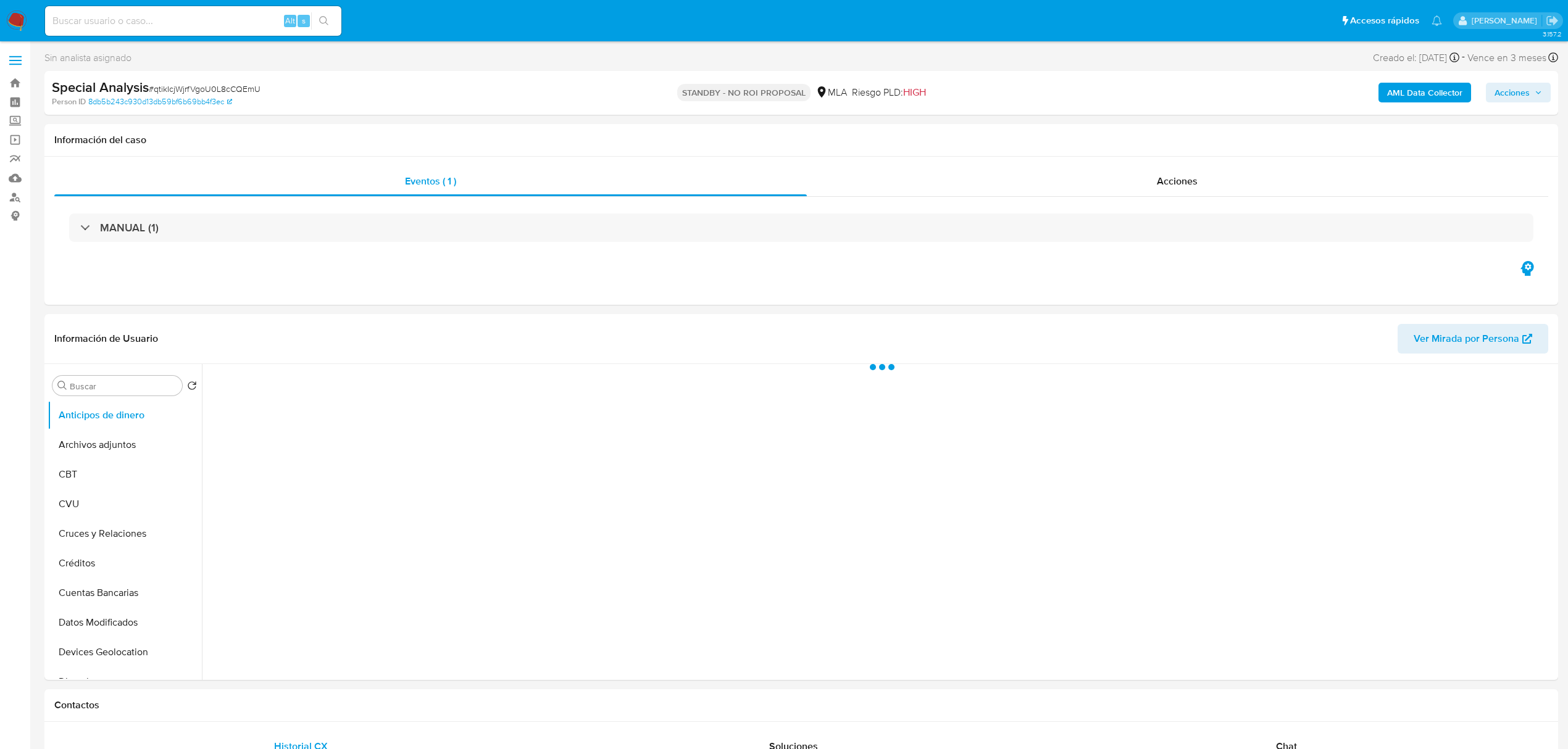
click at [187, 21] on input at bounding box center [193, 21] width 296 height 16
paste input "ewJZBJv1LW9UJ8l9u6UzN8Vs"
type input "ewJZBJv1LW9UJ8l9u6UzN8Vs"
click at [321, 20] on icon "search-icon" at bounding box center [324, 21] width 10 height 10
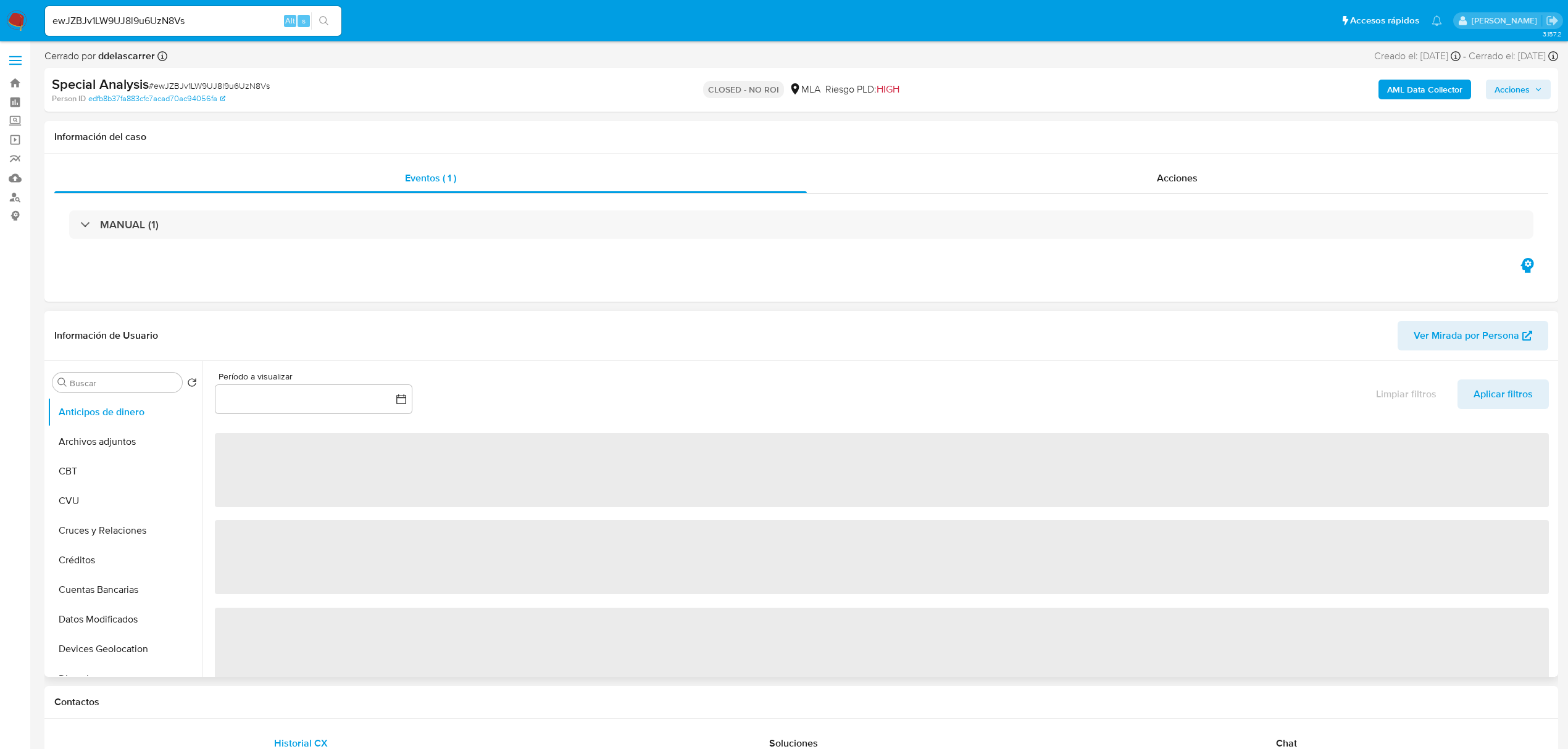
select select "10"
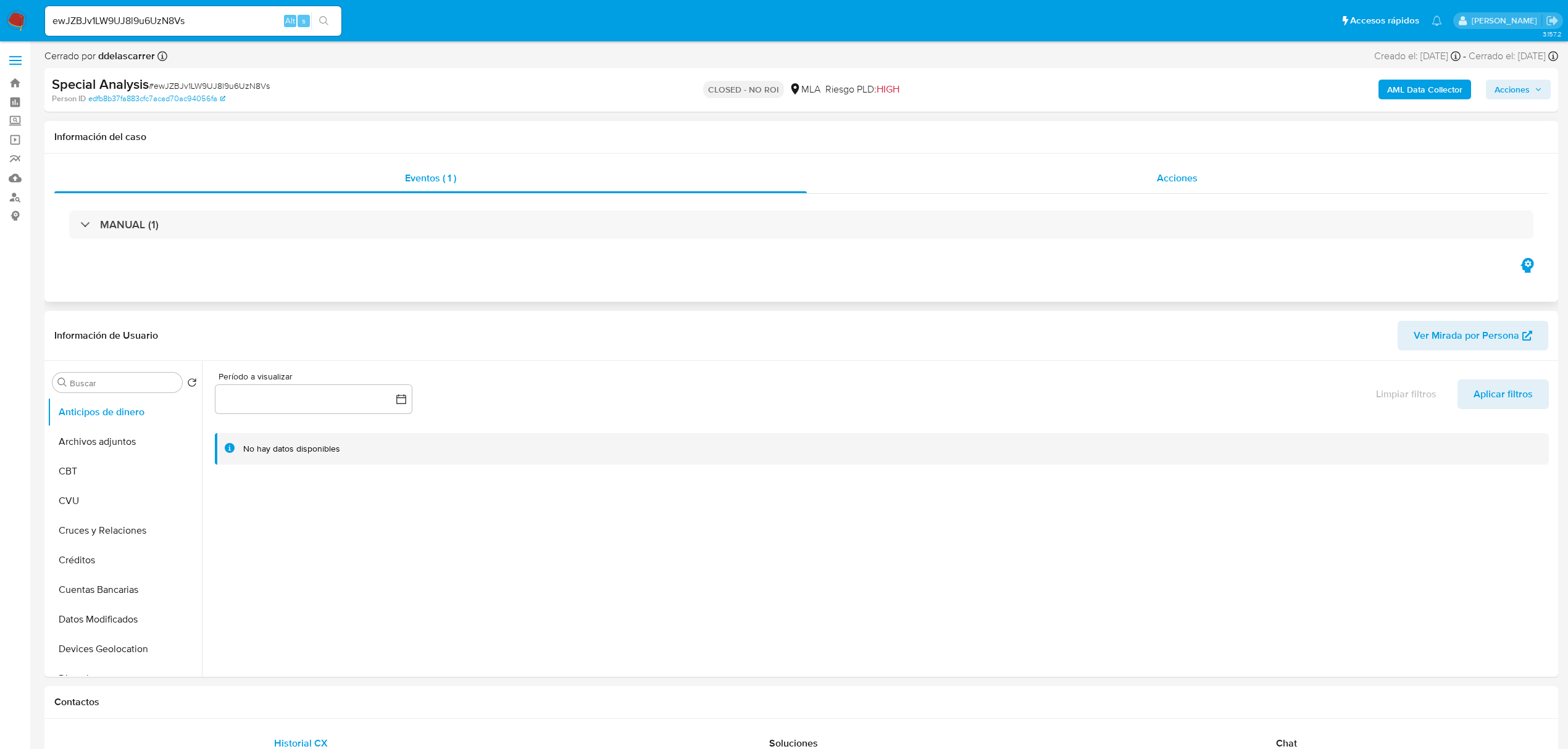
click at [1178, 181] on span "Acciones" at bounding box center [1177, 177] width 41 height 14
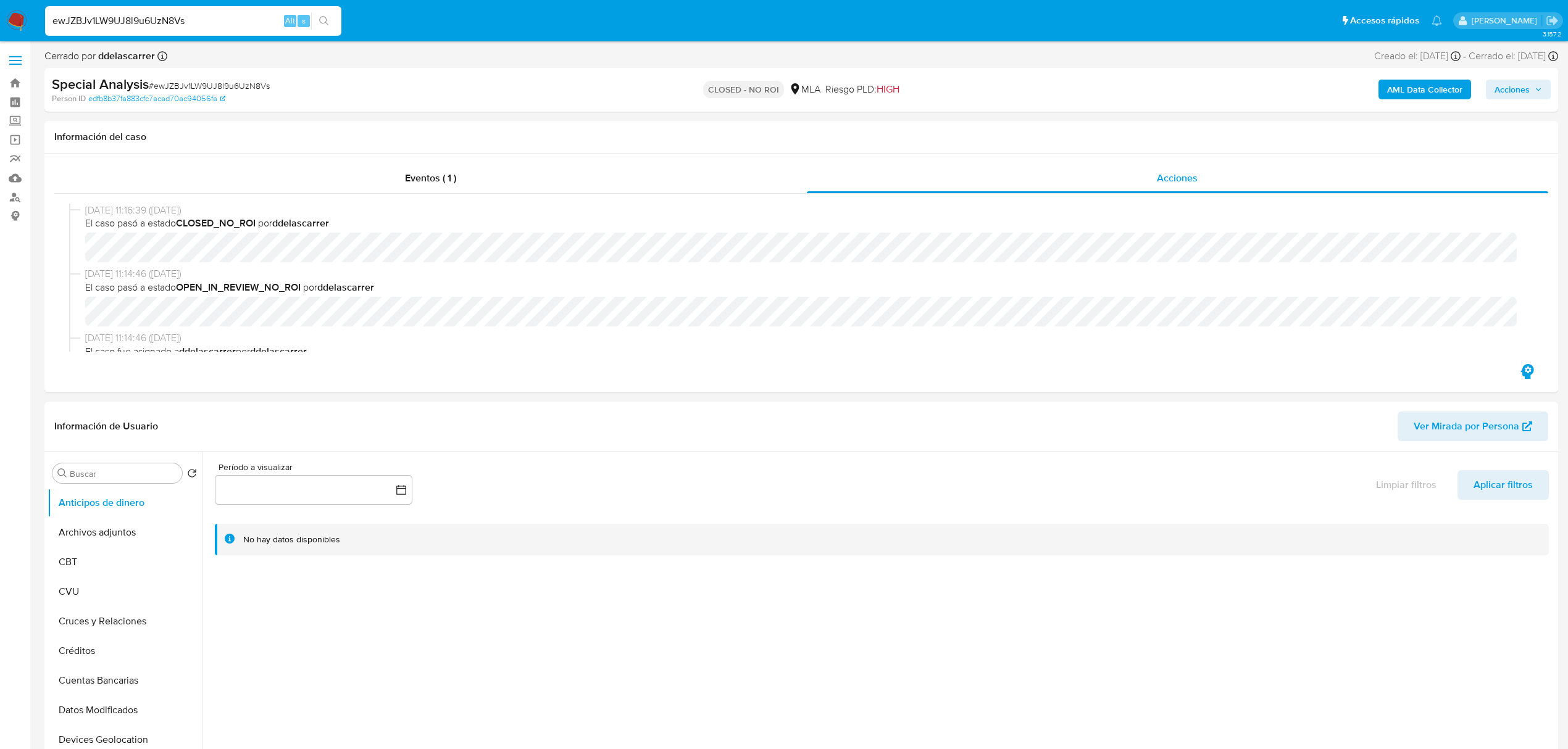
drag, startPoint x: 217, startPoint y: 20, endPoint x: 0, endPoint y: -16, distance: 220.0
paste input "2CzPchDoTRx1MA5YcFzWbaN1"
type input "2CzPchDoTRx1MA5YcFzWbaN1"
click at [311, 20] on button "search-icon" at bounding box center [324, 21] width 25 height 17
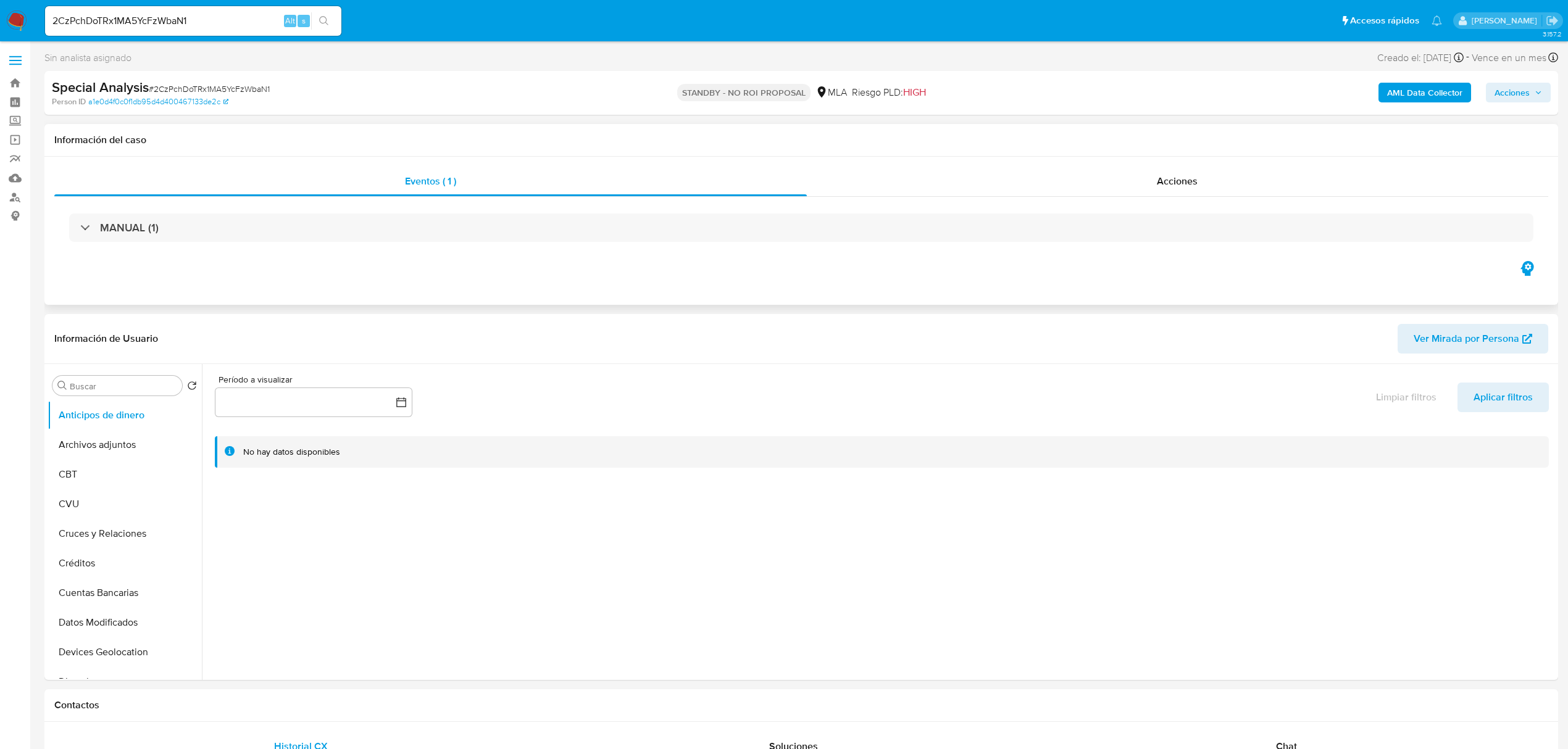
select select "10"
drag, startPoint x: 186, startPoint y: 20, endPoint x: 1, endPoint y: 12, distance: 185.2
click at [1, 12] on nav "Pausado Ver notificaciones 2CzPchDoTRx1MA5YcFzWbaN1 Alt s Accesos rápidos Presi…" at bounding box center [784, 21] width 1568 height 42
paste input "3LL8pJ6tOX9NMBtXCPzd6oUn"
type input "3LL8pJ6tOX9NMBtXCPzd6oUn"
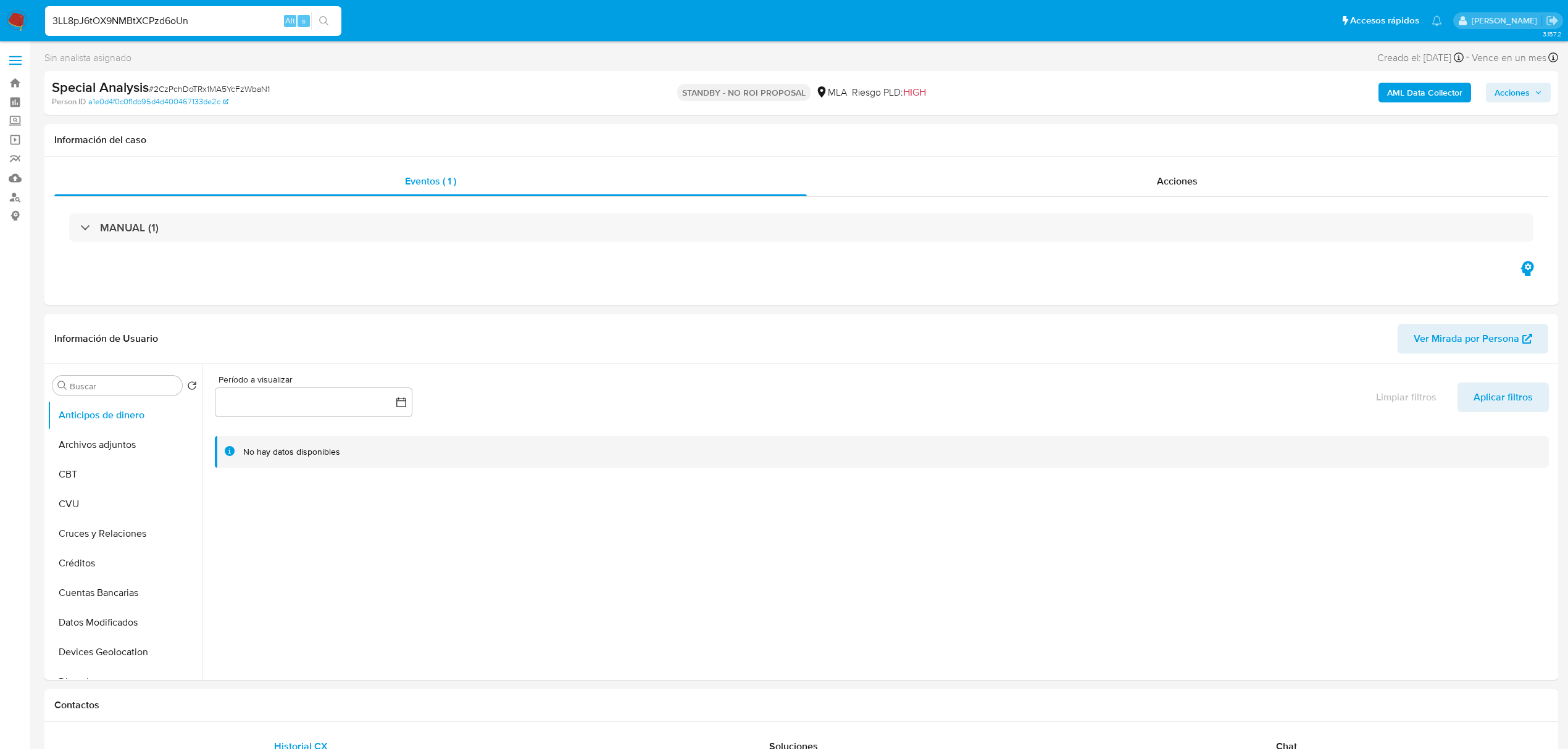
click at [319, 23] on icon "search-icon" at bounding box center [324, 21] width 10 height 10
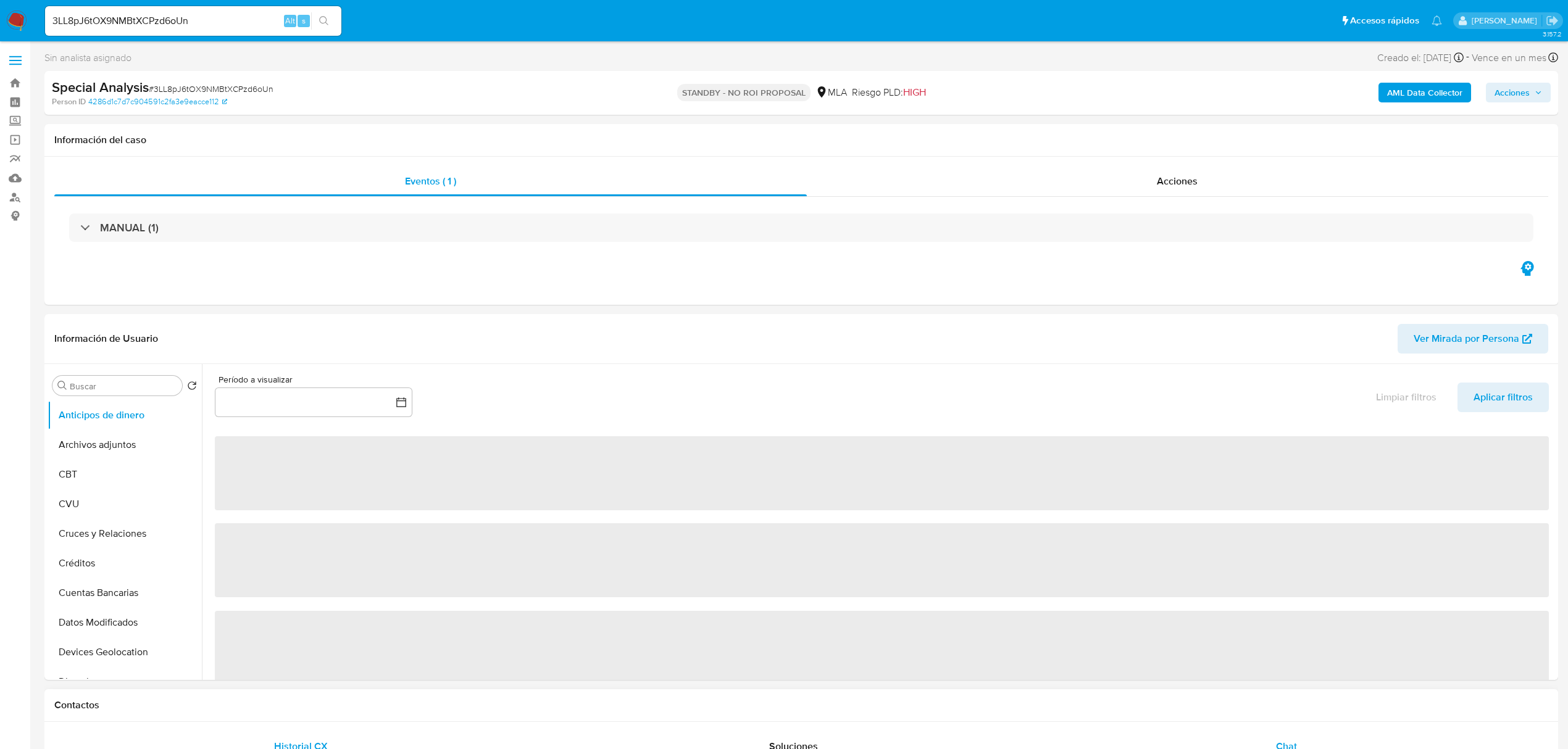
select select "10"
